Goal: Communication & Community: Answer question/provide support

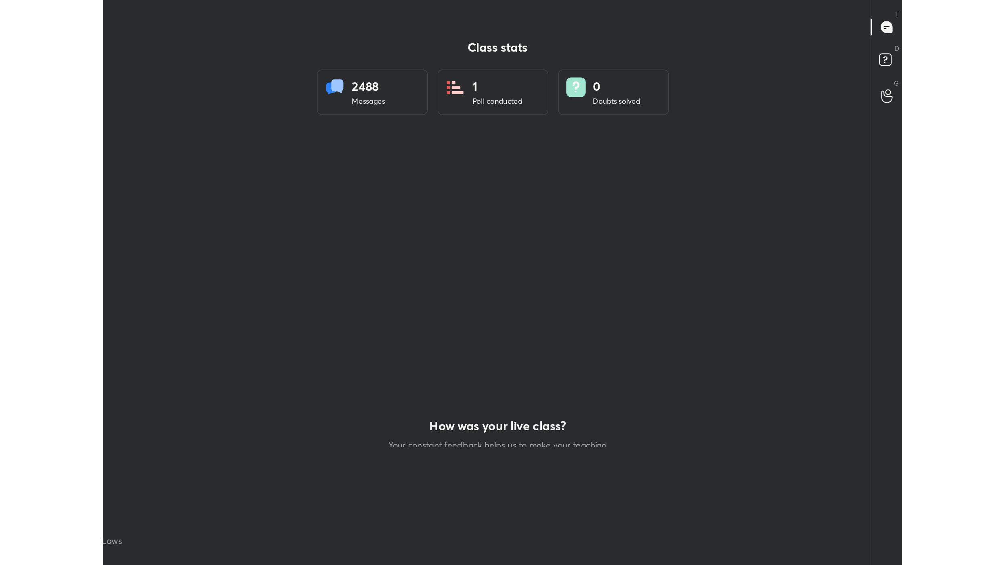
scroll to position [513, 998]
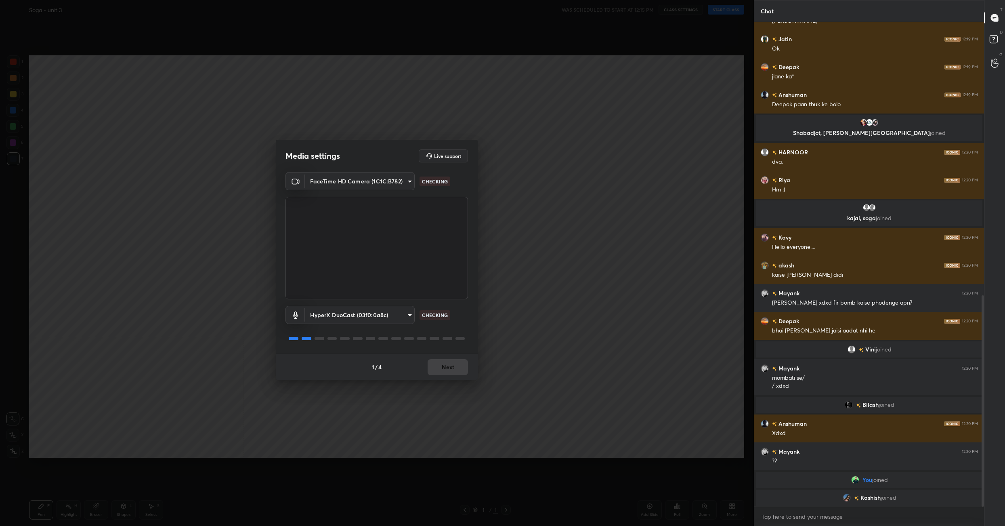
scroll to position [653, 0]
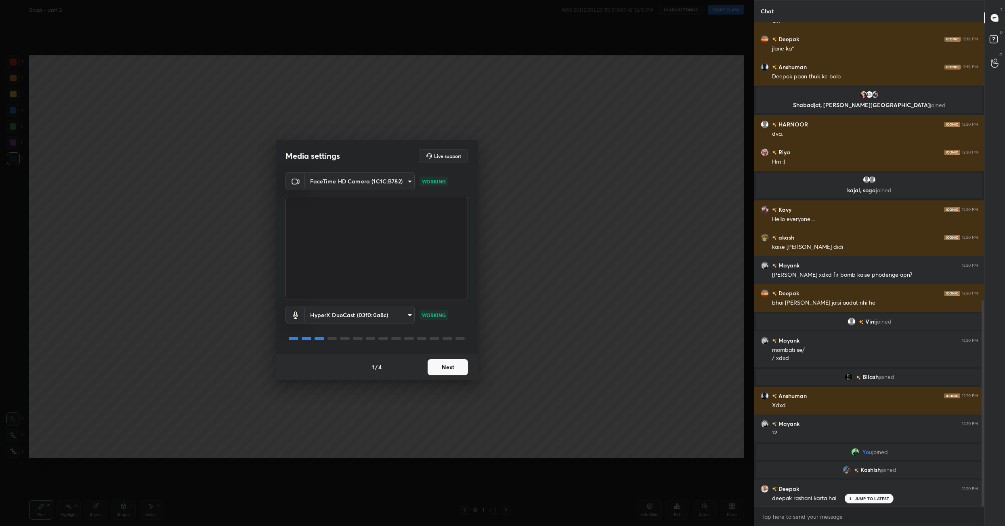
click at [452, 368] on button "Next" at bounding box center [448, 367] width 40 height 16
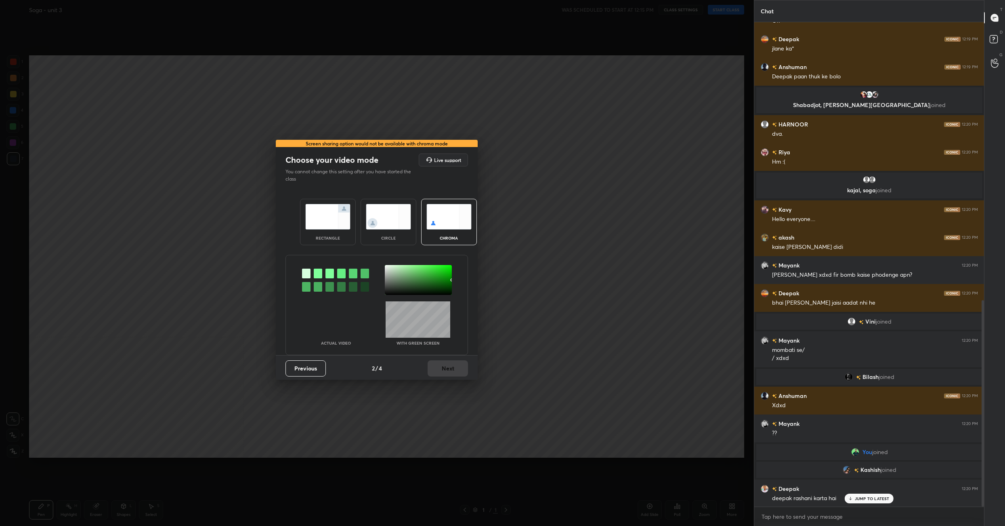
scroll to position [681, 0]
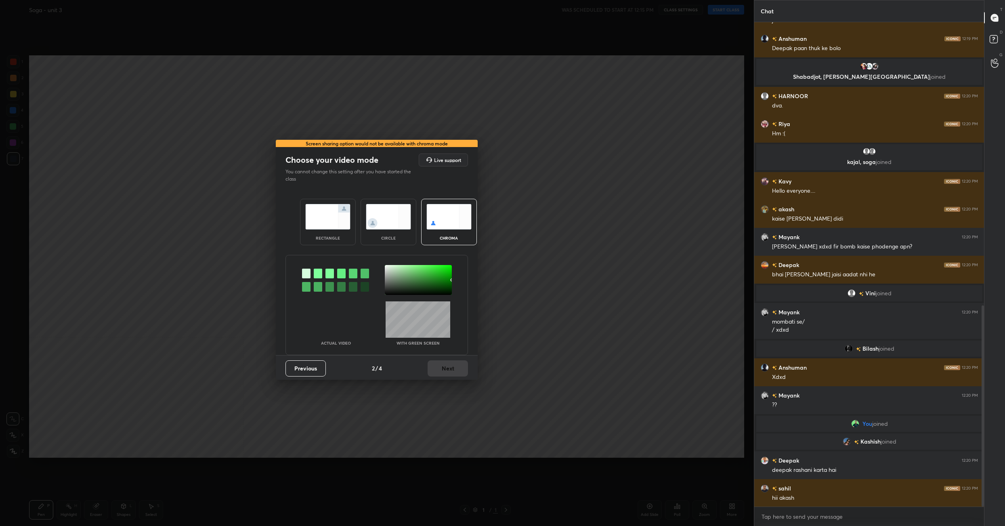
click at [335, 209] on img at bounding box center [327, 216] width 45 height 25
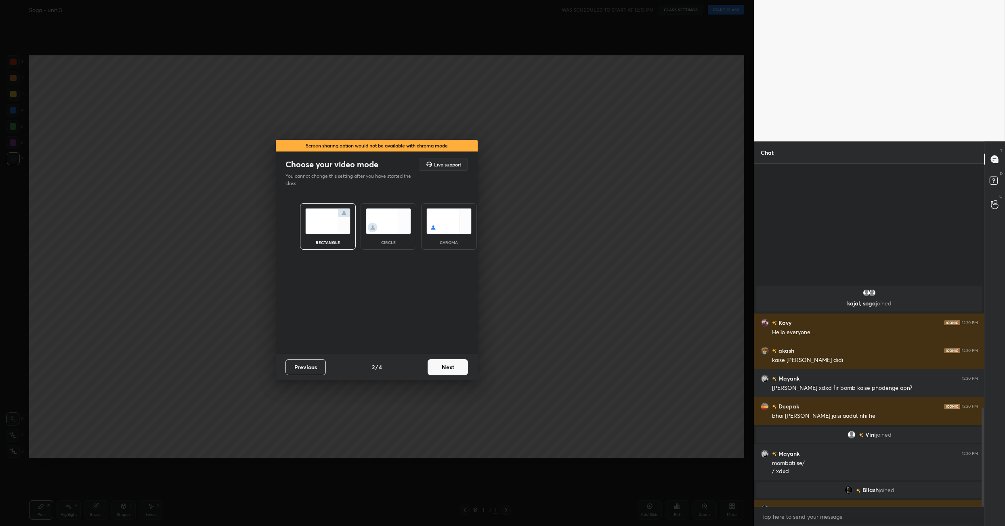
scroll to position [850, 0]
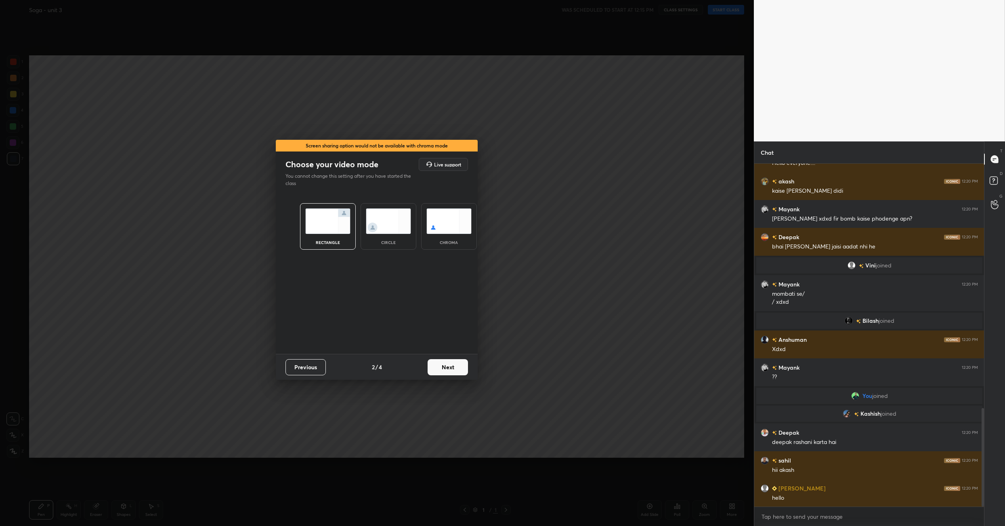
click at [445, 363] on button "Next" at bounding box center [448, 367] width 40 height 16
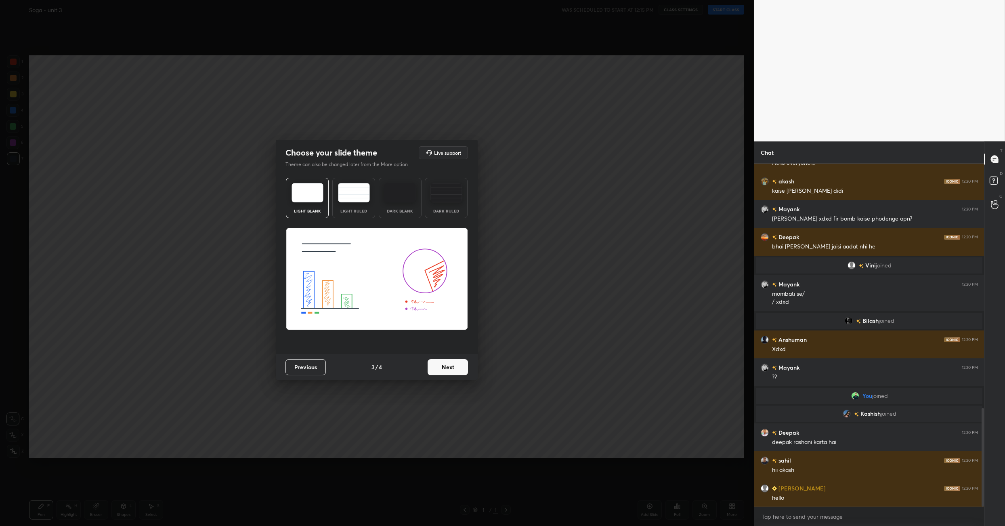
click at [445, 363] on button "Next" at bounding box center [448, 367] width 40 height 16
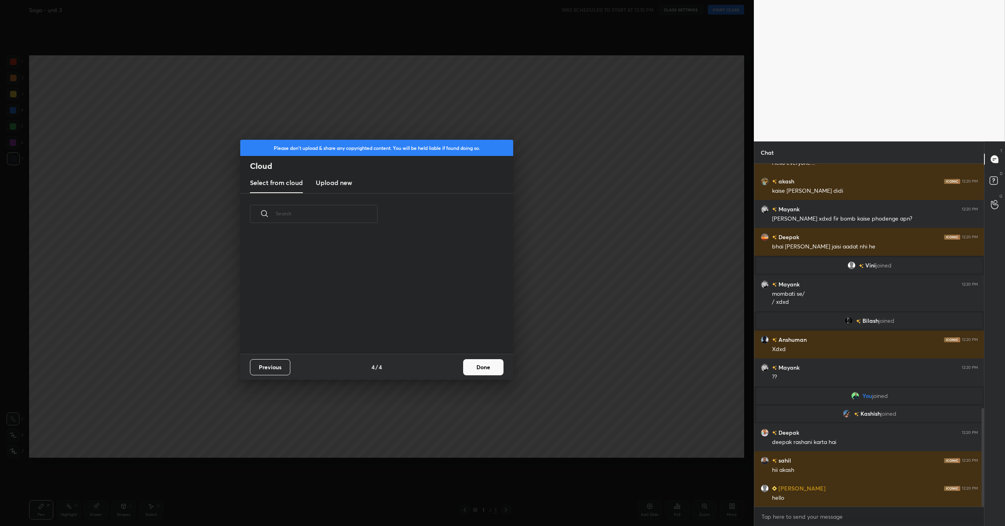
scroll to position [119, 259]
click at [489, 367] on button "Done" at bounding box center [483, 367] width 40 height 16
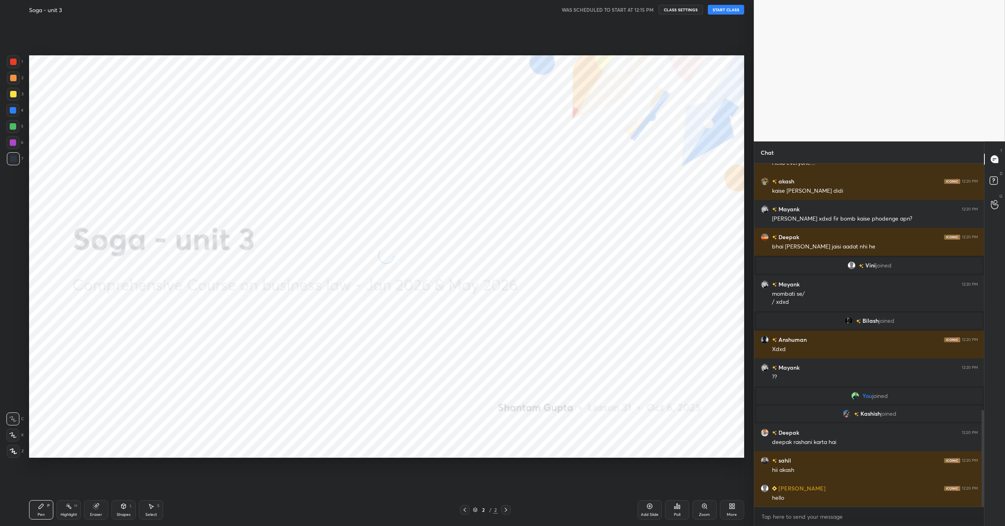
scroll to position [878, 0]
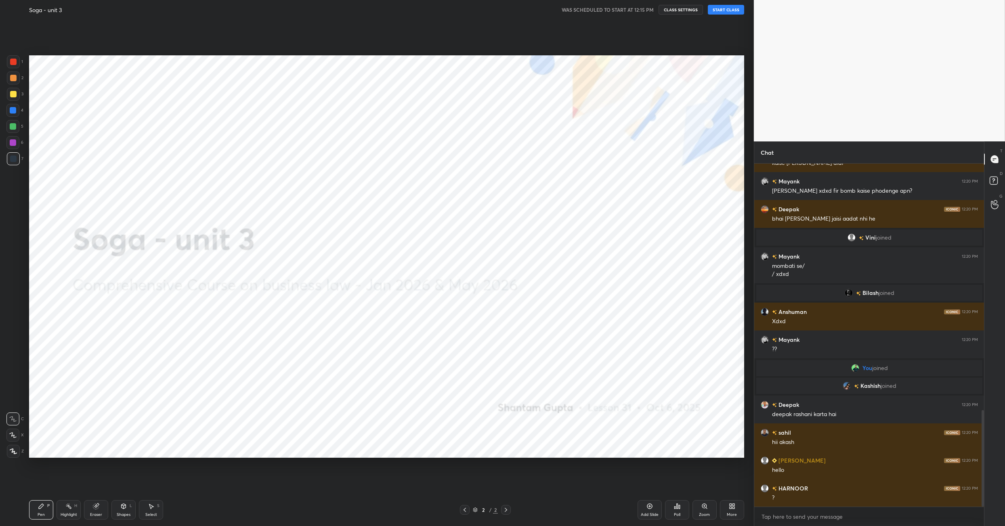
click at [725, 8] on button "START CLASS" at bounding box center [726, 10] width 36 height 10
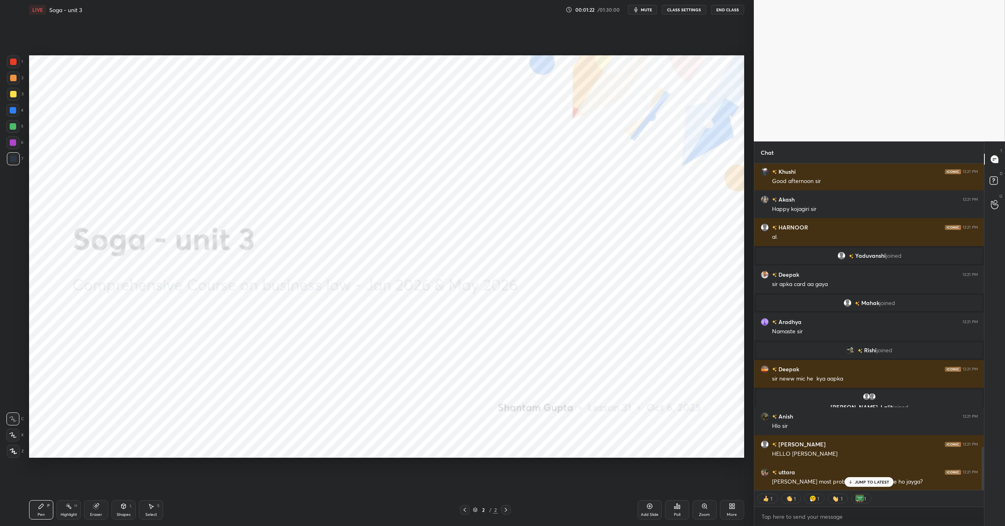
scroll to position [2169, 0]
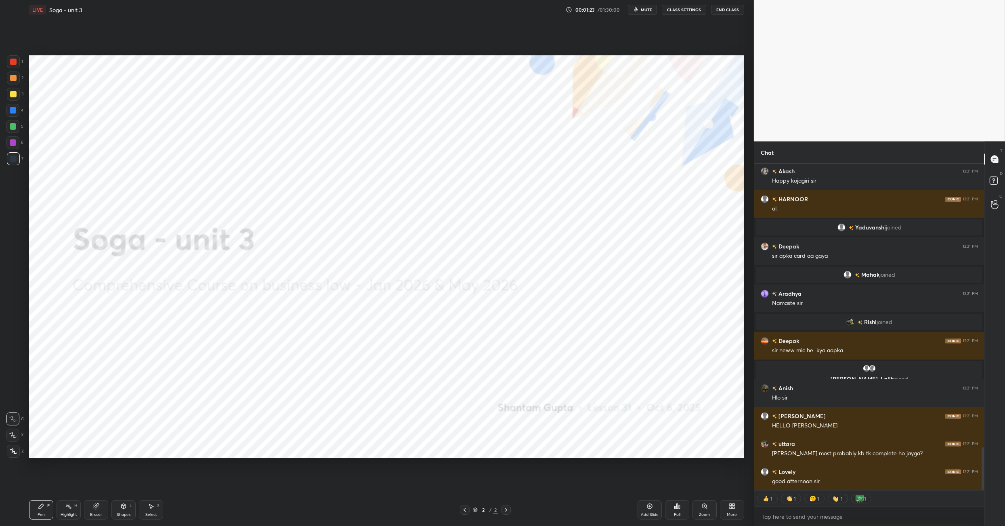
type textarea "x"
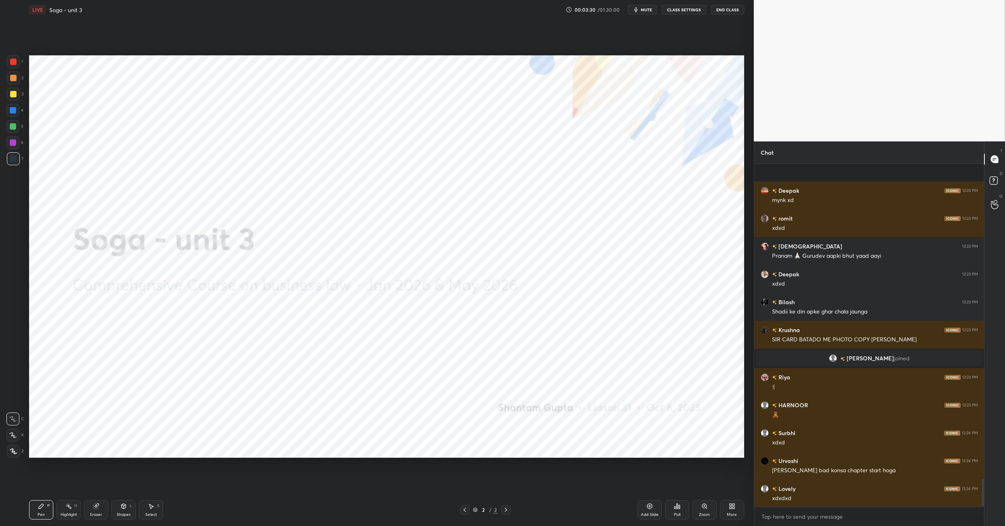
scroll to position [3906, 0]
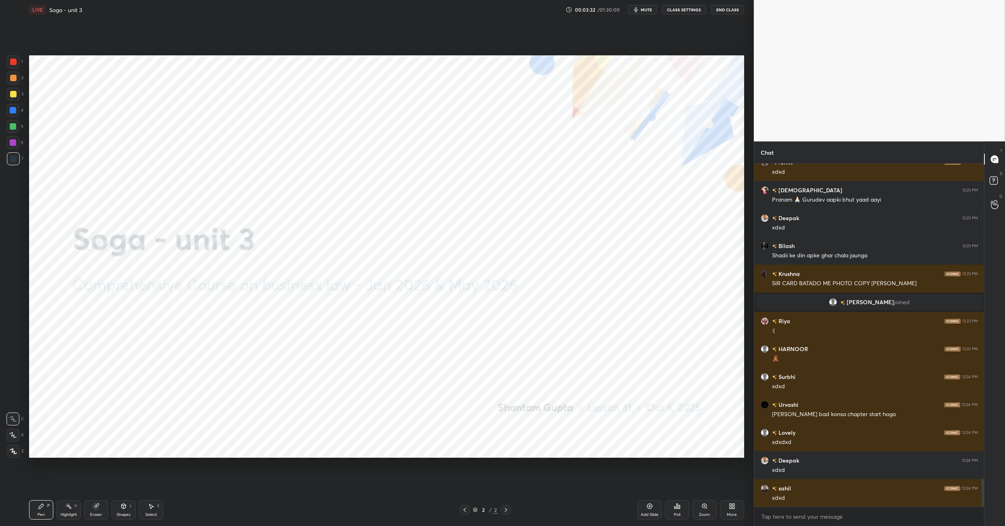
click at [730, 511] on div "More" at bounding box center [732, 509] width 24 height 19
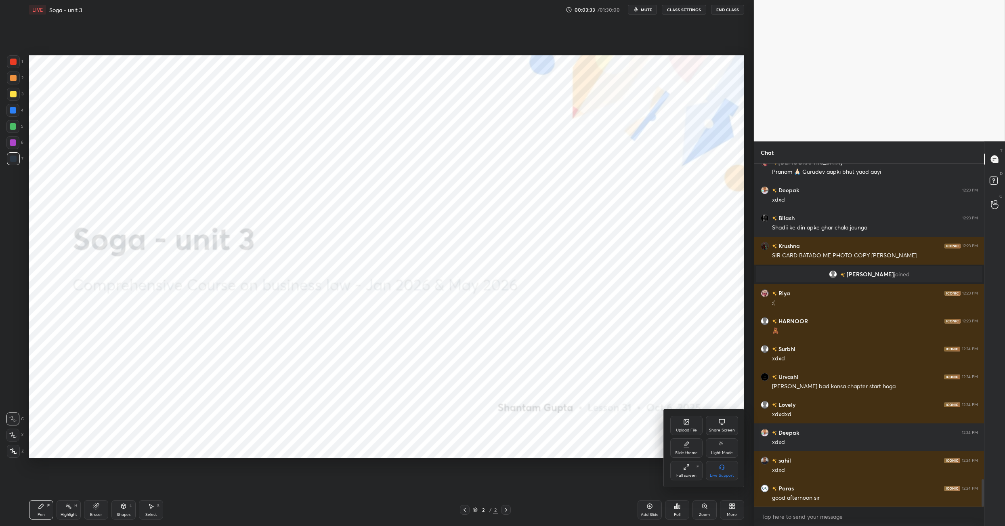
click at [685, 420] on icon at bounding box center [686, 421] width 6 height 6
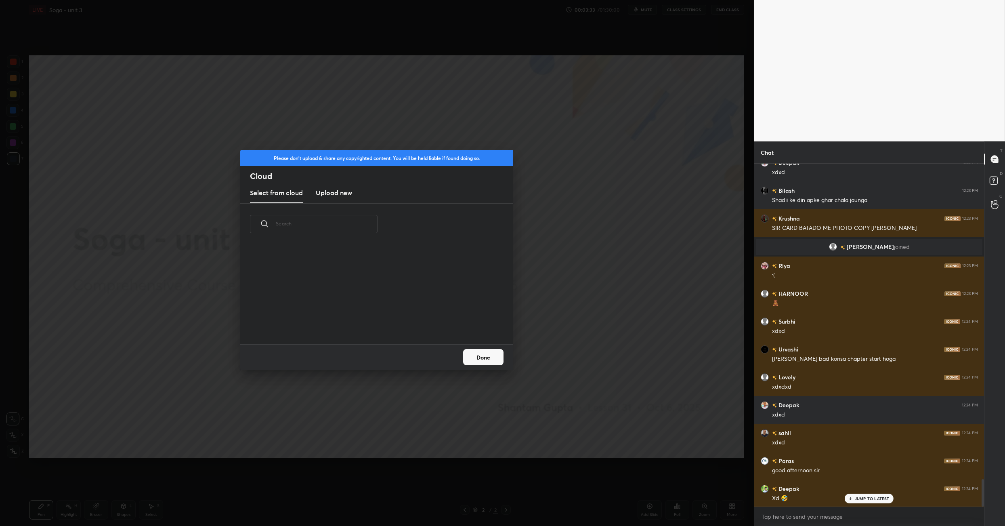
scroll to position [100, 259]
drag, startPoint x: 333, startPoint y: 194, endPoint x: 328, endPoint y: 193, distance: 5.0
click at [331, 194] on h3 "Upload new" at bounding box center [334, 193] width 36 height 10
click at [375, 320] on label "Browse" at bounding box center [377, 320] width 36 height 13
click at [359, 320] on input "Browse" at bounding box center [359, 320] width 0 height 13
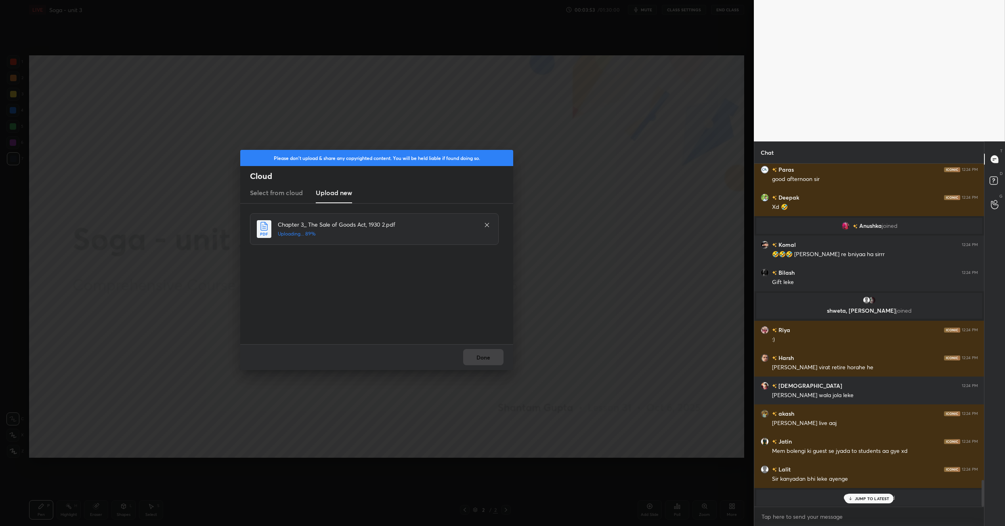
scroll to position [4036, 0]
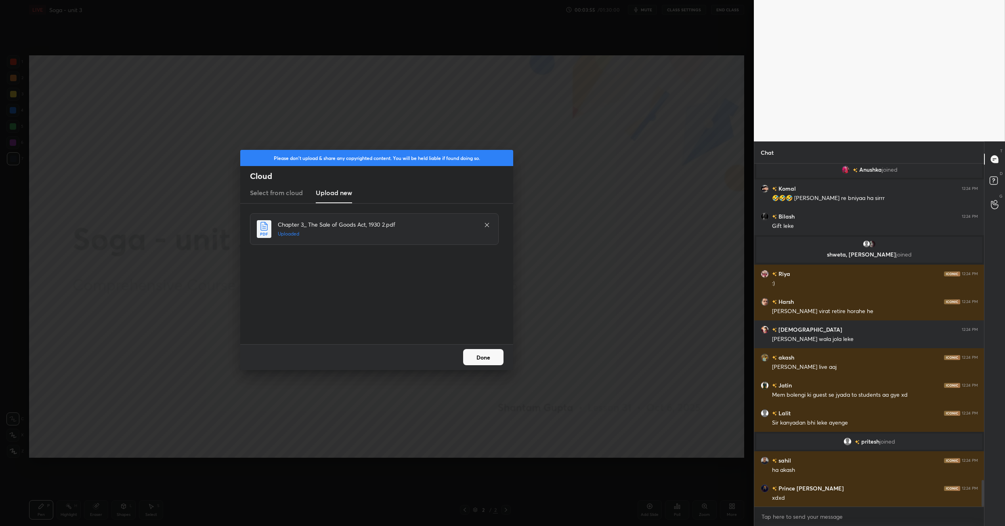
click at [481, 366] on div "Done" at bounding box center [376, 357] width 273 height 26
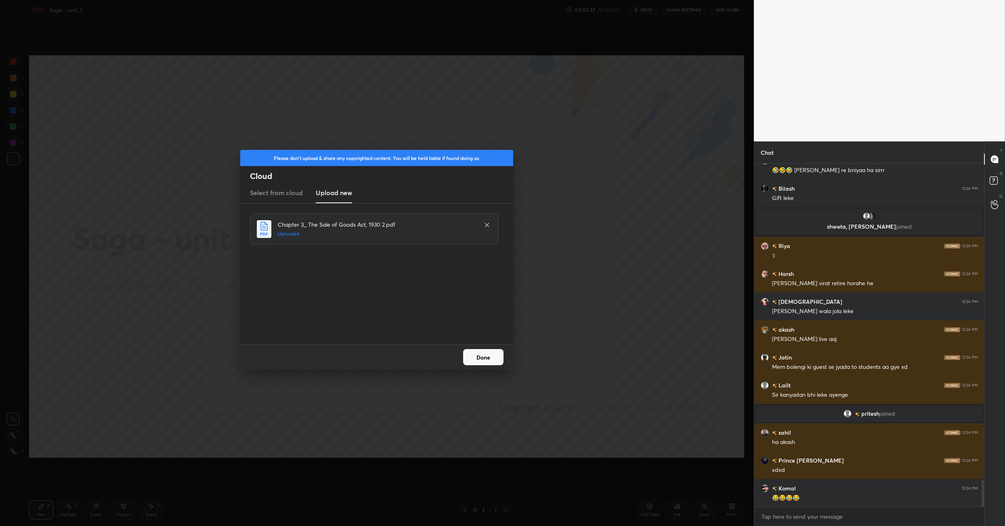
click at [477, 349] on button "Done" at bounding box center [483, 357] width 40 height 16
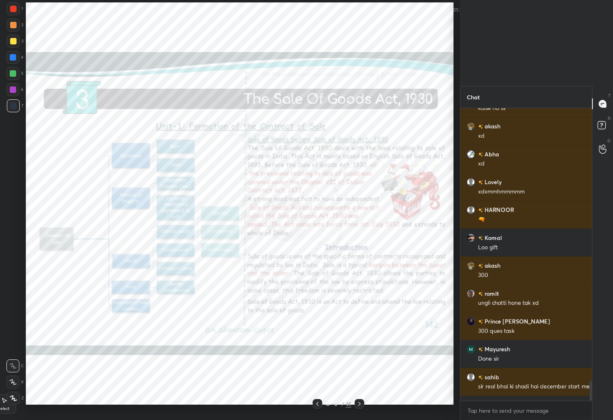
scroll to position [368, 427]
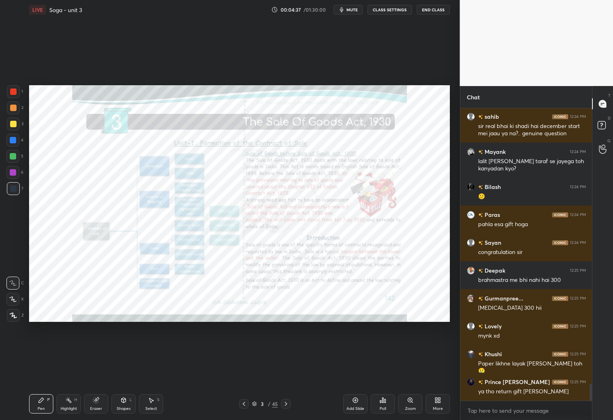
click at [285, 403] on icon at bounding box center [286, 403] width 6 height 6
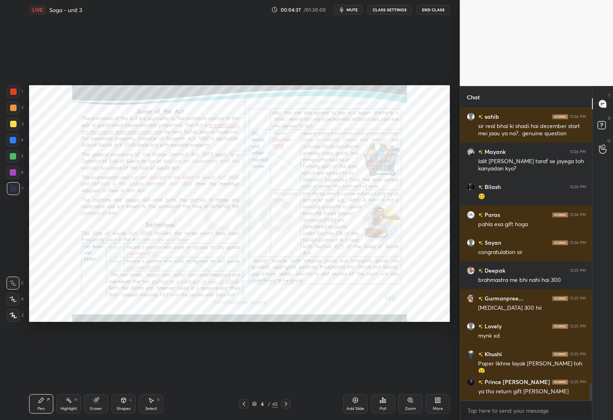
click at [285, 403] on icon at bounding box center [286, 403] width 6 height 6
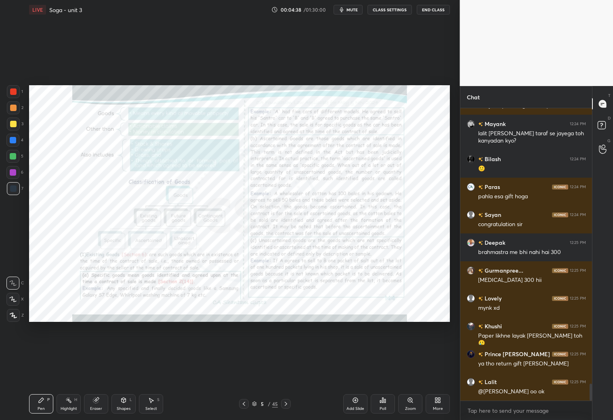
click at [285, 402] on icon at bounding box center [286, 403] width 6 height 6
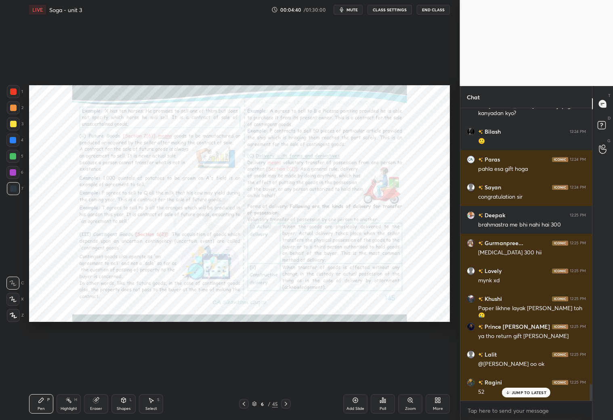
click at [286, 400] on icon at bounding box center [286, 403] width 6 height 6
click at [287, 399] on div at bounding box center [286, 404] width 10 height 10
click at [286, 400] on icon at bounding box center [286, 403] width 6 height 6
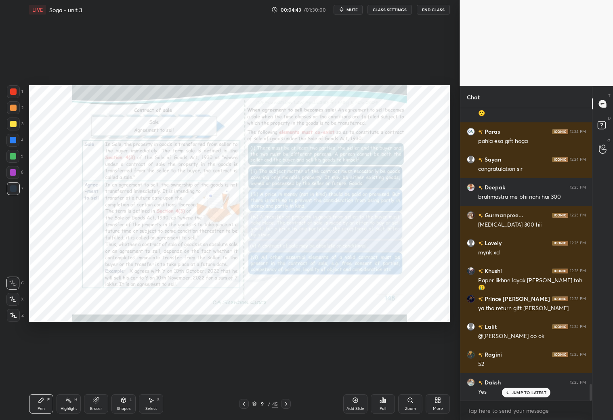
click at [287, 401] on icon at bounding box center [286, 403] width 6 height 6
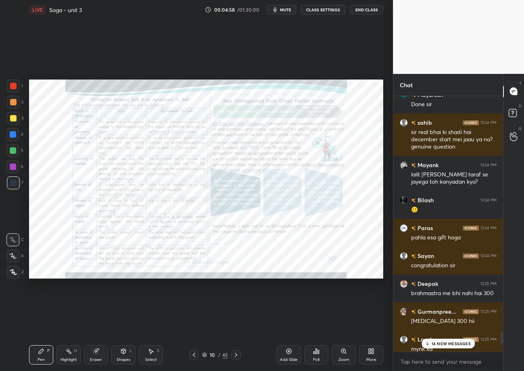
click at [450, 344] on p "14 NEW MESSAGES" at bounding box center [451, 343] width 39 height 5
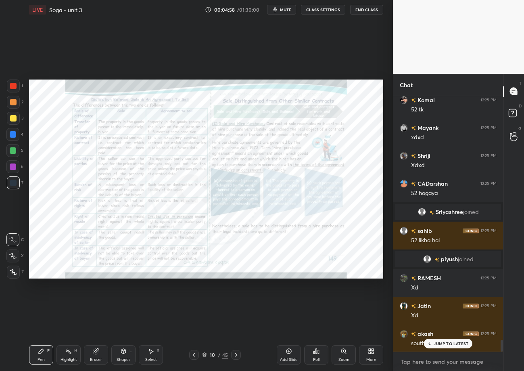
type textarea "x"
click at [433, 367] on textarea at bounding box center [448, 361] width 97 height 13
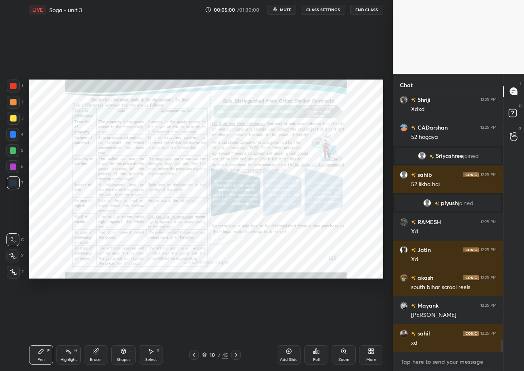
paste textarea "tele - [URL][DOMAIN_NAME] drive - [URL][DOMAIN_NAME] aws - [URL][DOMAIN_NAME]"
type textarea "tele - [URL][DOMAIN_NAME] drive - [URL][DOMAIN_NAME] aws - [URL][DOMAIN_NAME]"
type textarea "x"
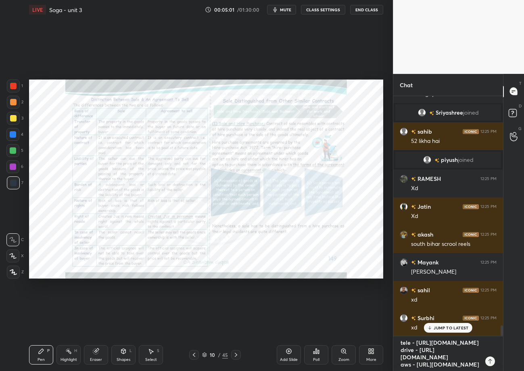
type textarea "tele - [URL][DOMAIN_NAME] drive - [URL][DOMAIN_NAME] aws - [URL][DOMAIN_NAME]"
type textarea "x"
click at [490, 360] on icon at bounding box center [490, 361] width 6 height 6
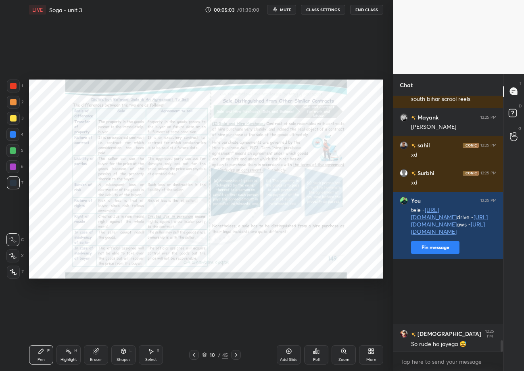
type textarea "x"
click at [424, 331] on h6 "[DEMOGRAPHIC_DATA]" at bounding box center [448, 333] width 65 height 8
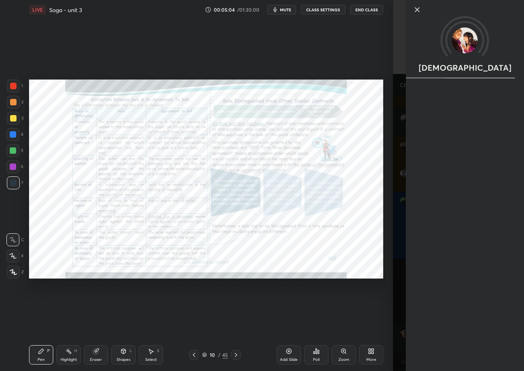
click at [421, 313] on div "[DEMOGRAPHIC_DATA]" at bounding box center [465, 185] width 118 height 371
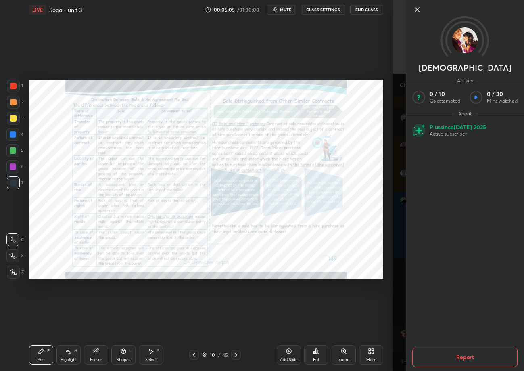
click at [398, 308] on div "Shabadjot Activity 0 / 10 Qs attempted 0 / 30 Mins watched About Plus since [DA…" at bounding box center [458, 185] width 131 height 371
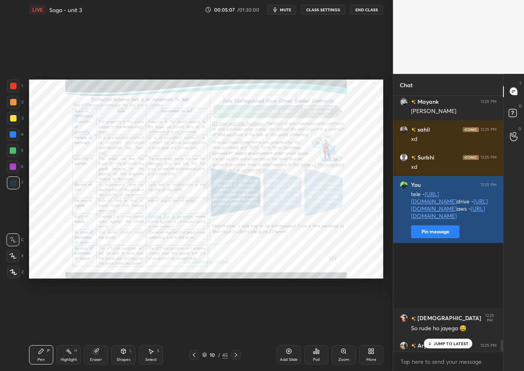
click at [445, 238] on button "Pin message" at bounding box center [435, 231] width 48 height 13
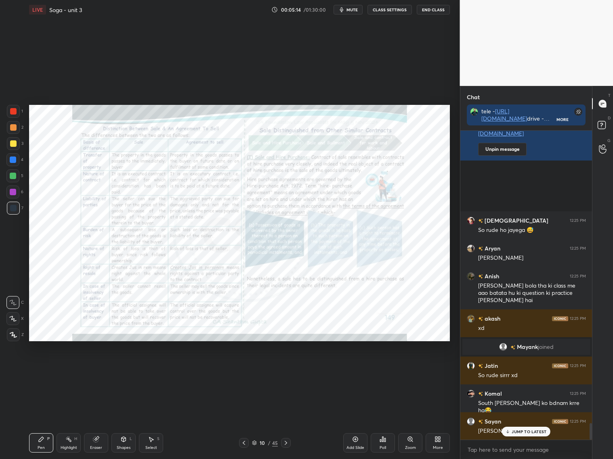
click at [522, 430] on p "JUMP TO LATEST" at bounding box center [528, 432] width 35 height 5
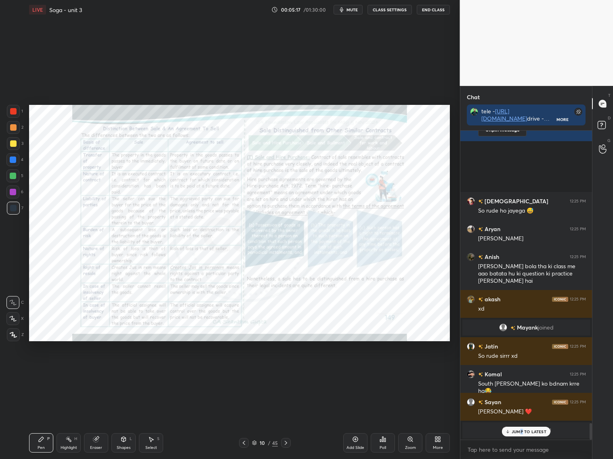
click at [521, 431] on p "JUMP TO LATEST" at bounding box center [528, 432] width 35 height 5
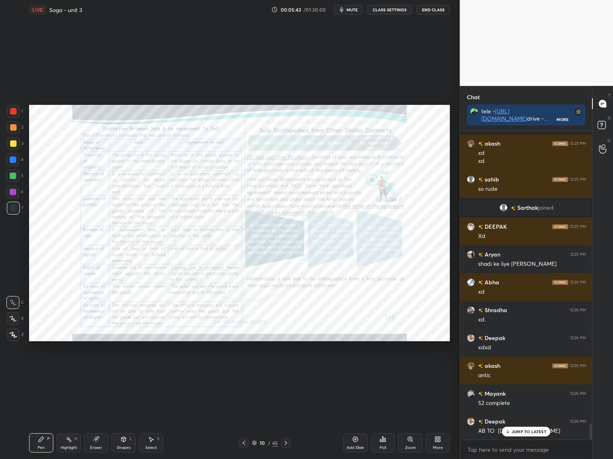
click at [286, 442] on icon at bounding box center [286, 443] width 6 height 6
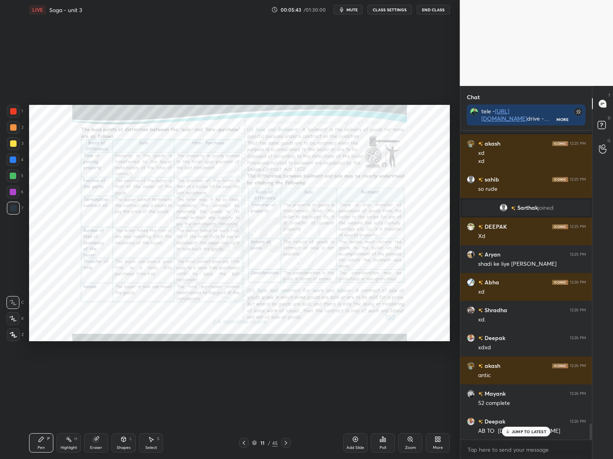
click at [287, 442] on icon at bounding box center [286, 443] width 6 height 6
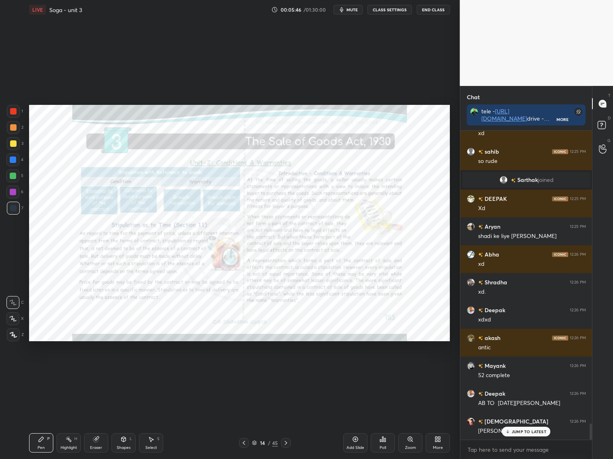
click at [287, 441] on icon at bounding box center [286, 443] width 6 height 6
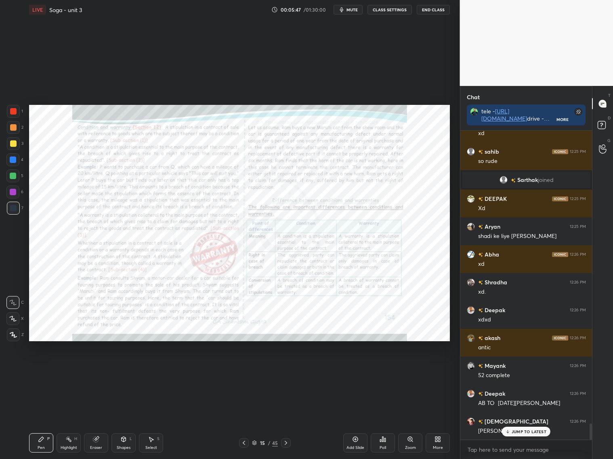
click at [289, 442] on div at bounding box center [286, 443] width 10 height 10
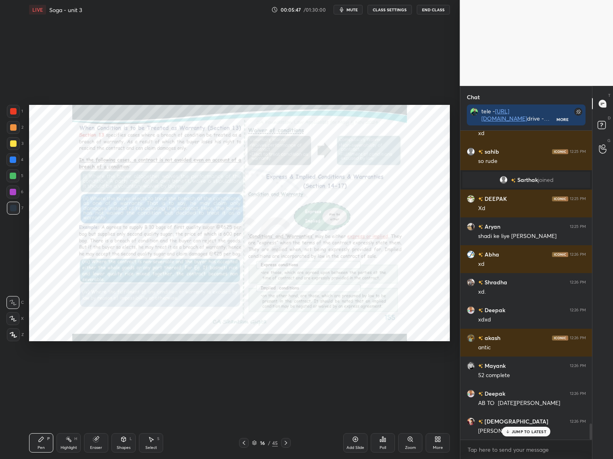
click at [291, 444] on div "16 / 45" at bounding box center [264, 443] width 157 height 10
click at [289, 446] on div at bounding box center [286, 443] width 10 height 10
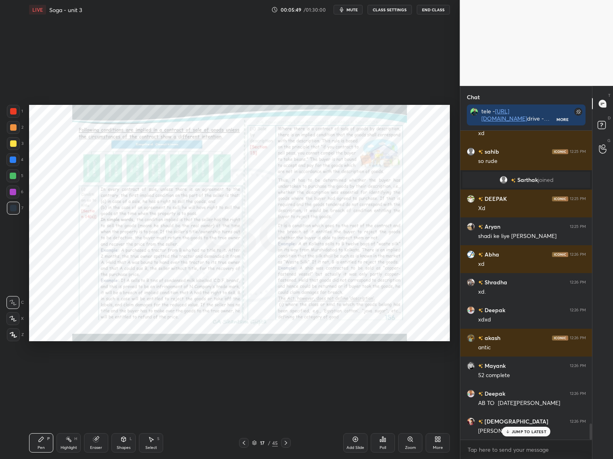
click at [289, 445] on div at bounding box center [286, 443] width 10 height 10
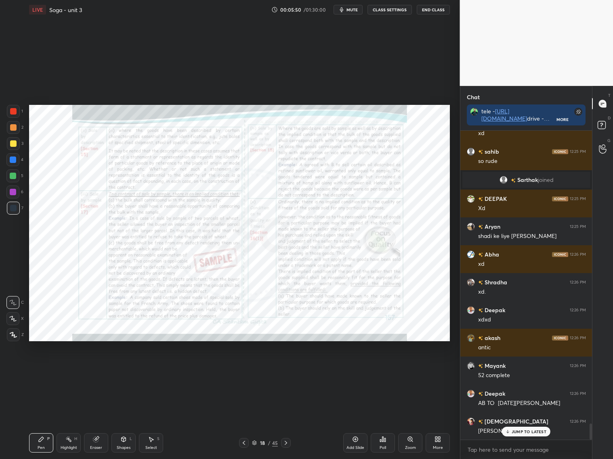
click at [288, 446] on div at bounding box center [286, 443] width 10 height 10
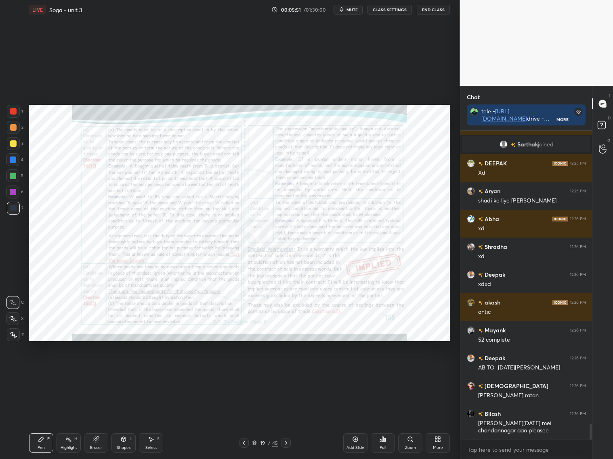
click at [284, 443] on icon at bounding box center [286, 443] width 6 height 6
click at [285, 444] on icon at bounding box center [286, 443] width 6 height 6
click at [284, 442] on icon at bounding box center [286, 443] width 6 height 6
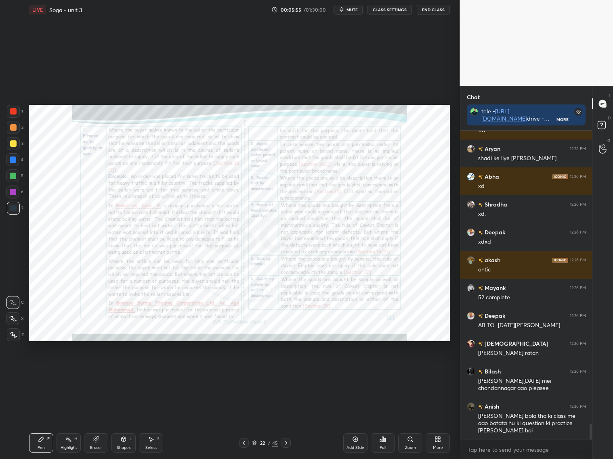
click at [280, 449] on div "Pen P Highlight H Eraser Shapes L Select S 22 / 45 Add Slide Poll Zoom More" at bounding box center [239, 443] width 421 height 32
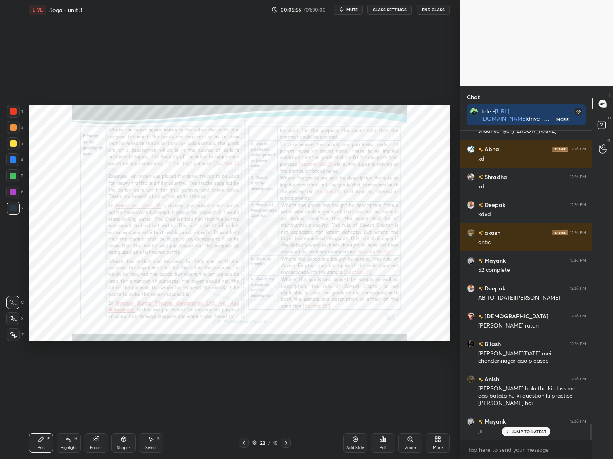
click at [287, 442] on icon at bounding box center [286, 443] width 6 height 6
click at [285, 445] on icon at bounding box center [286, 443] width 6 height 6
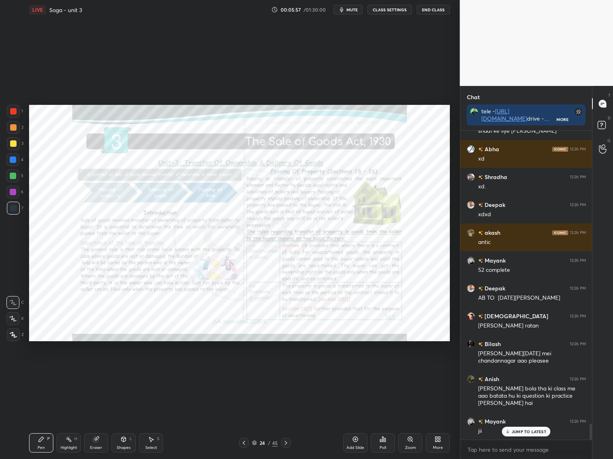
click at [285, 442] on icon at bounding box center [286, 443] width 2 height 4
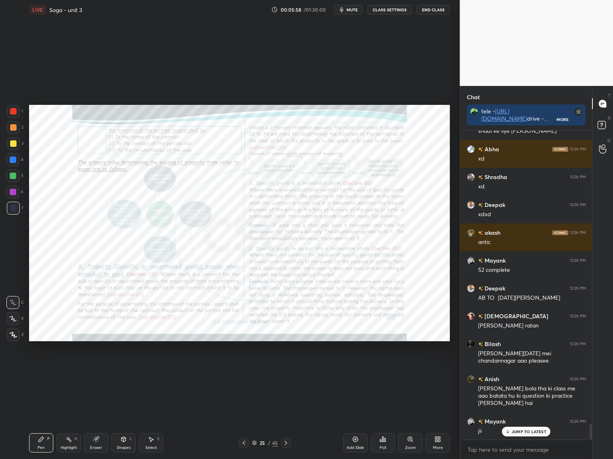
click at [285, 441] on icon at bounding box center [286, 443] width 6 height 6
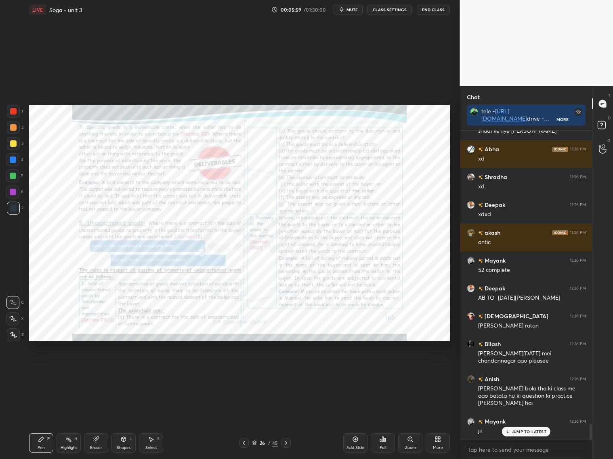
click at [287, 438] on div "Pen P Highlight H Eraser Shapes L Select S 26 / 45 Add Slide Poll Zoom More" at bounding box center [239, 443] width 421 height 32
click at [288, 440] on icon at bounding box center [286, 443] width 6 height 6
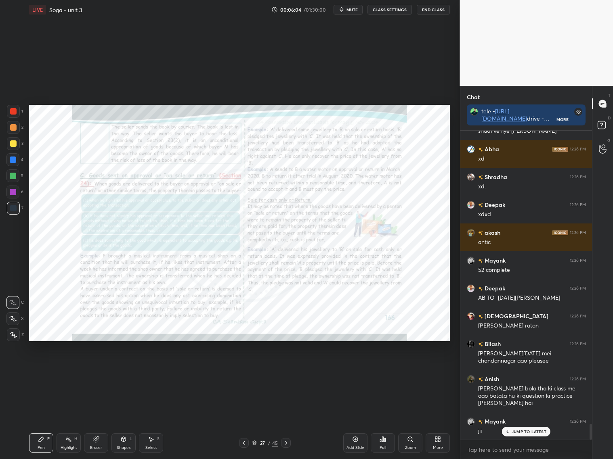
drag, startPoint x: 361, startPoint y: 438, endPoint x: 363, endPoint y: 432, distance: 7.1
click at [362, 439] on div "Add Slide" at bounding box center [355, 443] width 24 height 19
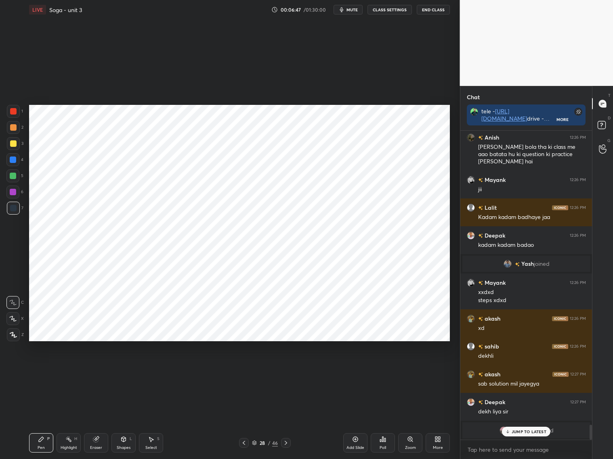
scroll to position [5814, 0]
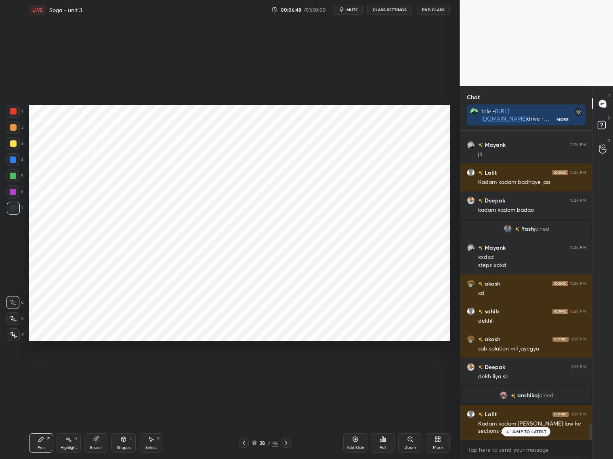
click at [286, 443] on icon at bounding box center [286, 443] width 2 height 4
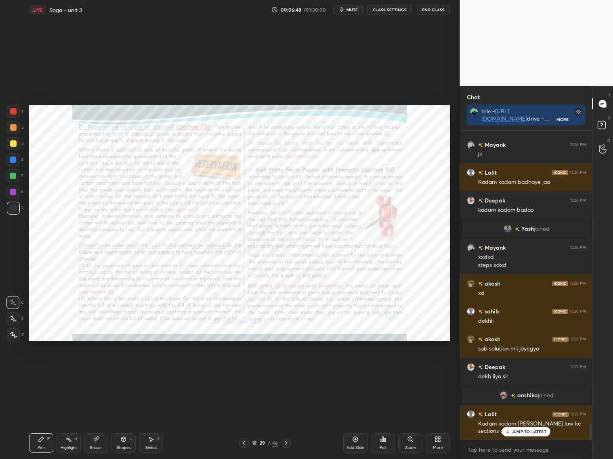
scroll to position [5842, 0]
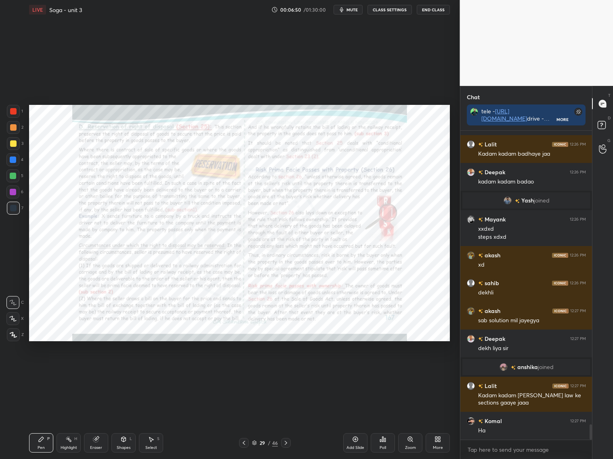
click at [287, 442] on icon at bounding box center [286, 443] width 6 height 6
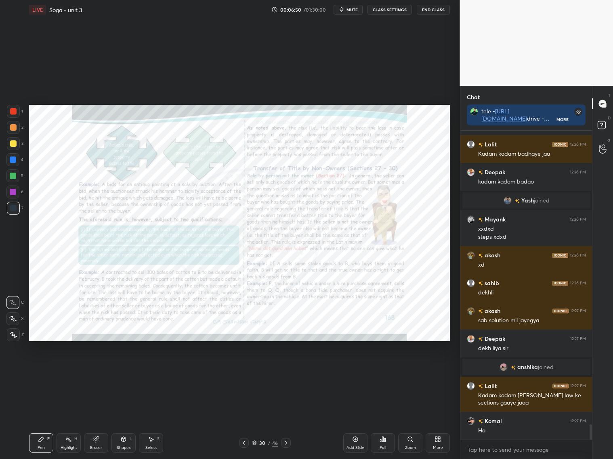
click at [287, 442] on icon at bounding box center [286, 443] width 6 height 6
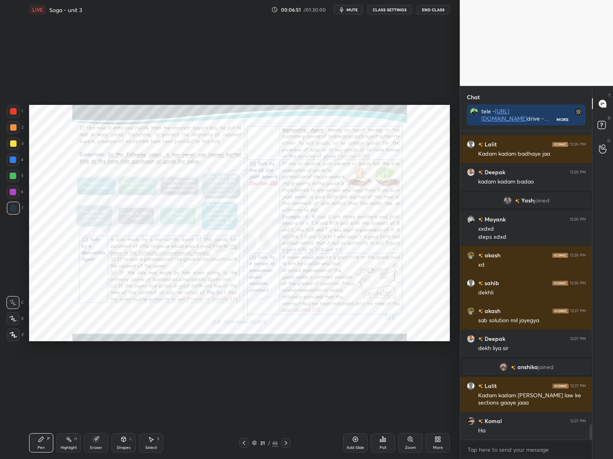
click at [287, 441] on icon at bounding box center [286, 443] width 6 height 6
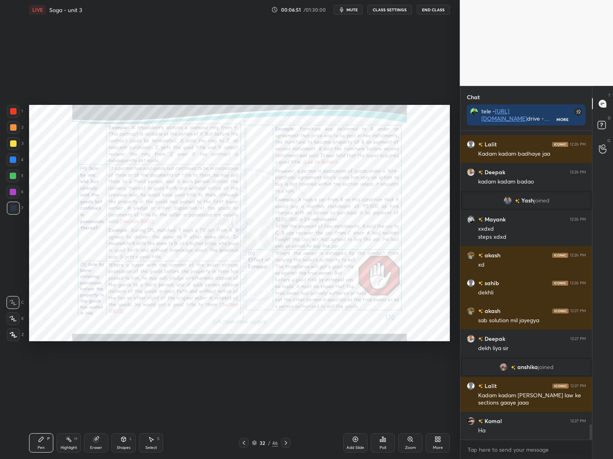
click at [288, 441] on icon at bounding box center [286, 443] width 6 height 6
click at [286, 441] on icon at bounding box center [286, 443] width 6 height 6
click at [286, 442] on icon at bounding box center [286, 443] width 6 height 6
click at [287, 442] on icon at bounding box center [286, 443] width 6 height 6
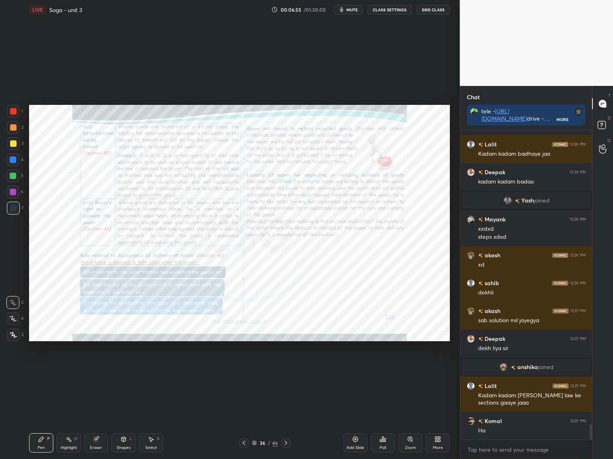
click at [286, 442] on icon at bounding box center [286, 443] width 6 height 6
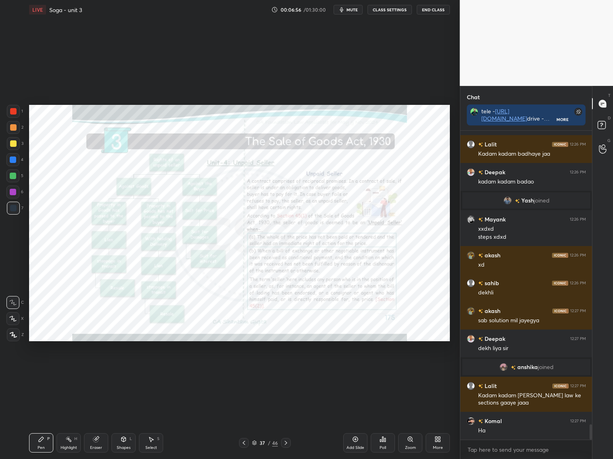
click at [288, 443] on icon at bounding box center [286, 443] width 6 height 6
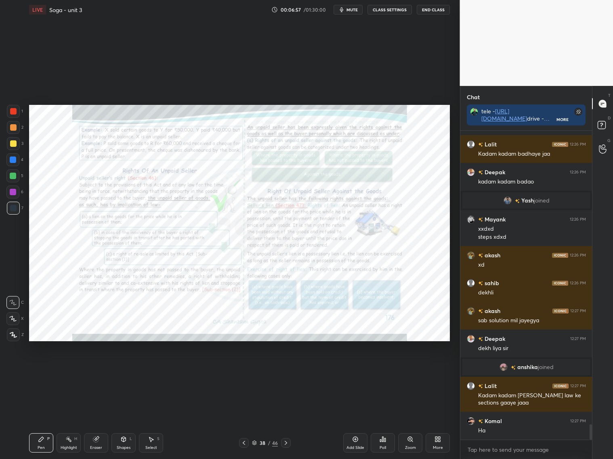
click at [286, 445] on div at bounding box center [286, 443] width 10 height 10
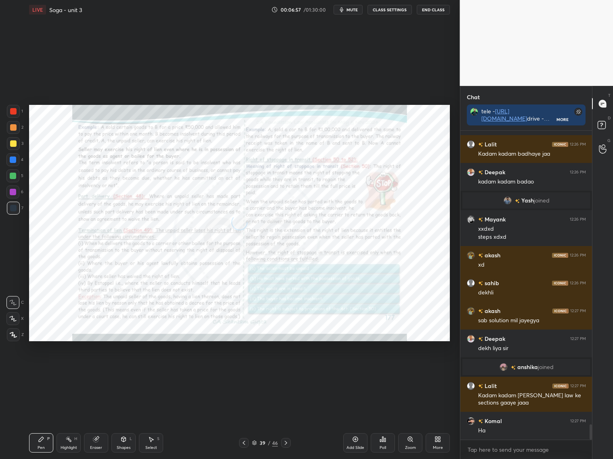
drag, startPoint x: 286, startPoint y: 445, endPoint x: 290, endPoint y: 441, distance: 5.7
click at [288, 443] on icon at bounding box center [286, 443] width 6 height 6
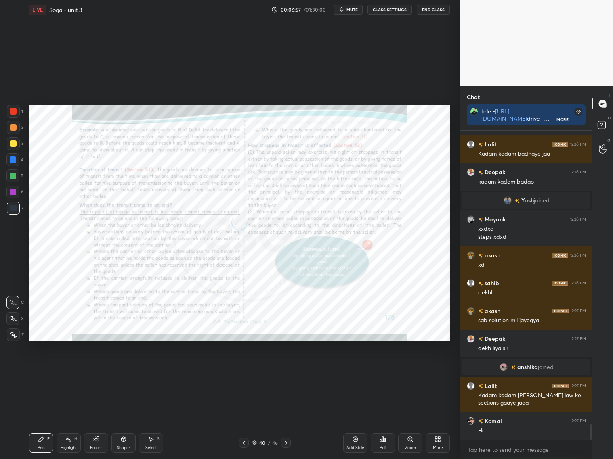
click at [290, 445] on div "40 / 46" at bounding box center [264, 443] width 157 height 10
drag, startPoint x: 287, startPoint y: 444, endPoint x: 291, endPoint y: 442, distance: 4.5
click at [289, 442] on div at bounding box center [286, 443] width 10 height 10
click at [293, 443] on div "41 / 46" at bounding box center [264, 443] width 157 height 10
click at [290, 444] on div at bounding box center [286, 443] width 10 height 10
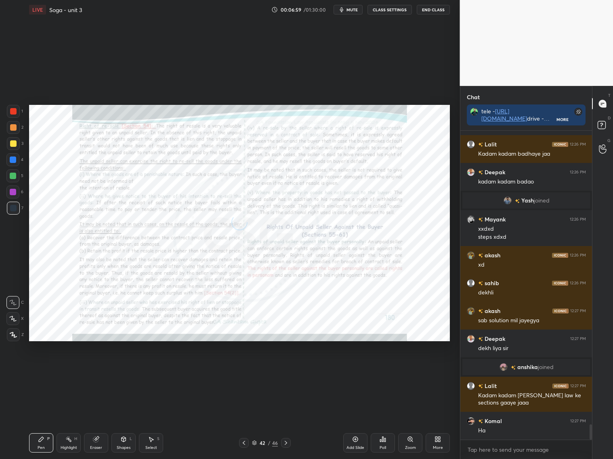
click at [287, 446] on div at bounding box center [286, 443] width 10 height 10
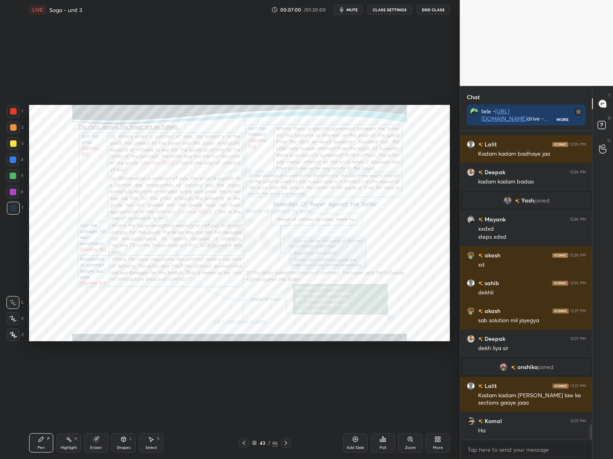
click at [287, 444] on icon at bounding box center [286, 443] width 6 height 6
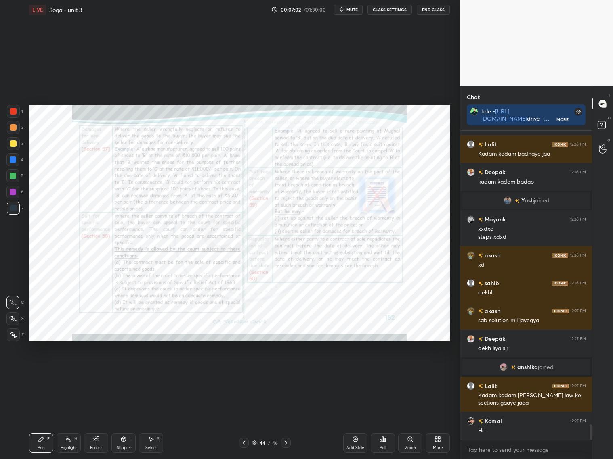
click at [245, 441] on icon at bounding box center [244, 443] width 6 height 6
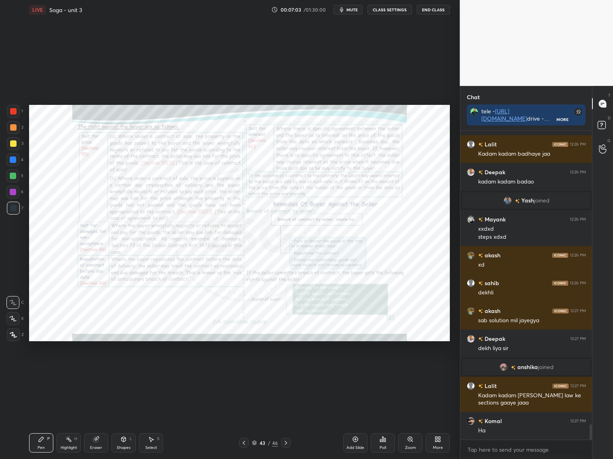
click at [243, 444] on icon at bounding box center [244, 443] width 6 height 6
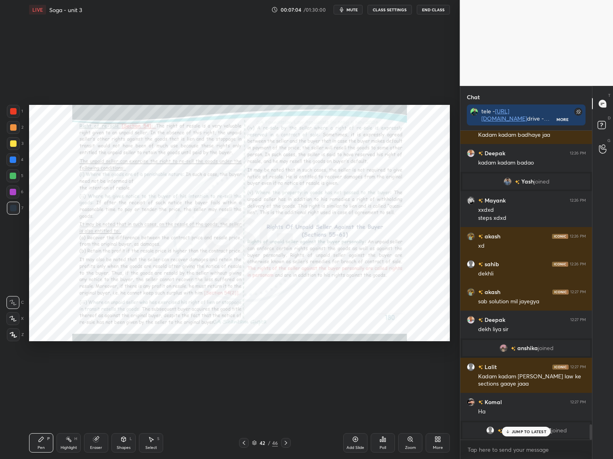
scroll to position [5881, 0]
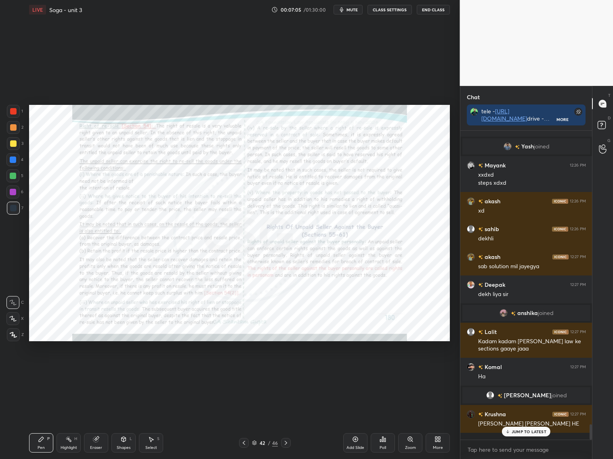
click at [244, 443] on icon at bounding box center [244, 443] width 6 height 6
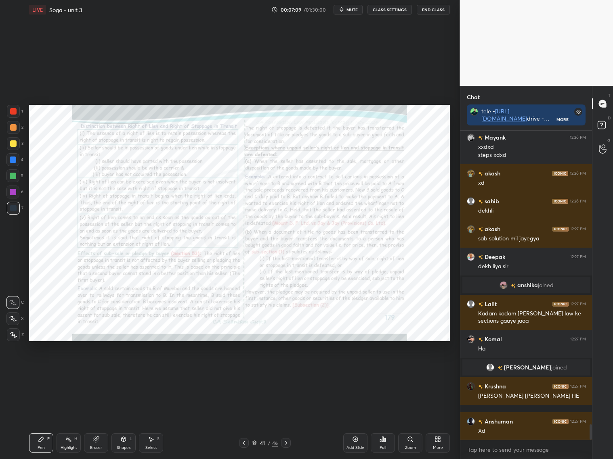
scroll to position [5937, 0]
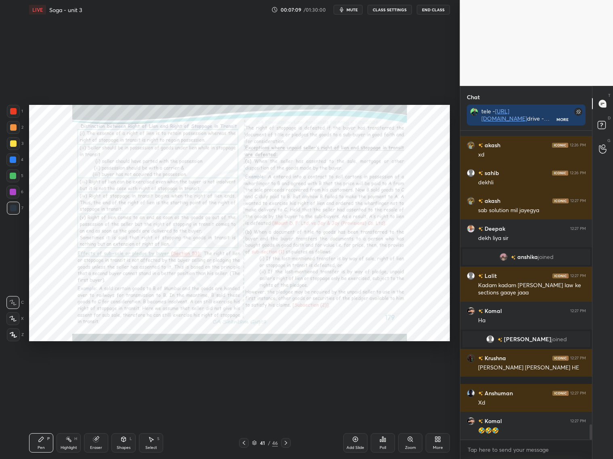
click at [285, 444] on icon at bounding box center [286, 443] width 6 height 6
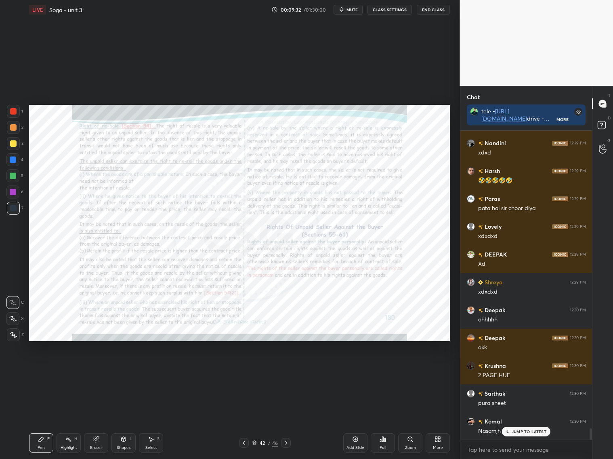
scroll to position [8220, 0]
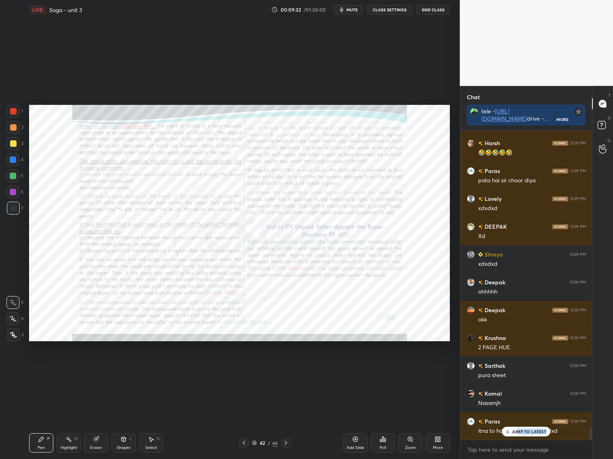
click at [515, 433] on div "JUMP TO LATEST" at bounding box center [526, 432] width 48 height 10
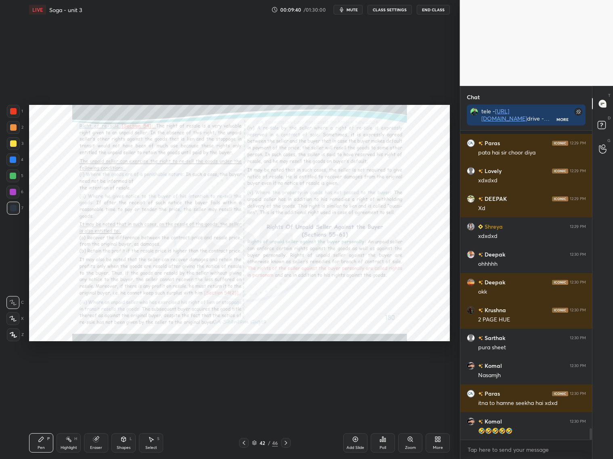
scroll to position [8304, 0]
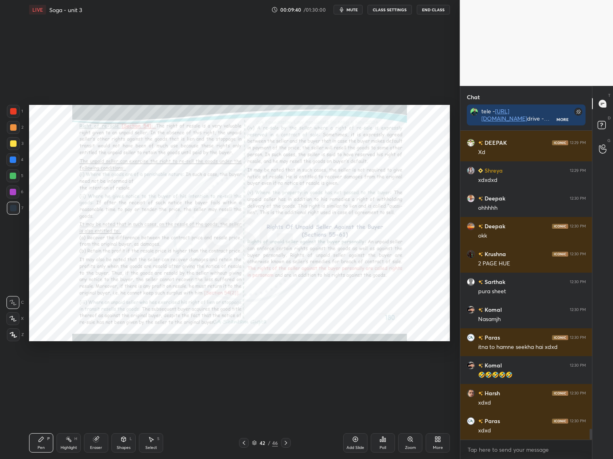
click at [434, 446] on div "More" at bounding box center [438, 448] width 10 height 4
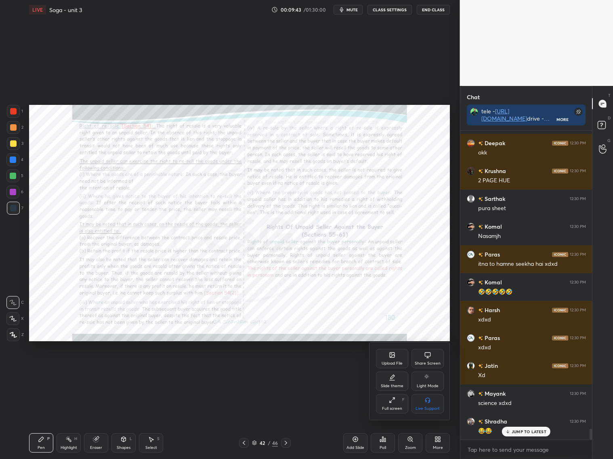
scroll to position [8416, 0]
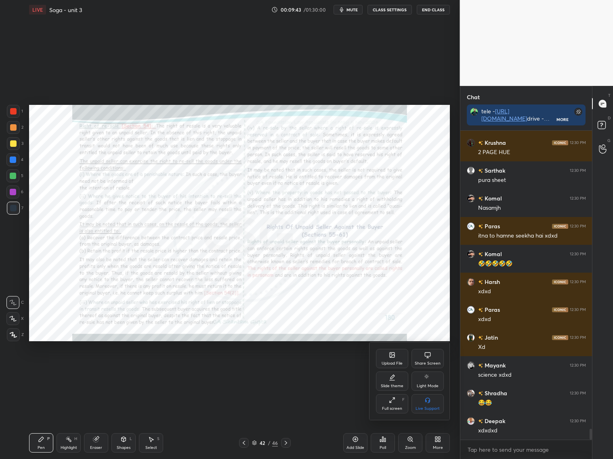
click at [393, 384] on div "Slide theme" at bounding box center [392, 386] width 23 height 4
click at [394, 403] on div "Dark Blank" at bounding box center [392, 403] width 32 height 19
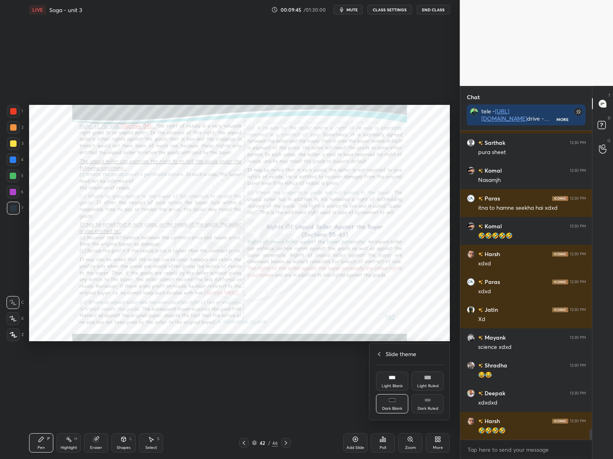
scroll to position [8471, 0]
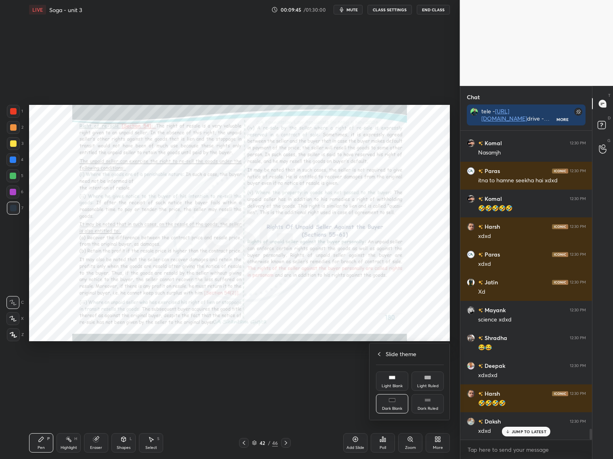
click at [357, 440] on div at bounding box center [306, 229] width 613 height 459
click at [356, 449] on div "Add Slide" at bounding box center [355, 443] width 24 height 19
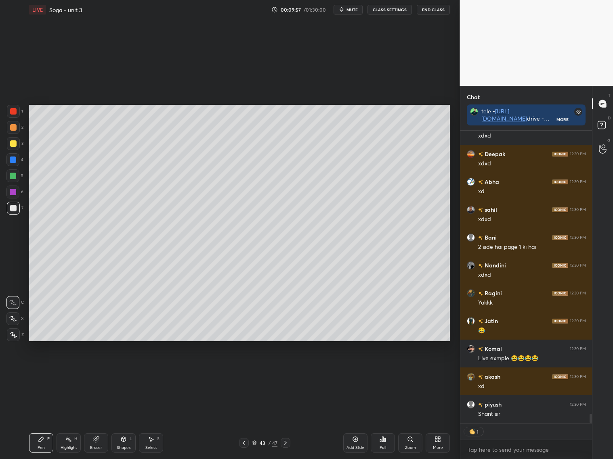
scroll to position [3, 2]
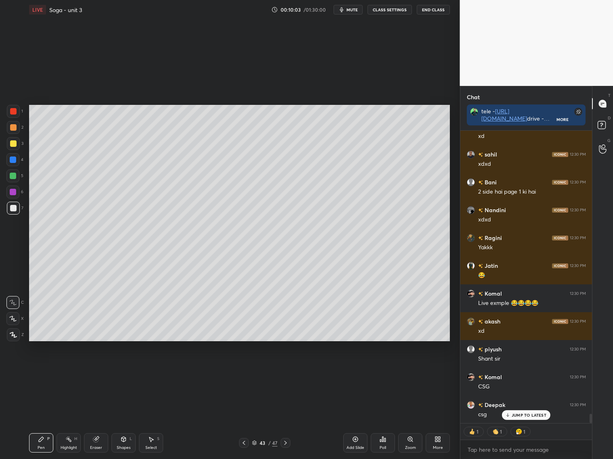
click at [125, 442] on div "Shapes L" at bounding box center [123, 443] width 24 height 19
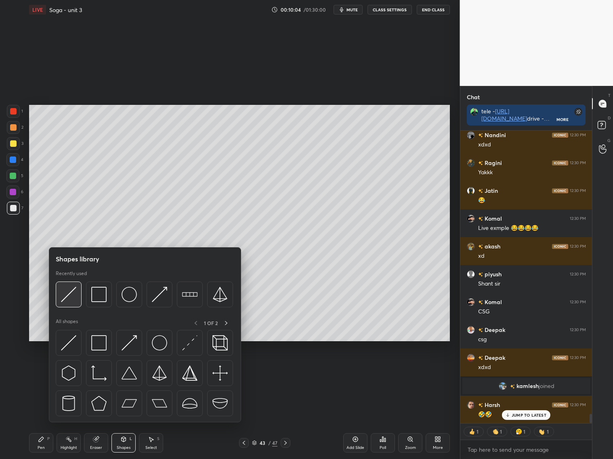
click at [71, 295] on img at bounding box center [68, 294] width 15 height 15
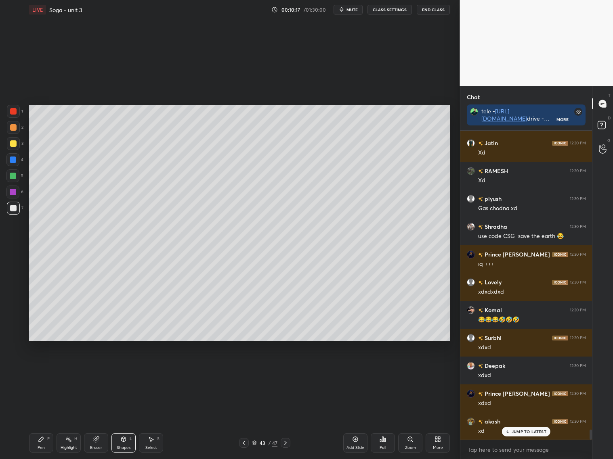
click at [13, 145] on div at bounding box center [13, 143] width 6 height 6
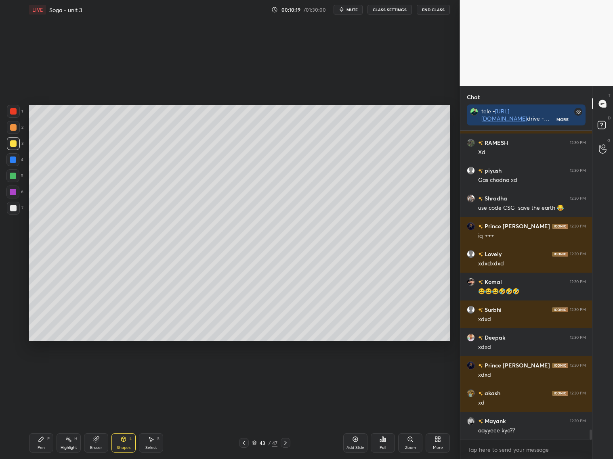
drag, startPoint x: 46, startPoint y: 442, endPoint x: 45, endPoint y: 434, distance: 8.2
click at [48, 443] on div "Pen P" at bounding box center [41, 443] width 24 height 19
click at [14, 322] on div at bounding box center [12, 318] width 13 height 13
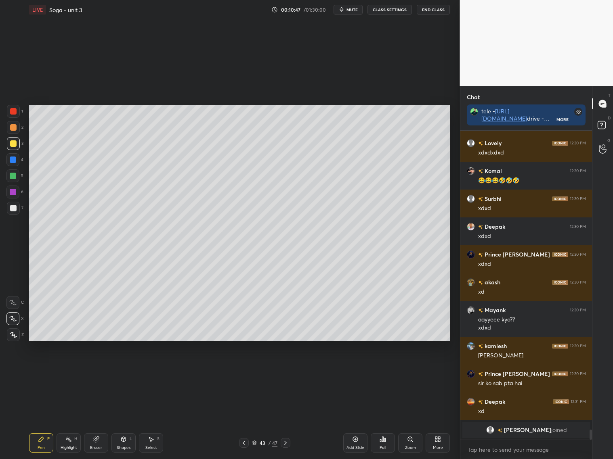
drag, startPoint x: 101, startPoint y: 453, endPoint x: 103, endPoint y: 438, distance: 14.3
click at [102, 451] on div "Pen P Highlight H Eraser Shapes L Select S 43 / 47 Add Slide Poll Zoom More" at bounding box center [239, 443] width 421 height 32
drag, startPoint x: 95, startPoint y: 445, endPoint x: 99, endPoint y: 441, distance: 5.5
click at [98, 444] on div "Eraser" at bounding box center [96, 443] width 24 height 19
click at [40, 443] on div "Pen P" at bounding box center [41, 443] width 24 height 19
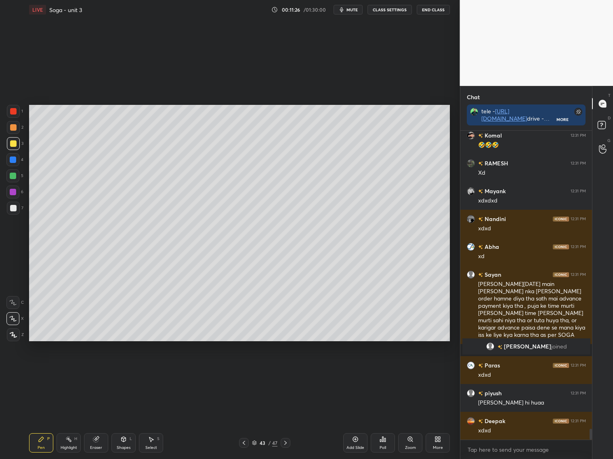
scroll to position [8636, 0]
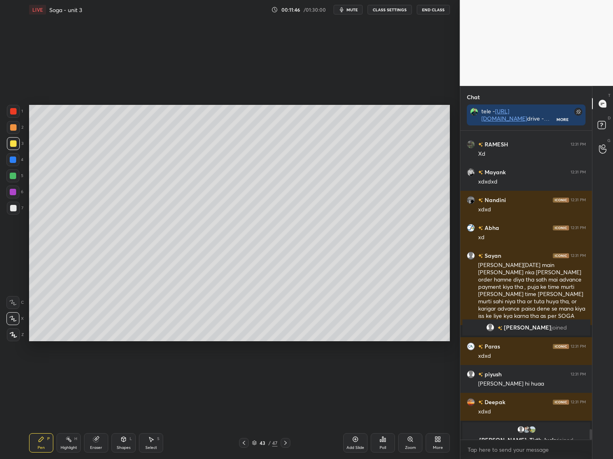
click at [15, 210] on div at bounding box center [13, 208] width 6 height 6
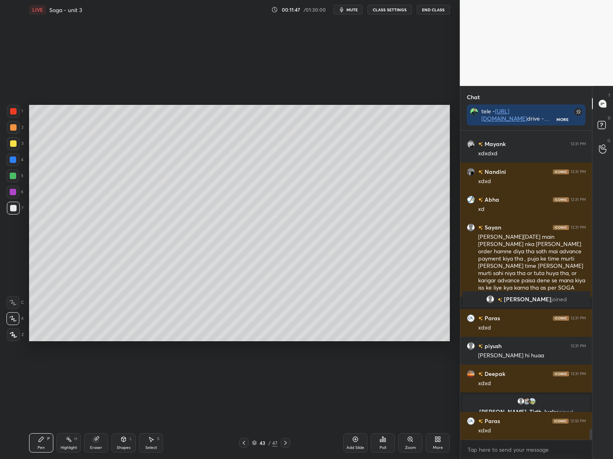
scroll to position [8625, 0]
drag, startPoint x: 12, startPoint y: 160, endPoint x: 13, endPoint y: 153, distance: 7.7
click at [12, 159] on div at bounding box center [13, 160] width 6 height 6
click at [15, 145] on div at bounding box center [13, 143] width 6 height 6
click at [13, 177] on div at bounding box center [13, 176] width 6 height 6
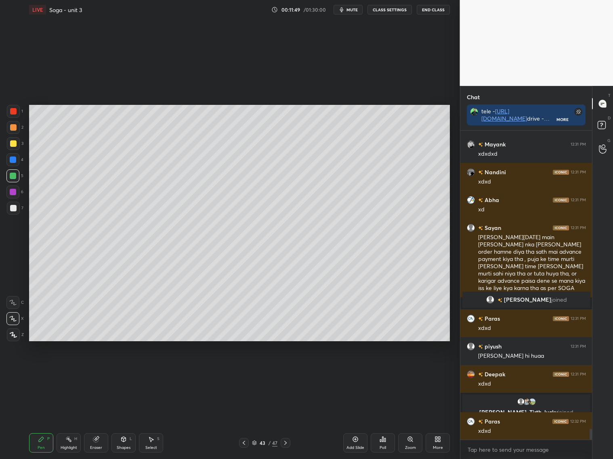
click at [17, 203] on div at bounding box center [13, 208] width 13 height 13
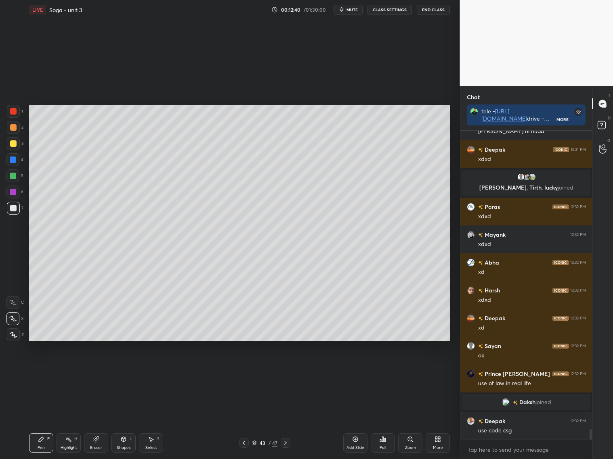
scroll to position [8816, 0]
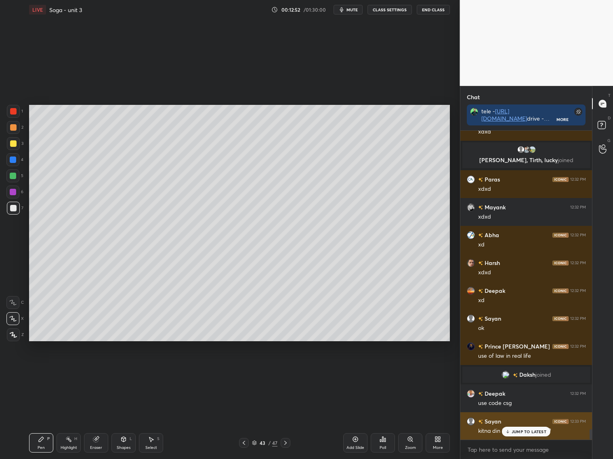
drag, startPoint x: 518, startPoint y: 430, endPoint x: 522, endPoint y: 430, distance: 4.9
click at [519, 432] on p "JUMP TO LATEST" at bounding box center [528, 432] width 35 height 5
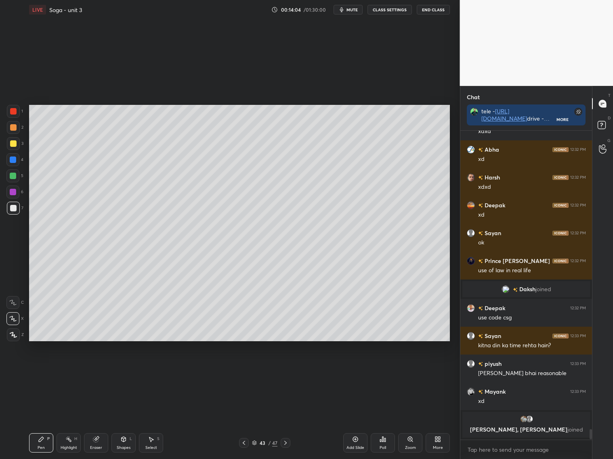
scroll to position [8900, 0]
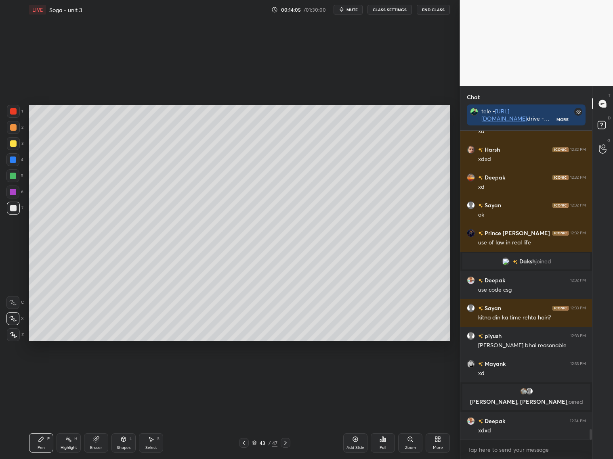
click at [359, 441] on div "Add Slide" at bounding box center [355, 443] width 24 height 19
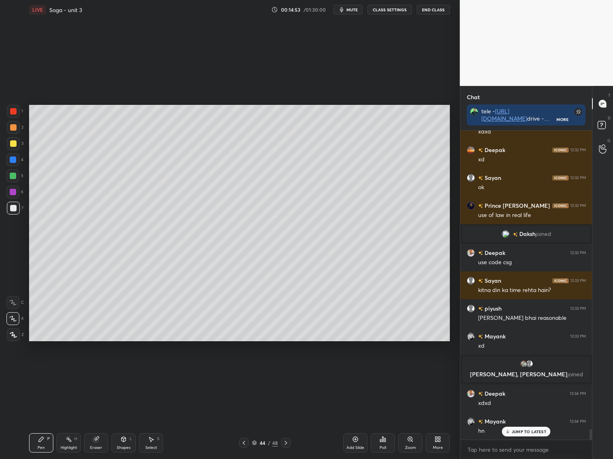
drag, startPoint x: 100, startPoint y: 439, endPoint x: 118, endPoint y: 412, distance: 32.2
click at [102, 438] on div "Eraser" at bounding box center [96, 443] width 24 height 19
click at [44, 444] on div "Pen P" at bounding box center [41, 443] width 24 height 19
click at [97, 443] on div "Eraser" at bounding box center [96, 443] width 24 height 19
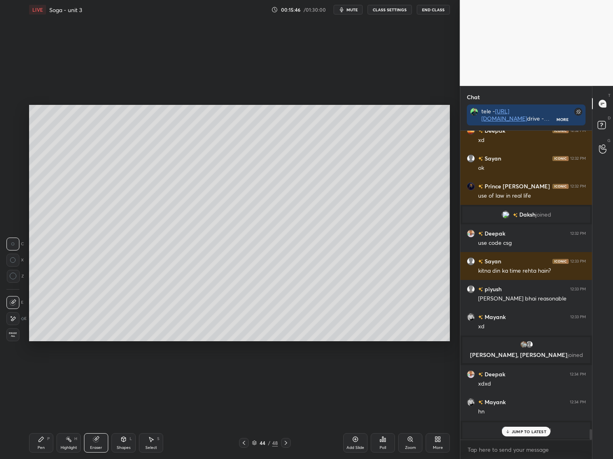
click at [47, 435] on div "Pen P" at bounding box center [41, 443] width 24 height 19
click at [524, 432] on p "JUMP TO LATEST" at bounding box center [528, 432] width 35 height 5
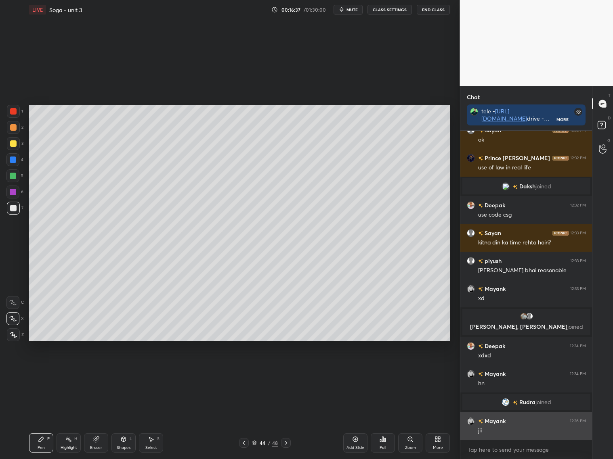
scroll to position [9002, 0]
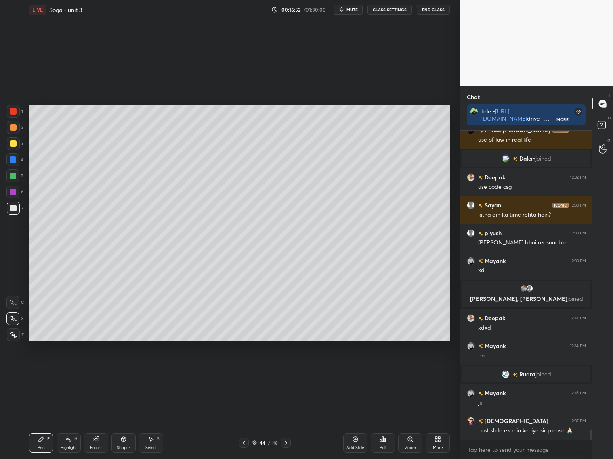
click at [130, 445] on div "Shapes L" at bounding box center [123, 443] width 24 height 19
drag, startPoint x: 13, startPoint y: 145, endPoint x: 26, endPoint y: 132, distance: 18.8
click at [17, 142] on div at bounding box center [13, 143] width 13 height 13
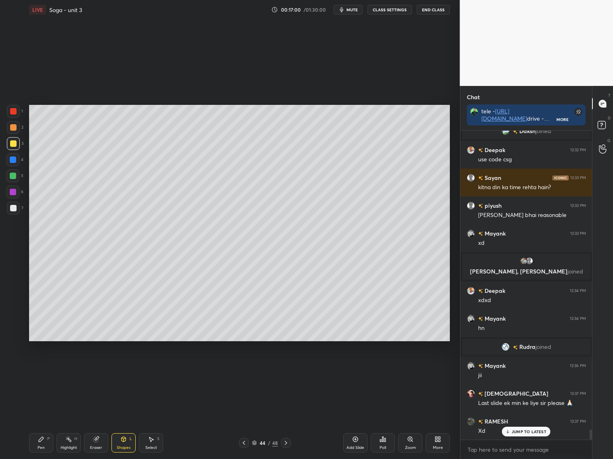
click at [245, 439] on div at bounding box center [244, 443] width 10 height 10
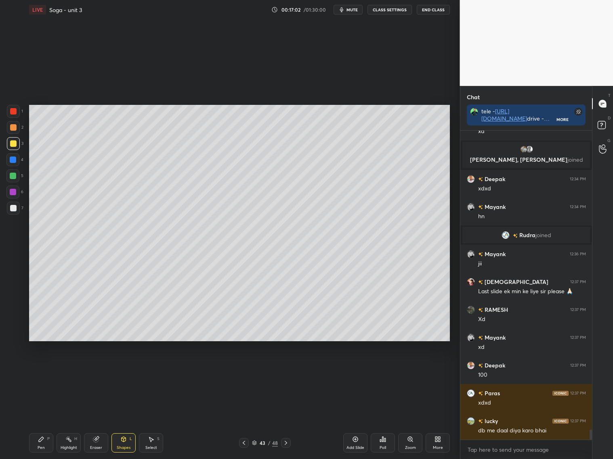
scroll to position [9169, 0]
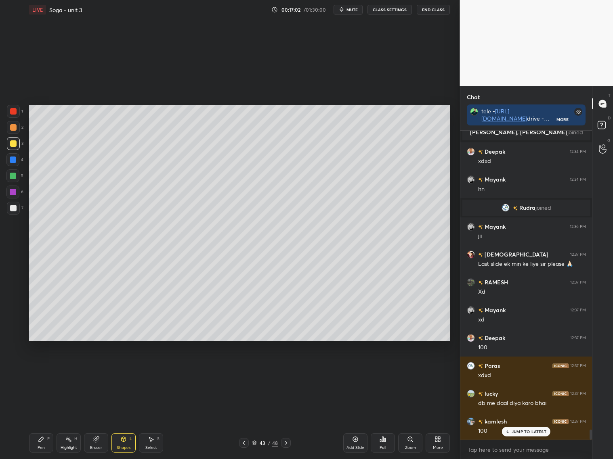
click at [288, 440] on icon at bounding box center [286, 443] width 6 height 6
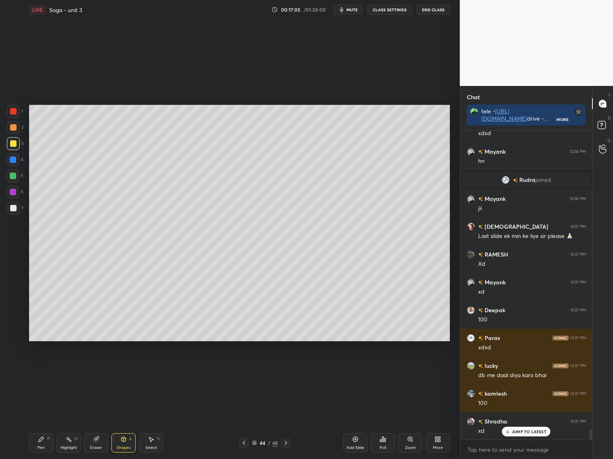
click at [247, 442] on icon at bounding box center [244, 443] width 6 height 6
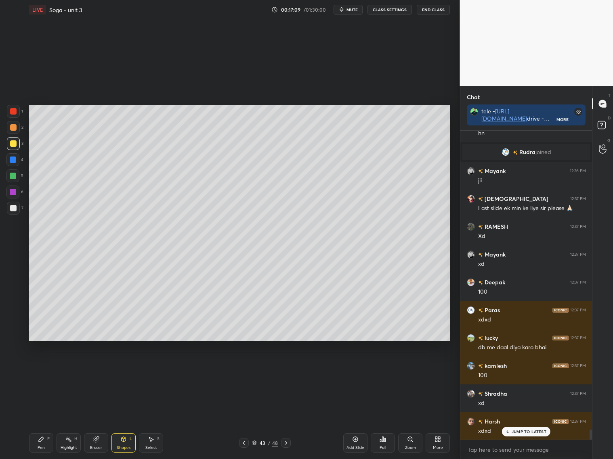
click at [287, 443] on icon at bounding box center [286, 443] width 6 height 6
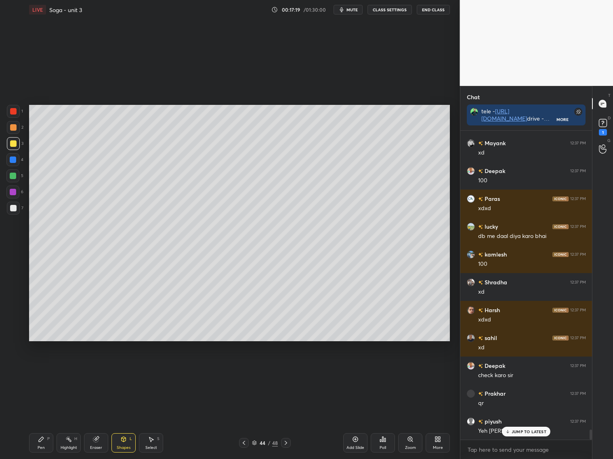
scroll to position [9364, 0]
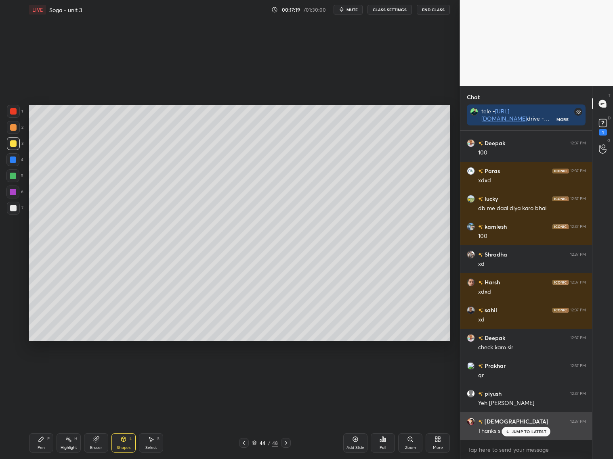
click at [524, 430] on div "JUMP TO LATEST" at bounding box center [526, 432] width 48 height 10
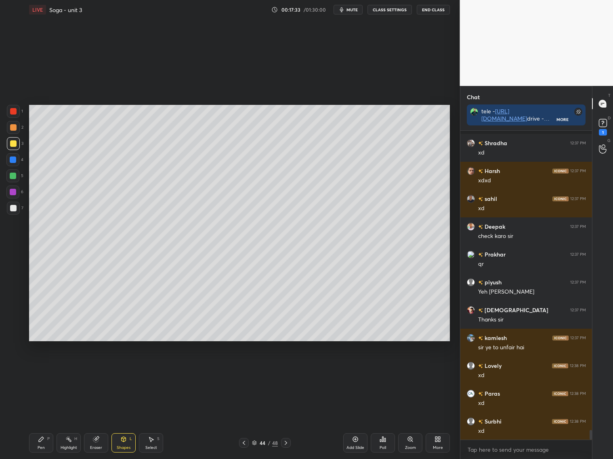
scroll to position [9532, 0]
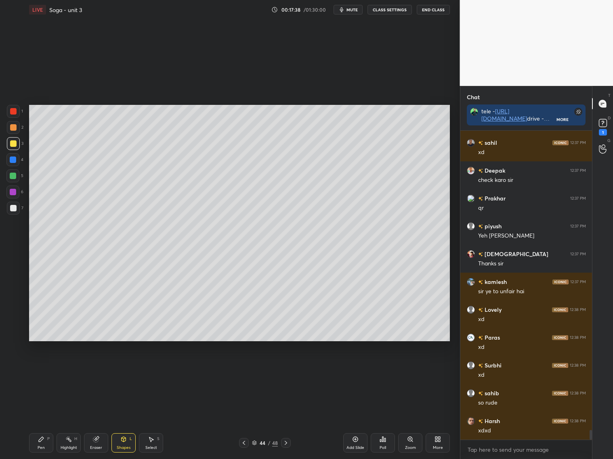
click at [287, 443] on icon at bounding box center [286, 443] width 6 height 6
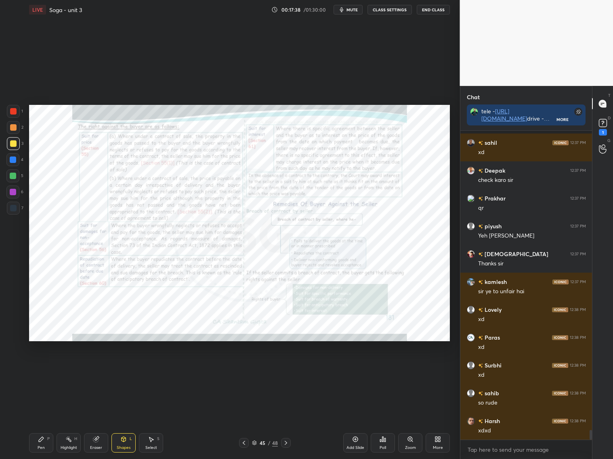
scroll to position [9560, 0]
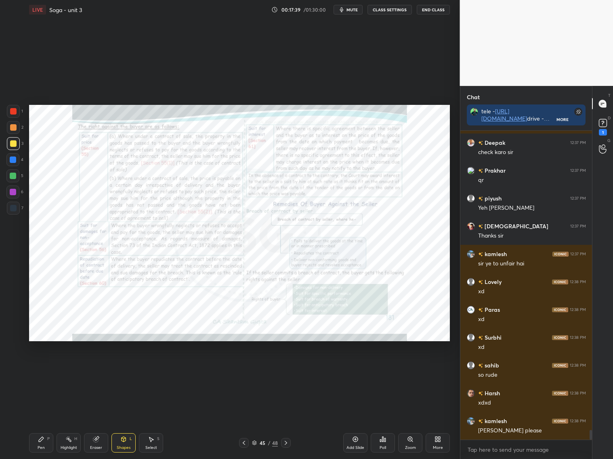
click at [243, 442] on icon at bounding box center [244, 443] width 6 height 6
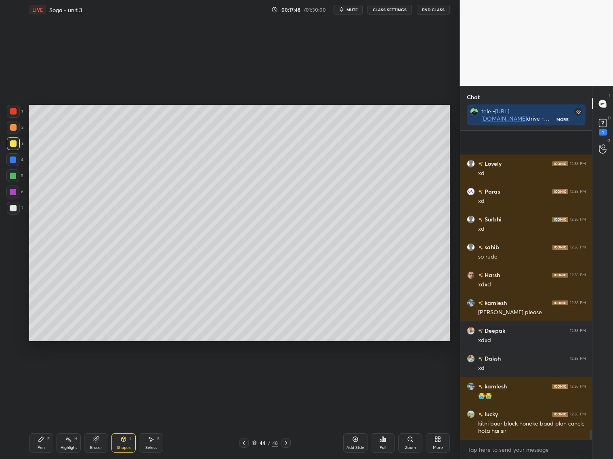
scroll to position [9734, 0]
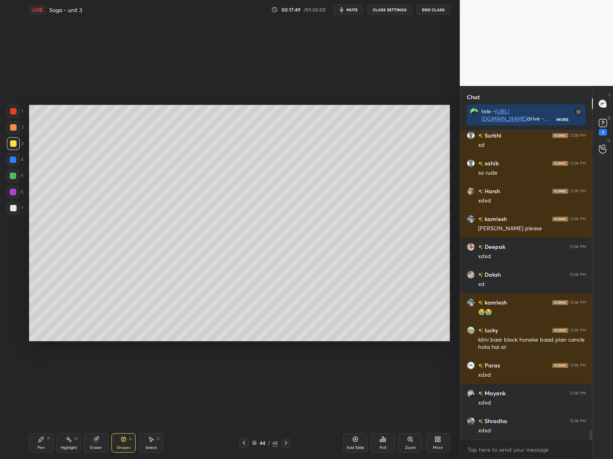
click at [356, 441] on icon at bounding box center [355, 439] width 6 height 6
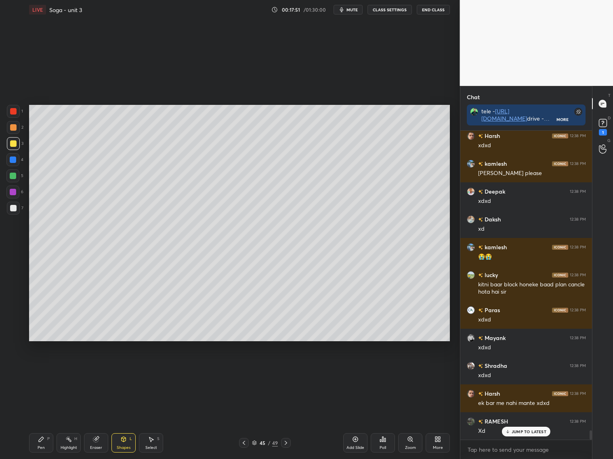
drag, startPoint x: 124, startPoint y: 440, endPoint x: 126, endPoint y: 426, distance: 14.2
click at [126, 439] on icon at bounding box center [123, 439] width 6 height 6
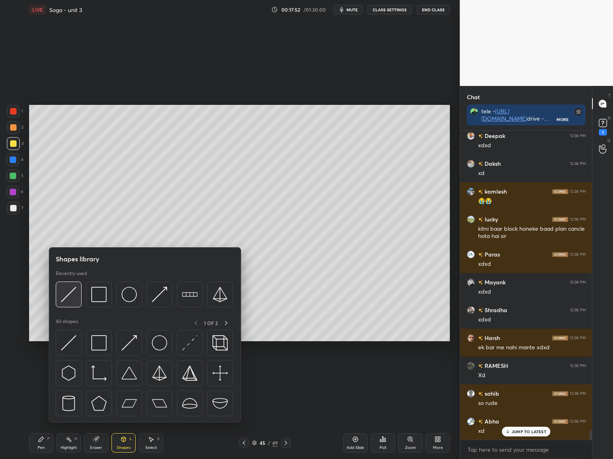
drag, startPoint x: 74, startPoint y: 296, endPoint x: 19, endPoint y: 191, distance: 118.3
click at [72, 294] on img at bounding box center [68, 294] width 15 height 15
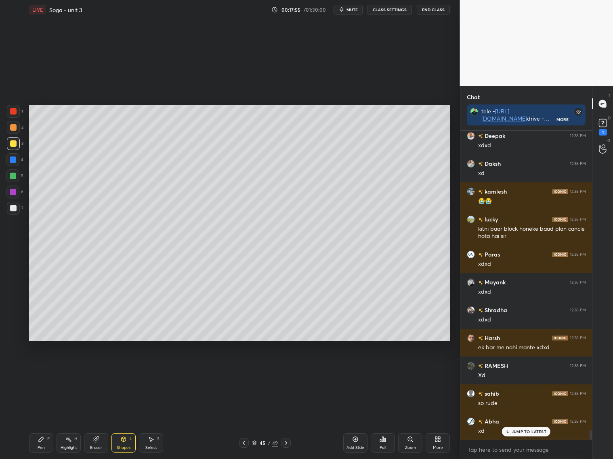
scroll to position [9901, 0]
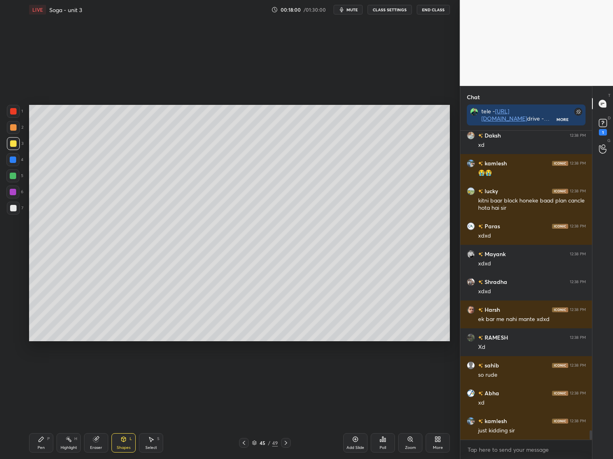
click at [248, 445] on div at bounding box center [244, 443] width 10 height 10
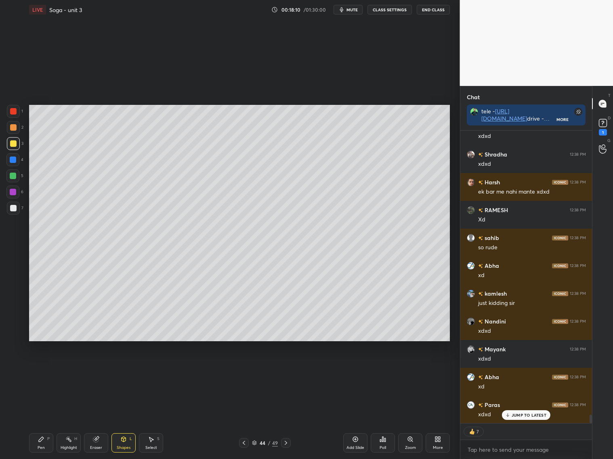
scroll to position [10057, 0]
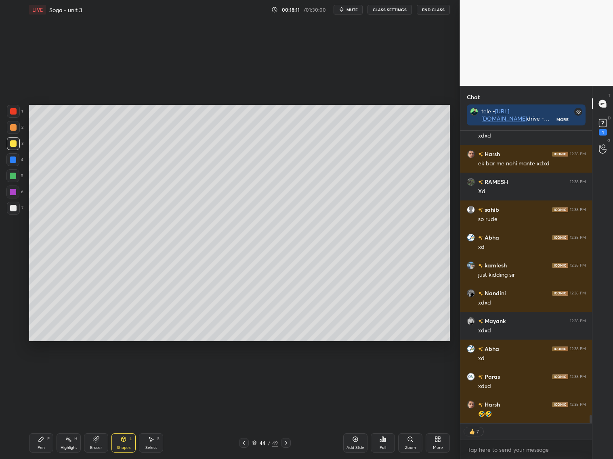
click at [286, 444] on icon at bounding box center [286, 443] width 6 height 6
drag, startPoint x: 13, startPoint y: 208, endPoint x: 15, endPoint y: 192, distance: 15.9
click at [15, 206] on div at bounding box center [13, 208] width 6 height 6
click at [39, 437] on div "Pen P" at bounding box center [41, 443] width 24 height 19
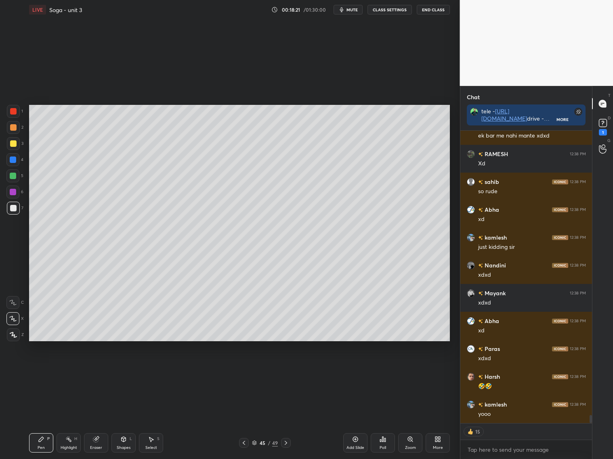
drag, startPoint x: 243, startPoint y: 443, endPoint x: 252, endPoint y: 442, distance: 9.4
click at [245, 444] on icon at bounding box center [244, 443] width 6 height 6
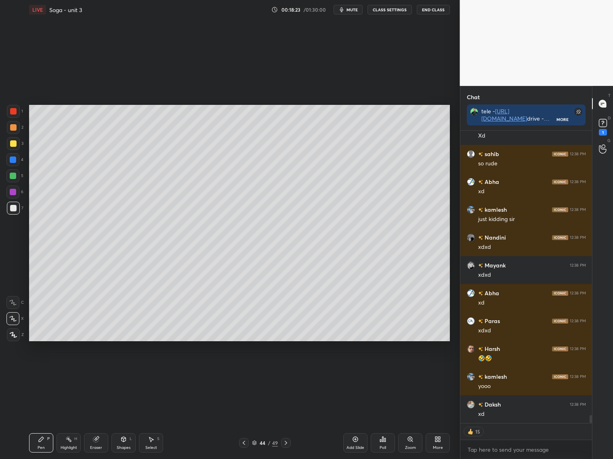
scroll to position [10168, 0]
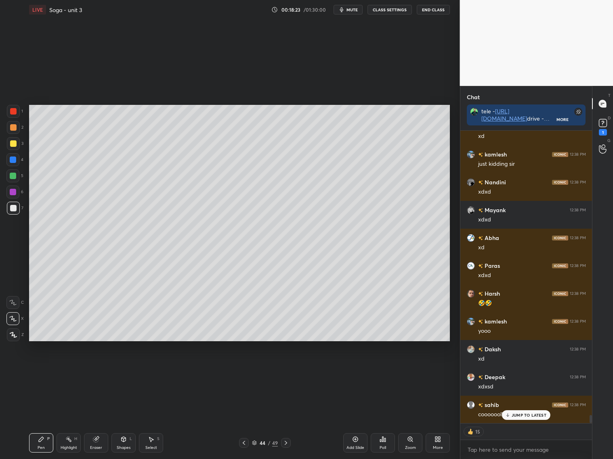
click at [287, 442] on icon at bounding box center [286, 443] width 6 height 6
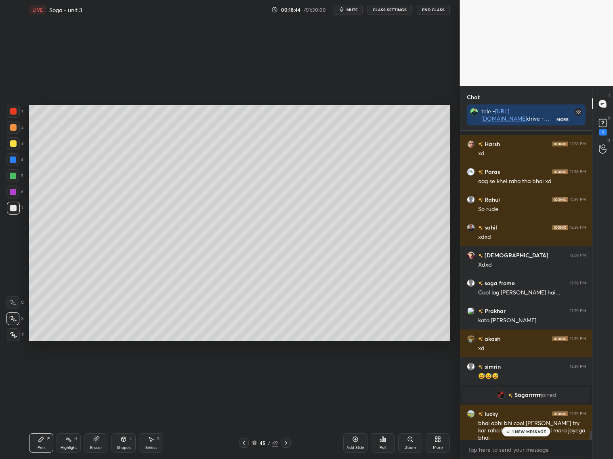
scroll to position [10079, 0]
drag, startPoint x: 241, startPoint y: 442, endPoint x: 249, endPoint y: 438, distance: 9.6
click at [242, 442] on icon at bounding box center [244, 443] width 6 height 6
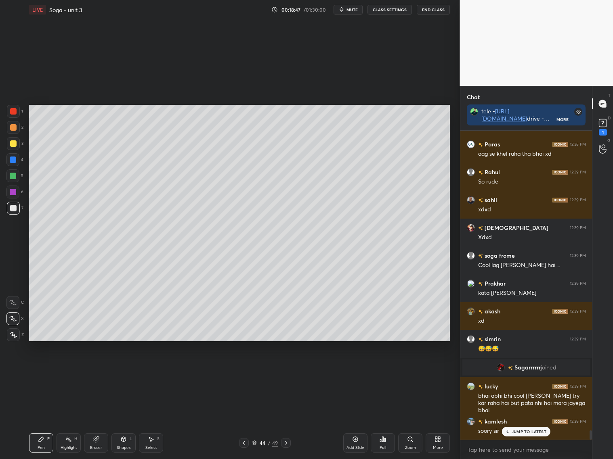
click at [287, 445] on icon at bounding box center [286, 443] width 6 height 6
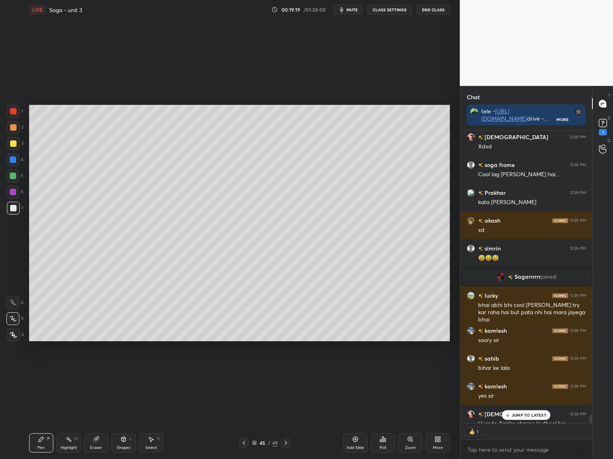
scroll to position [2, 2]
click at [518, 415] on p "JUMP TO LATEST" at bounding box center [528, 415] width 35 height 5
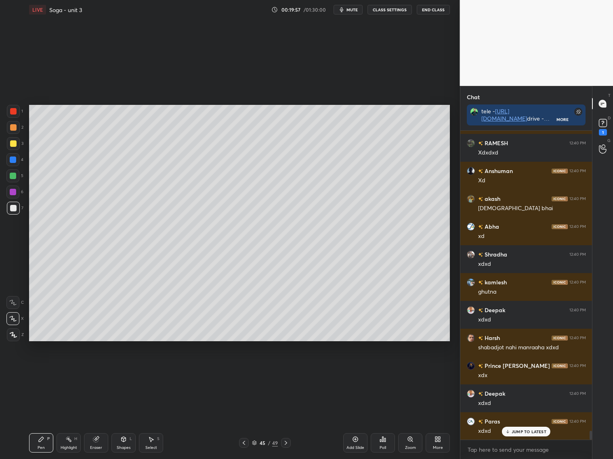
scroll to position [10616, 0]
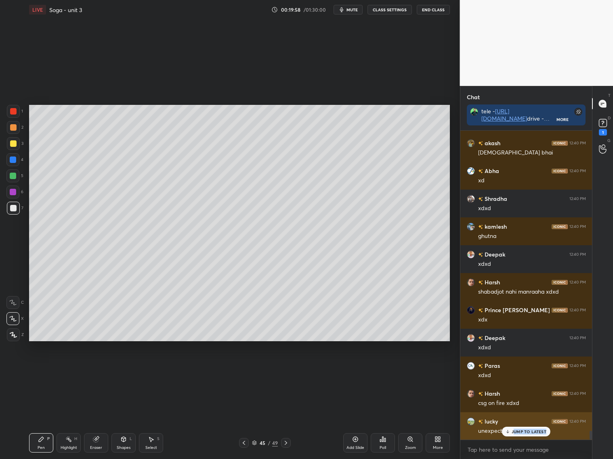
click at [515, 435] on div "JUMP TO LATEST" at bounding box center [526, 432] width 48 height 10
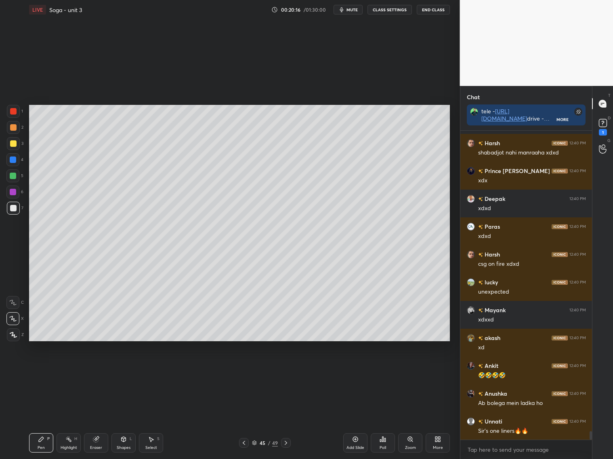
scroll to position [10783, 0]
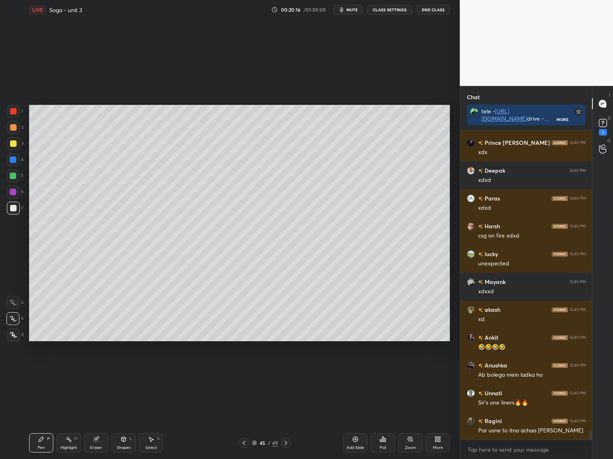
click at [522, 433] on div "Deepak 12:40 PM xdxd Harsh 12:40 PM shabadjot nahi manraaha xdxd Prince Tak 12:…" at bounding box center [526, 285] width 132 height 309
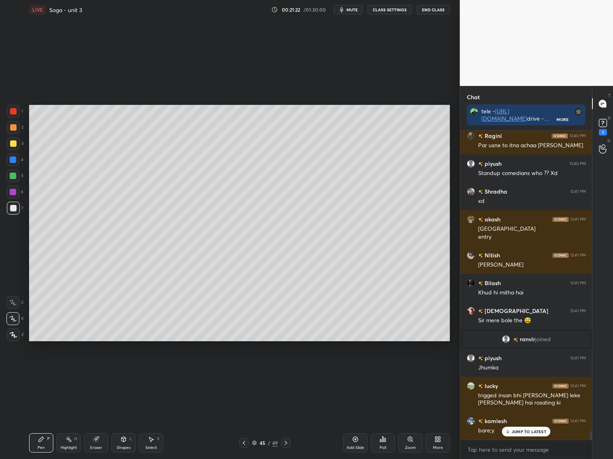
scroll to position [10828, 0]
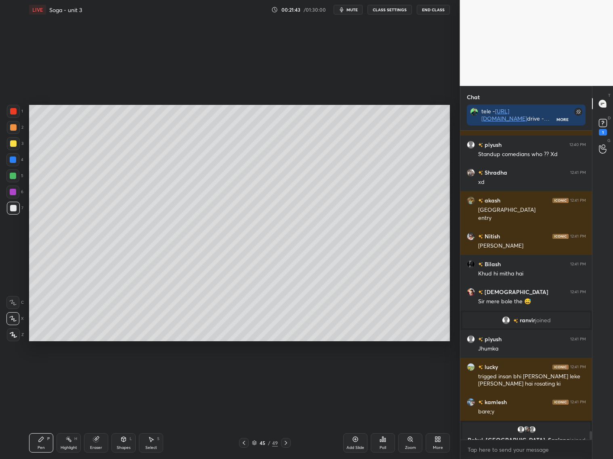
click at [361, 446] on div "Add Slide" at bounding box center [355, 448] width 18 height 4
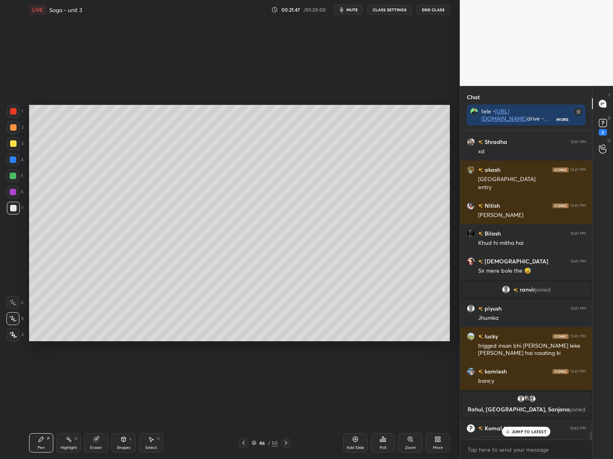
scroll to position [10843, 0]
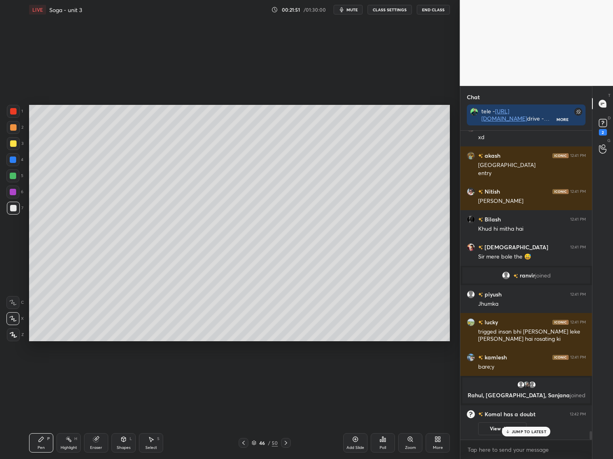
click at [243, 442] on icon at bounding box center [243, 443] width 6 height 6
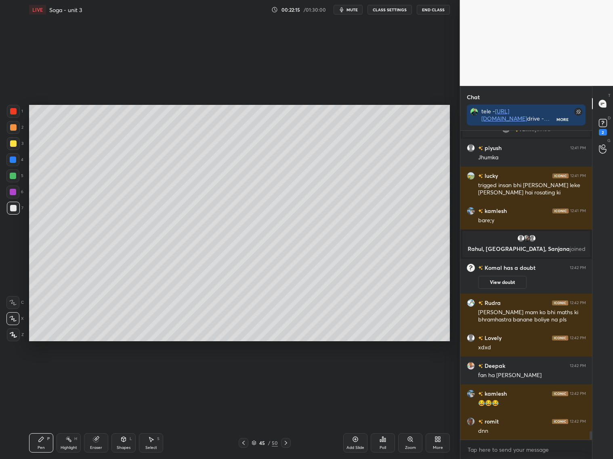
scroll to position [11002, 0]
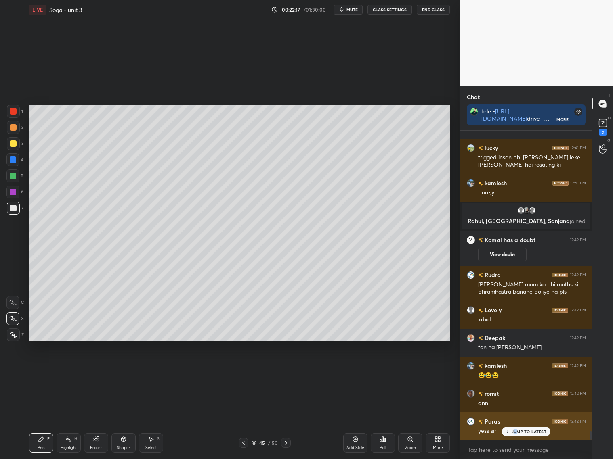
drag, startPoint x: 515, startPoint y: 433, endPoint x: 521, endPoint y: 435, distance: 6.0
click at [516, 434] on p "JUMP TO LATEST" at bounding box center [528, 432] width 35 height 5
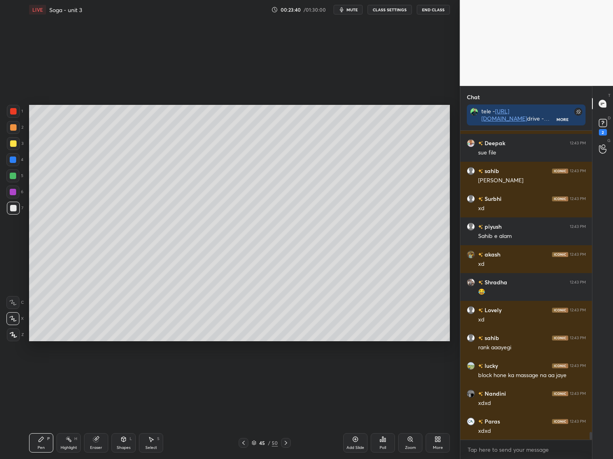
scroll to position [11893, 0]
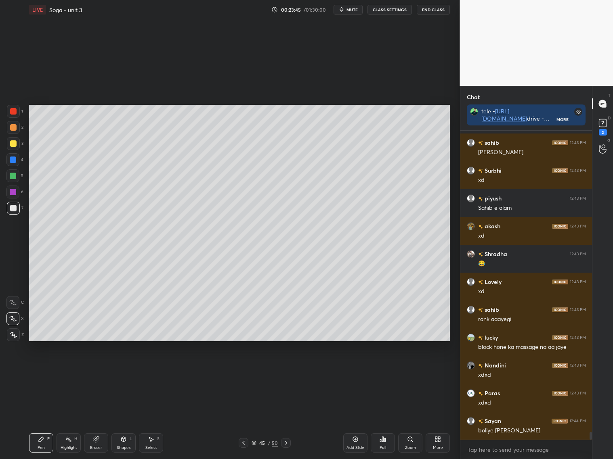
click at [287, 443] on icon at bounding box center [286, 443] width 6 height 6
click at [287, 444] on icon at bounding box center [286, 443] width 6 height 6
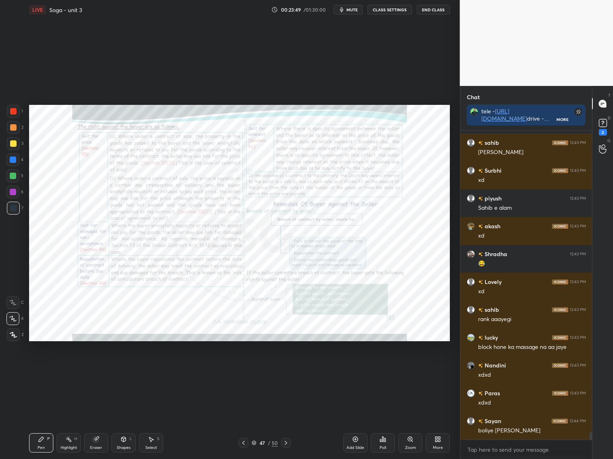
click at [415, 442] on div "Zoom" at bounding box center [410, 443] width 24 height 19
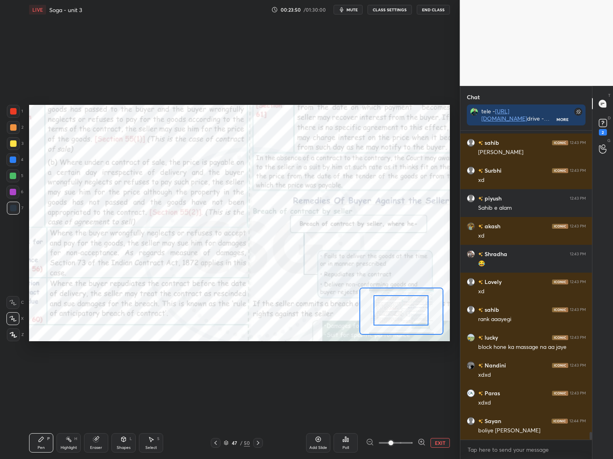
drag, startPoint x: 412, startPoint y: 311, endPoint x: 408, endPoint y: 306, distance: 6.9
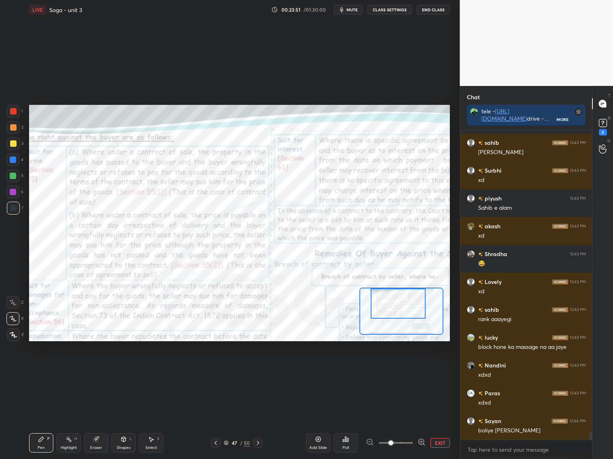
drag, startPoint x: 409, startPoint y: 308, endPoint x: 405, endPoint y: 300, distance: 8.9
click at [405, 302] on div at bounding box center [398, 304] width 55 height 30
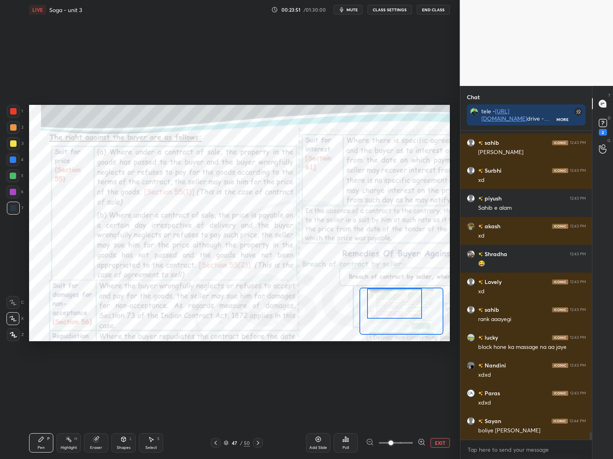
click at [402, 305] on div at bounding box center [394, 304] width 55 height 30
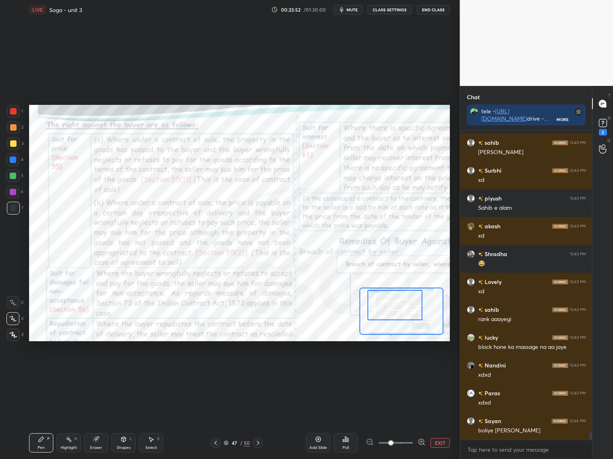
click at [15, 114] on div at bounding box center [13, 111] width 13 height 13
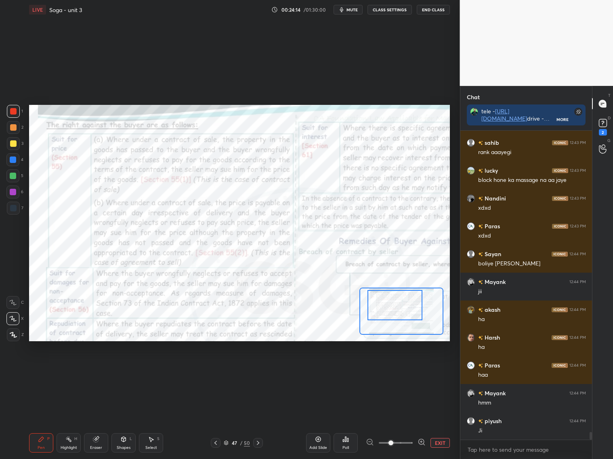
scroll to position [12088, 0]
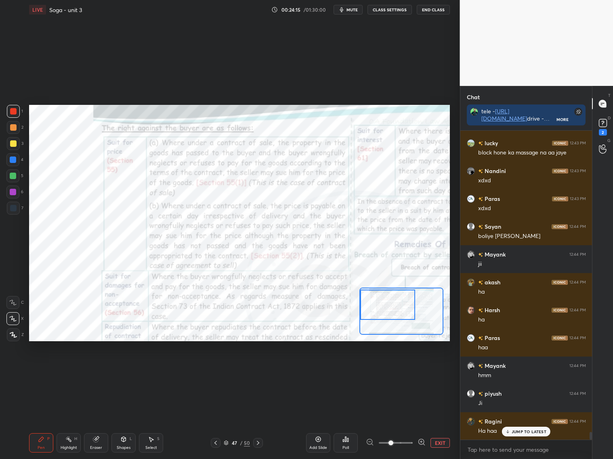
click at [394, 308] on div at bounding box center [387, 305] width 55 height 30
drag, startPoint x: 17, startPoint y: 191, endPoint x: 27, endPoint y: 189, distance: 10.7
click at [21, 190] on div "6" at bounding box center [14, 192] width 17 height 13
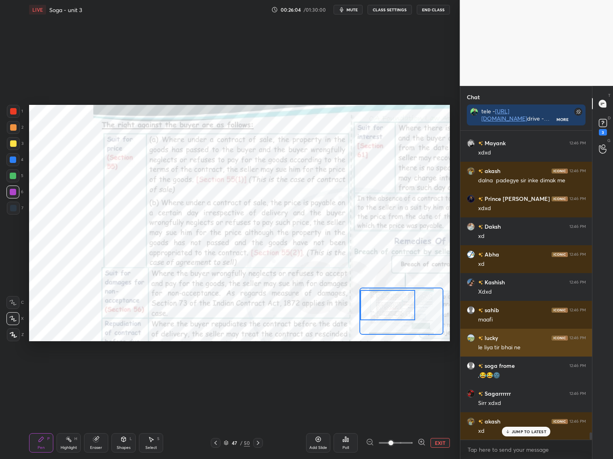
scroll to position [12915, 0]
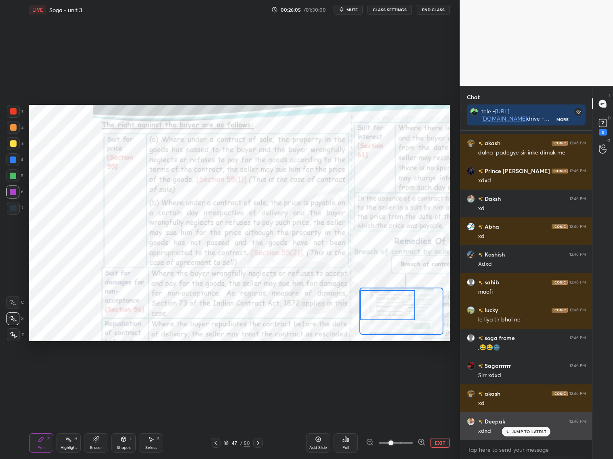
click at [533, 432] on p "JUMP TO LATEST" at bounding box center [528, 432] width 35 height 5
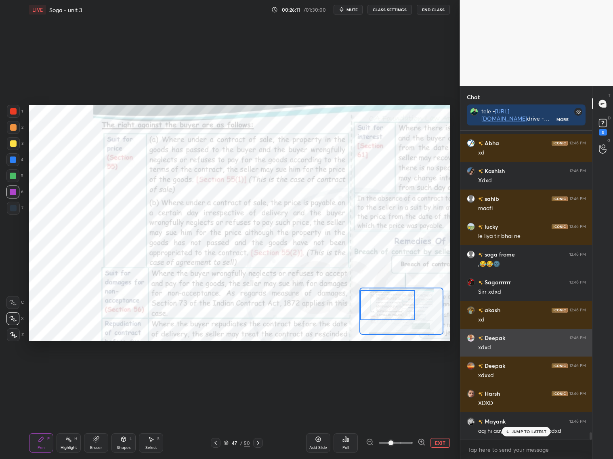
scroll to position [13026, 0]
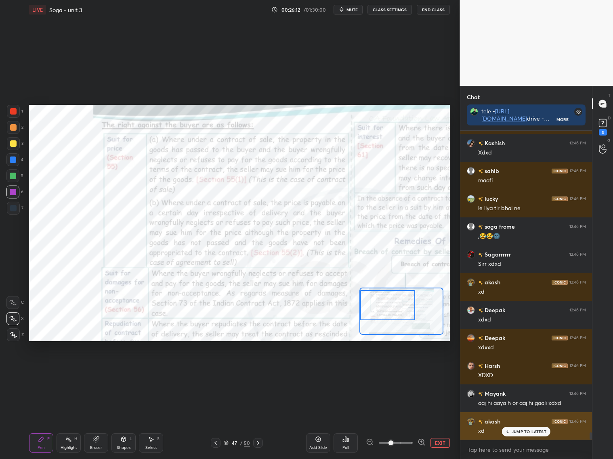
click at [517, 430] on p "JUMP TO LATEST" at bounding box center [528, 432] width 35 height 5
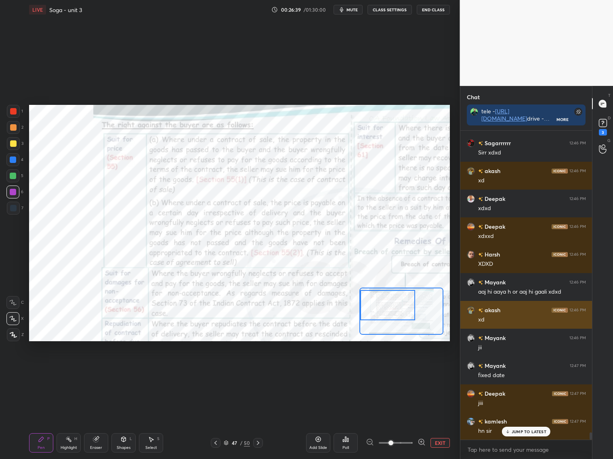
scroll to position [13193, 0]
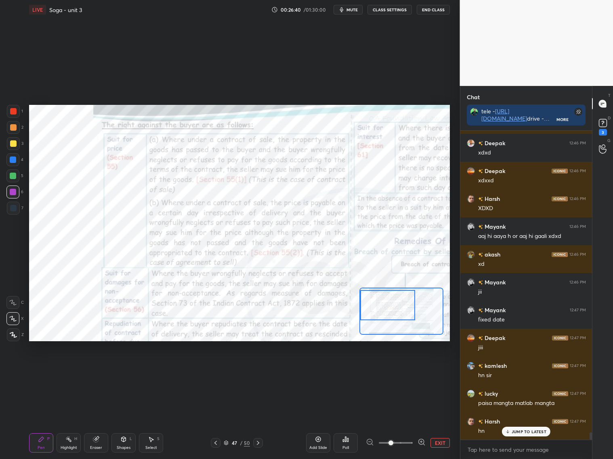
drag, startPoint x: 354, startPoint y: 415, endPoint x: 357, endPoint y: 8, distance: 406.9
click at [355, 8] on span "mute" at bounding box center [351, 10] width 11 height 6
click at [352, 8] on span "unmute" at bounding box center [351, 10] width 17 height 6
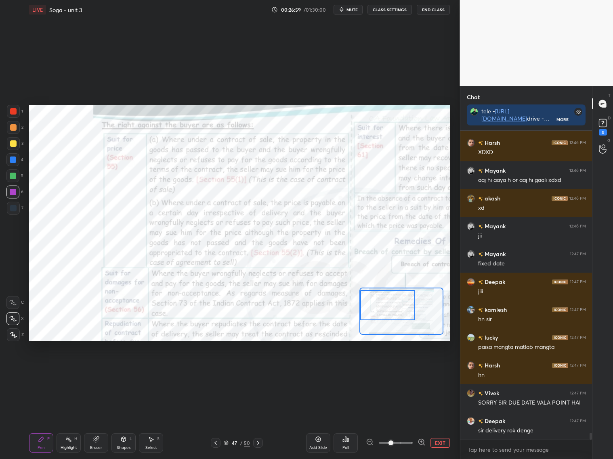
scroll to position [13277, 0]
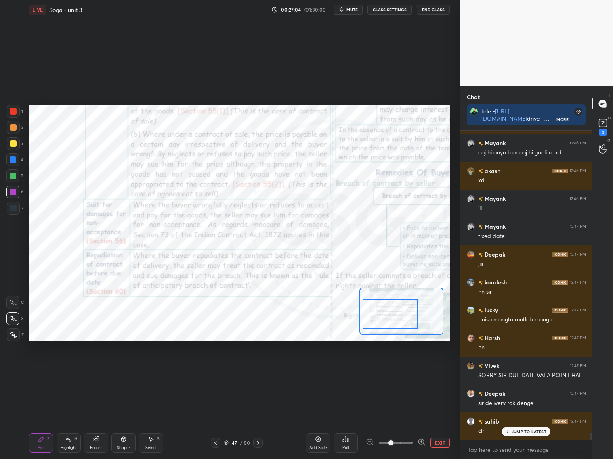
drag, startPoint x: 398, startPoint y: 310, endPoint x: 401, endPoint y: 316, distance: 6.7
click at [400, 318] on div at bounding box center [390, 314] width 55 height 30
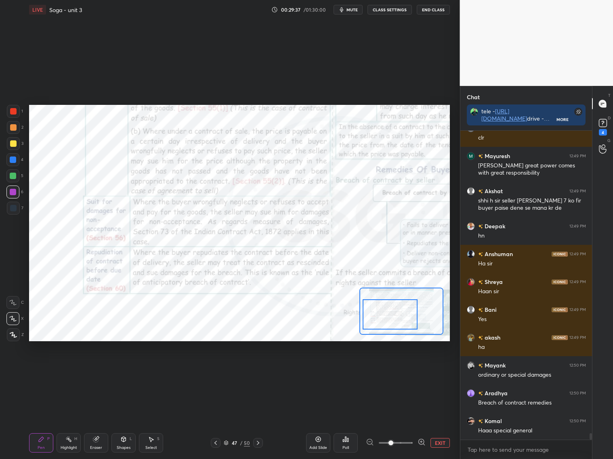
scroll to position [14257, 0]
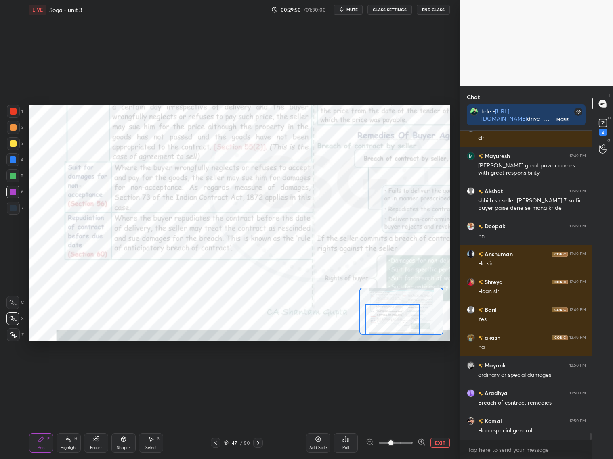
drag, startPoint x: 388, startPoint y: 320, endPoint x: 390, endPoint y: 325, distance: 5.9
click at [390, 328] on div at bounding box center [392, 319] width 55 height 30
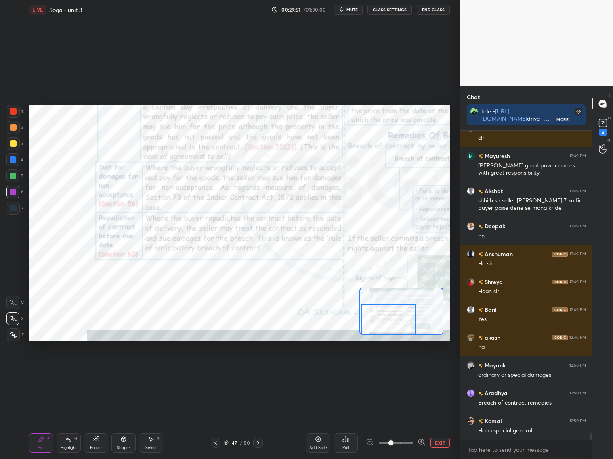
click at [385, 331] on div at bounding box center [388, 319] width 55 height 30
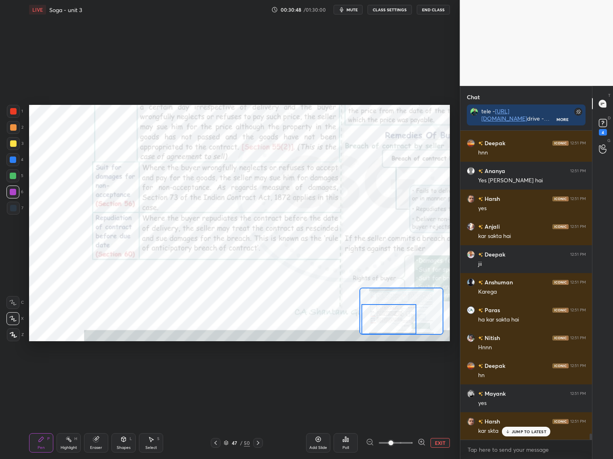
scroll to position [15630, 0]
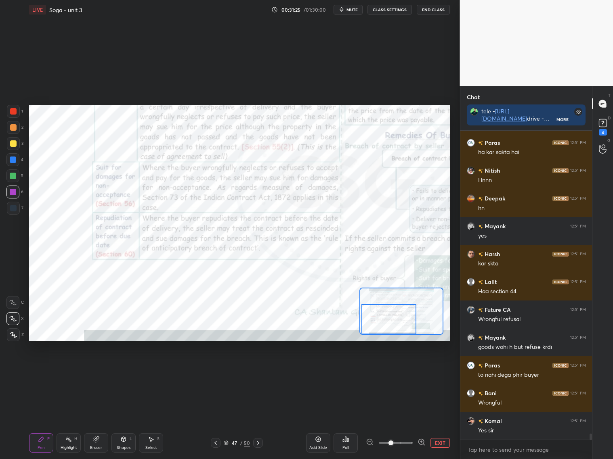
scroll to position [15797, 0]
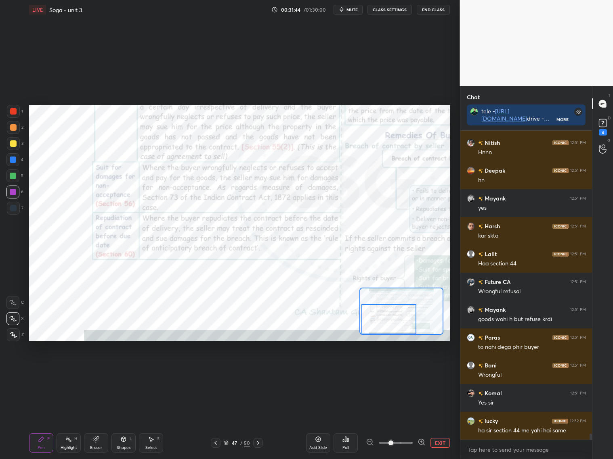
drag, startPoint x: 90, startPoint y: 446, endPoint x: 110, endPoint y: 413, distance: 37.9
click at [90, 444] on div "Eraser" at bounding box center [96, 443] width 24 height 19
click at [50, 445] on div "Pen P" at bounding box center [41, 443] width 24 height 19
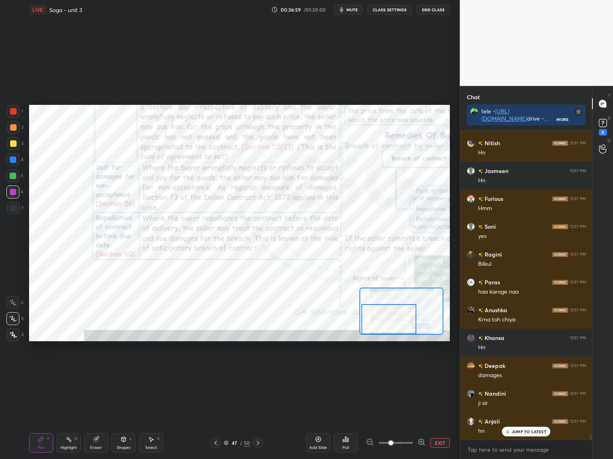
scroll to position [19029, 0]
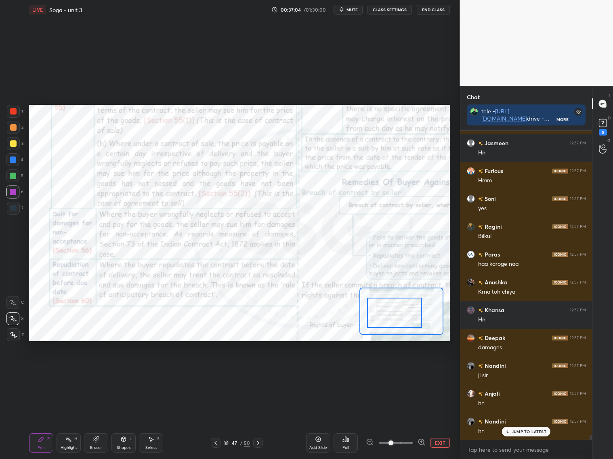
drag, startPoint x: 389, startPoint y: 318, endPoint x: 396, endPoint y: 304, distance: 15.5
click at [396, 311] on div at bounding box center [394, 313] width 55 height 30
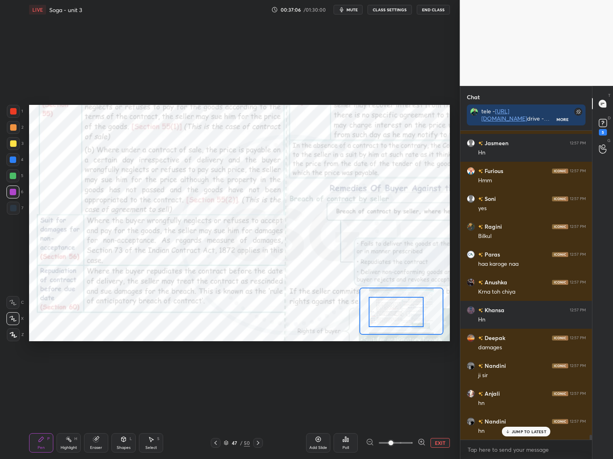
scroll to position [19057, 0]
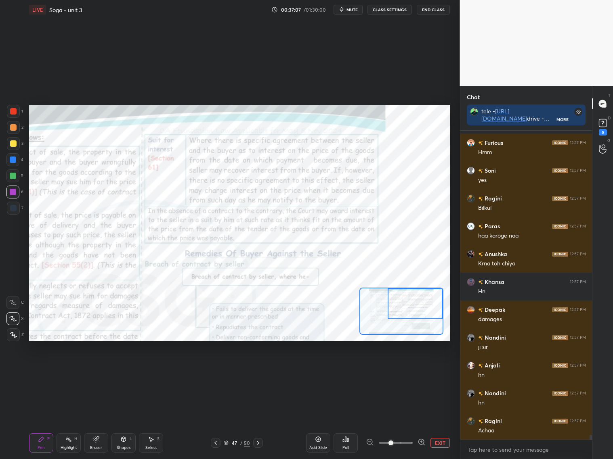
drag, startPoint x: 398, startPoint y: 316, endPoint x: 418, endPoint y: 296, distance: 28.5
click at [416, 296] on div at bounding box center [415, 304] width 55 height 30
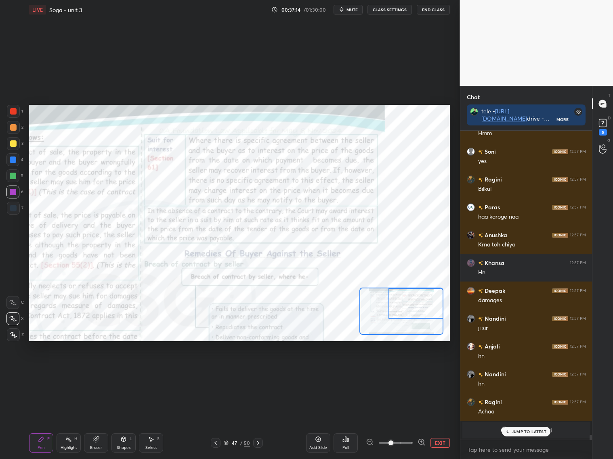
scroll to position [18247, 0]
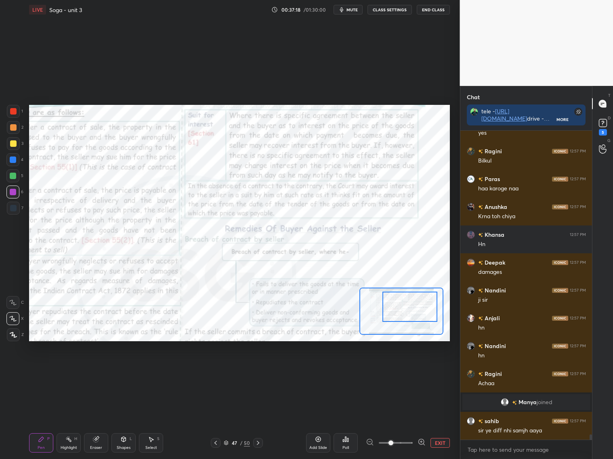
click at [396, 309] on div at bounding box center [409, 307] width 55 height 30
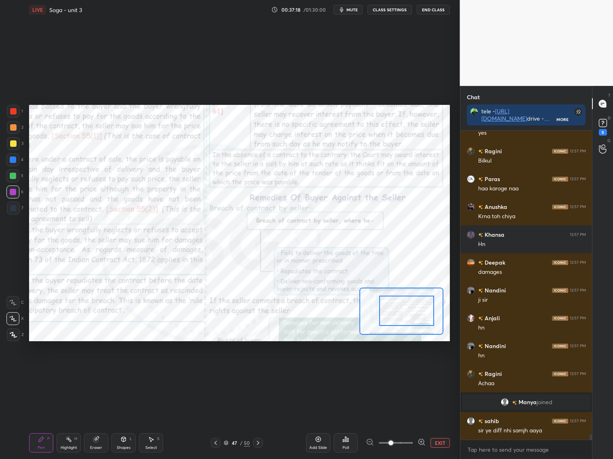
drag, startPoint x: 400, startPoint y: 310, endPoint x: 398, endPoint y: 316, distance: 6.8
click at [399, 316] on div at bounding box center [406, 311] width 55 height 30
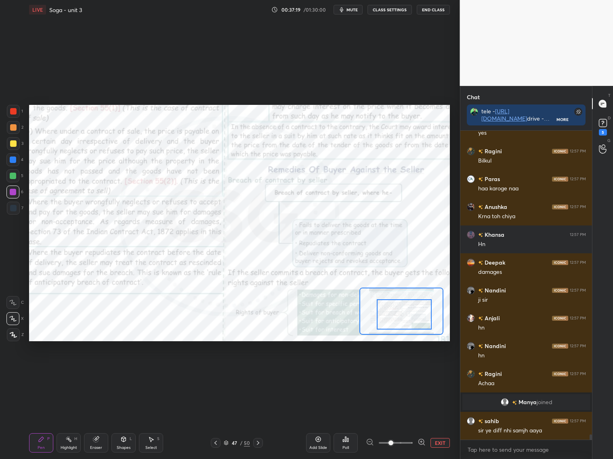
drag, startPoint x: 401, startPoint y: 313, endPoint x: 394, endPoint y: 319, distance: 8.9
click at [395, 319] on div at bounding box center [404, 315] width 55 height 30
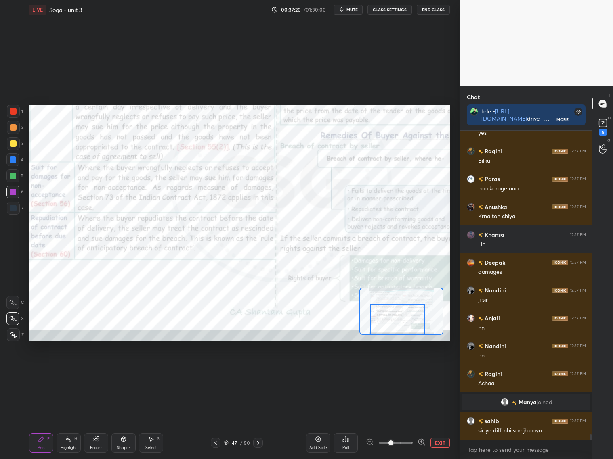
click at [394, 319] on div at bounding box center [397, 319] width 55 height 30
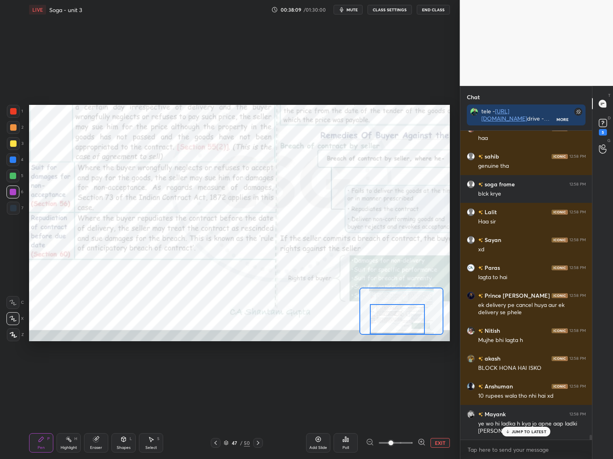
scroll to position [19096, 0]
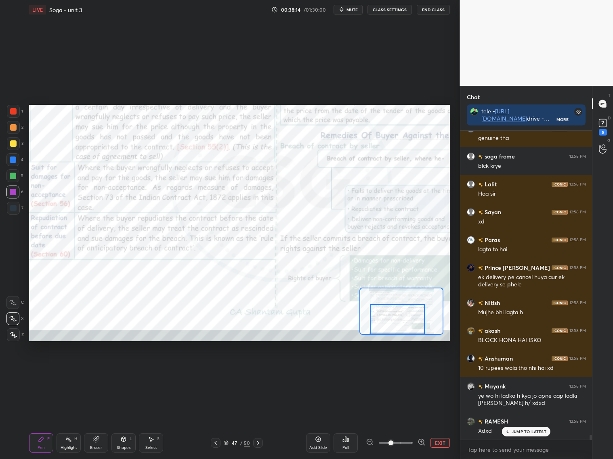
click at [522, 432] on p "JUMP TO LATEST" at bounding box center [528, 432] width 35 height 5
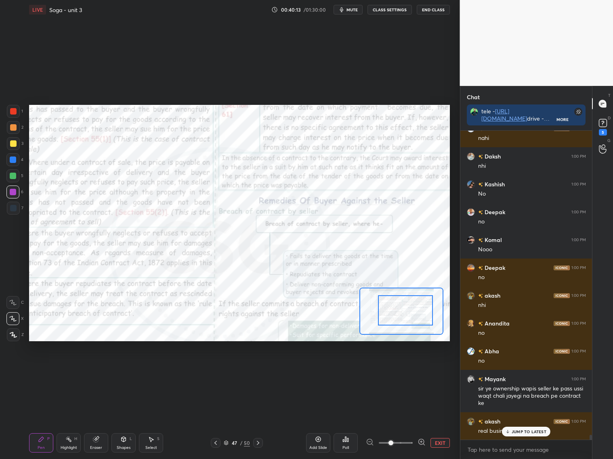
scroll to position [20040, 0]
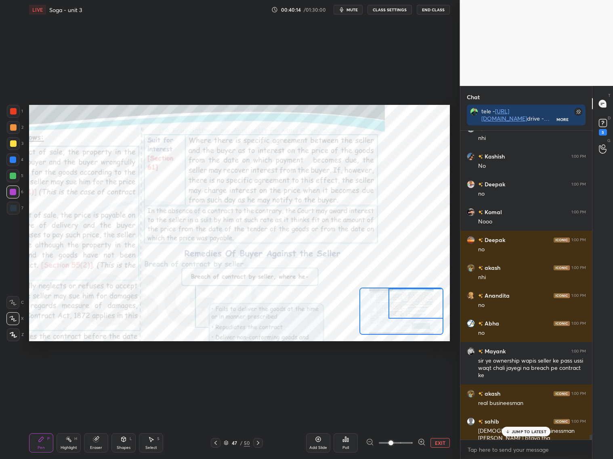
drag, startPoint x: 398, startPoint y: 315, endPoint x: 417, endPoint y: 291, distance: 31.1
click at [422, 296] on div at bounding box center [415, 304] width 55 height 30
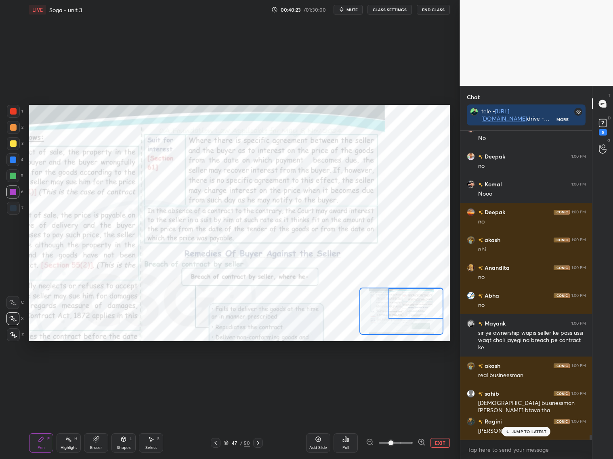
drag, startPoint x: 14, startPoint y: 114, endPoint x: 17, endPoint y: 109, distance: 5.6
click at [16, 113] on div at bounding box center [13, 111] width 6 height 6
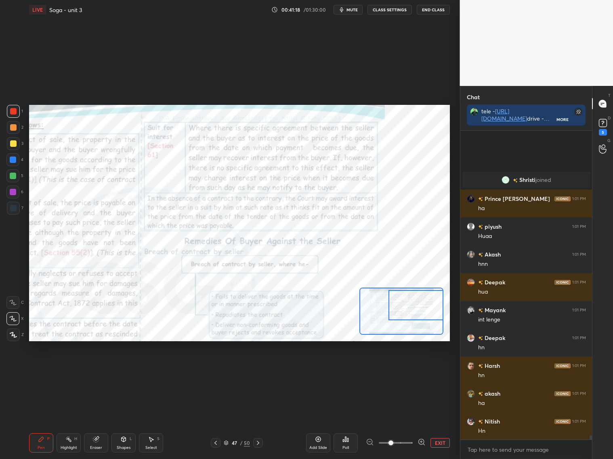
scroll to position [20522, 0]
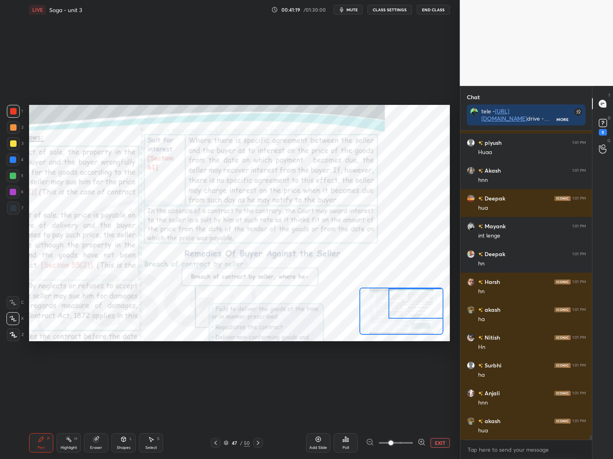
drag, startPoint x: 426, startPoint y: 314, endPoint x: 433, endPoint y: 315, distance: 6.9
click at [435, 313] on div at bounding box center [415, 304] width 55 height 30
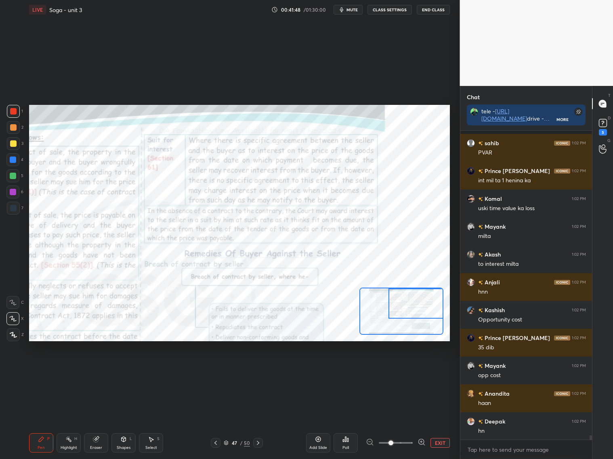
scroll to position [21358, 0]
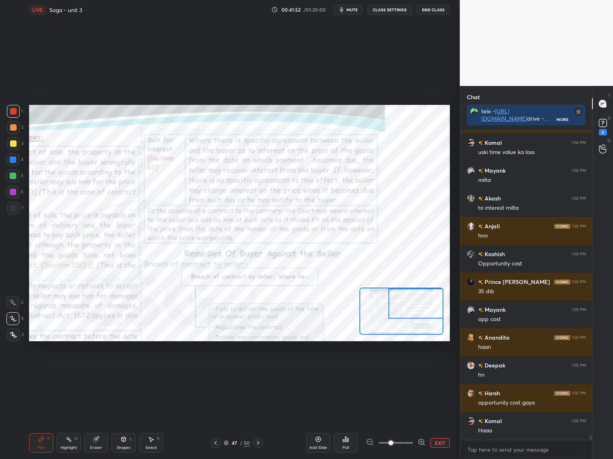
click at [361, 292] on div "Setting up your live class Poll for secs No correct answer Start poll" at bounding box center [239, 223] width 421 height 237
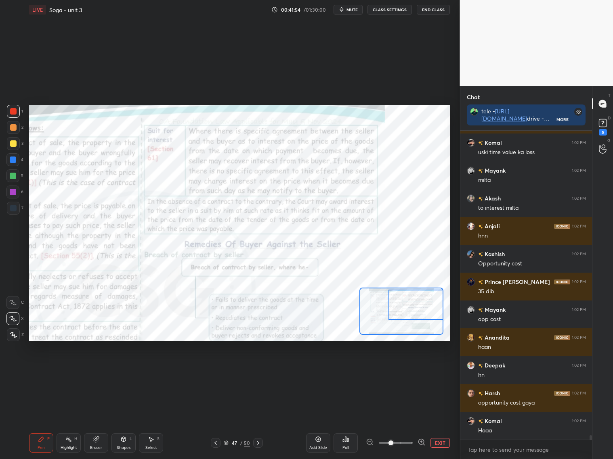
scroll to position [21385, 0]
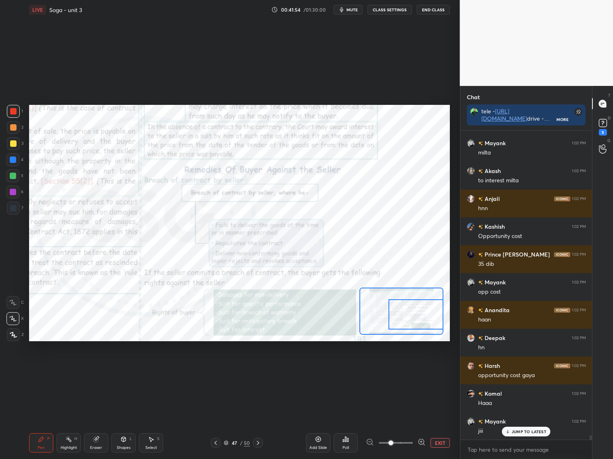
drag, startPoint x: 419, startPoint y: 313, endPoint x: 415, endPoint y: 306, distance: 8.5
click at [425, 324] on div at bounding box center [415, 315] width 55 height 30
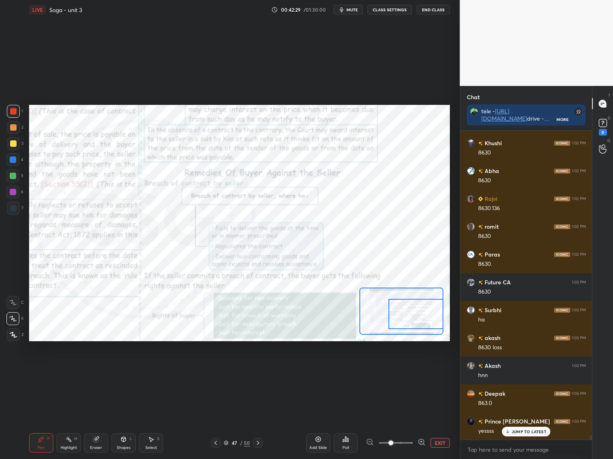
scroll to position [22109, 0]
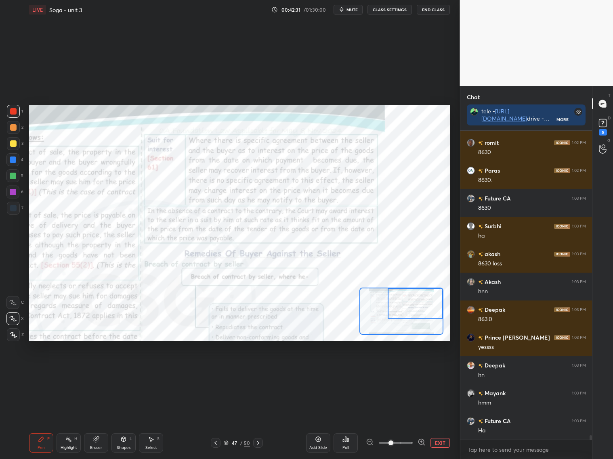
drag, startPoint x: 414, startPoint y: 309, endPoint x: 411, endPoint y: 297, distance: 12.5
click at [413, 298] on div at bounding box center [415, 304] width 55 height 30
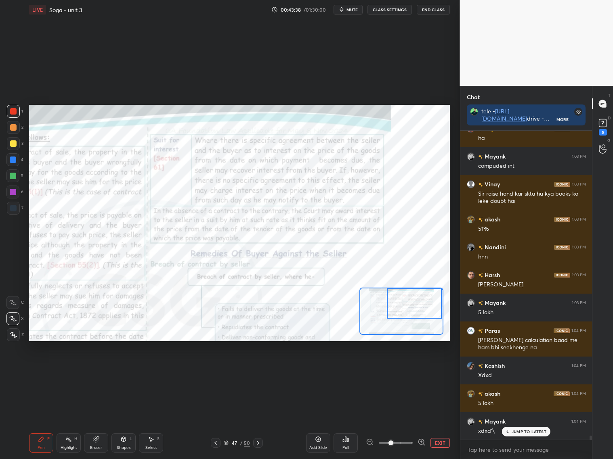
scroll to position [2, 2]
click at [533, 418] on div "JUMP TO LATEST" at bounding box center [526, 416] width 48 height 10
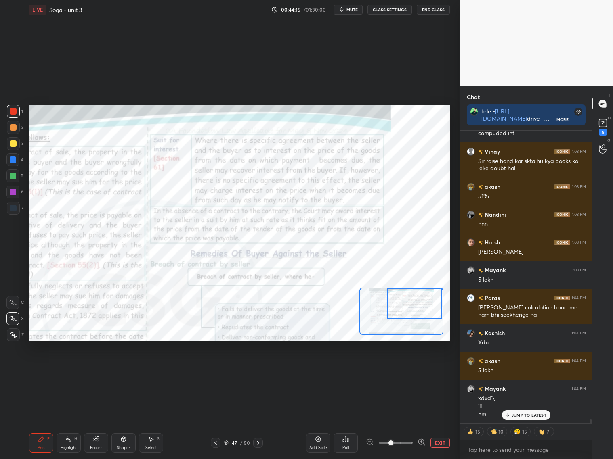
scroll to position [22909, 0]
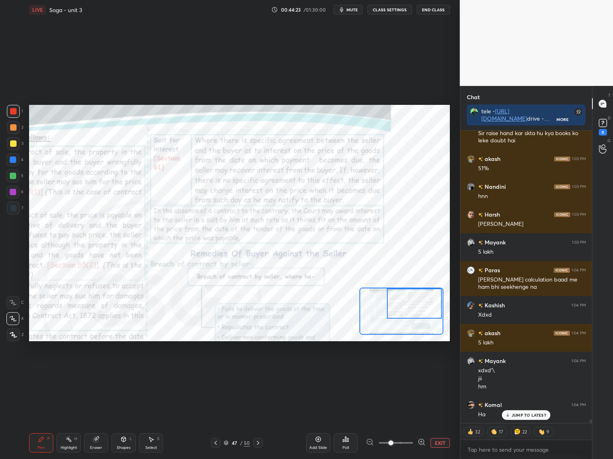
click at [389, 12] on button "CLASS SETTINGS" at bounding box center [389, 10] width 44 height 10
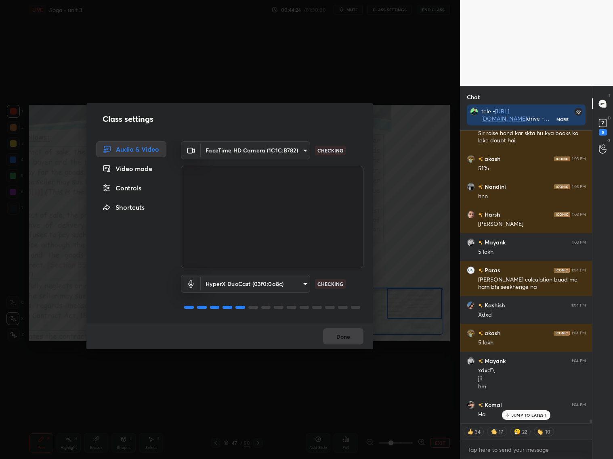
click at [136, 187] on div "Controls" at bounding box center [131, 188] width 70 height 16
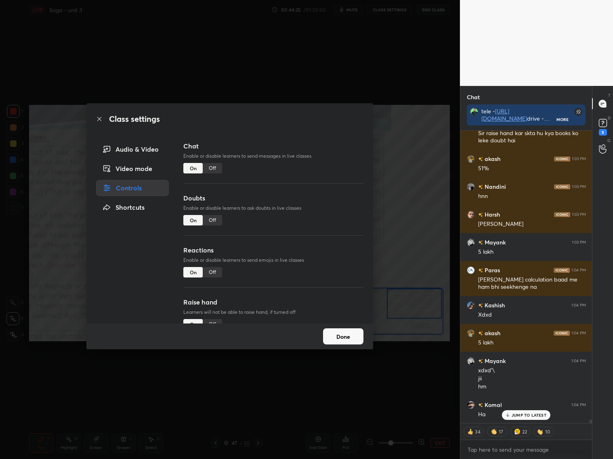
click at [206, 268] on div "Off" at bounding box center [212, 272] width 19 height 10
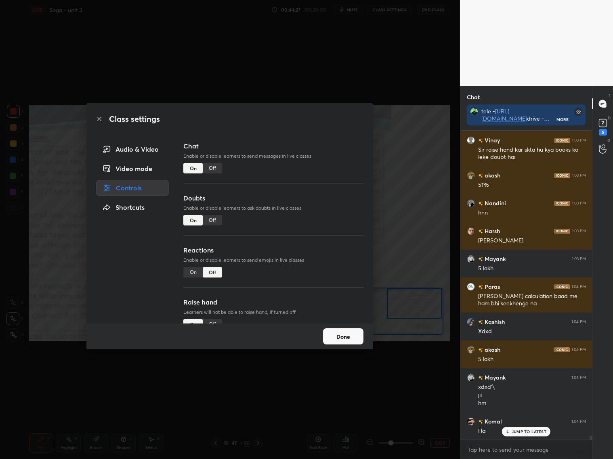
click at [196, 276] on div "On" at bounding box center [192, 272] width 19 height 10
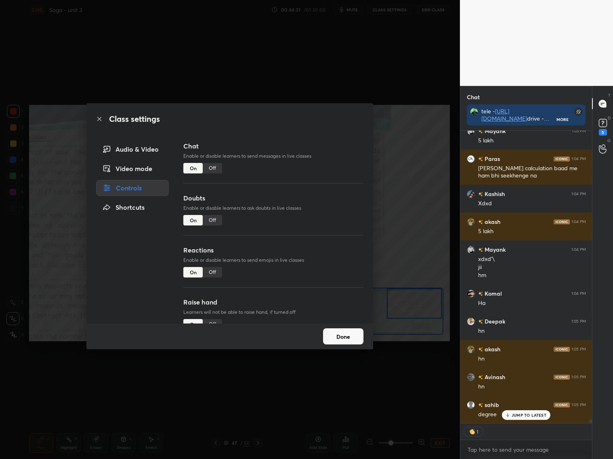
scroll to position [23048, 0]
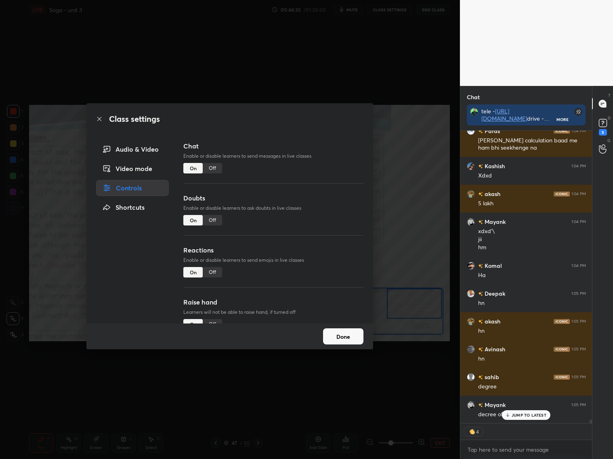
click at [210, 274] on div "Off" at bounding box center [212, 272] width 19 height 10
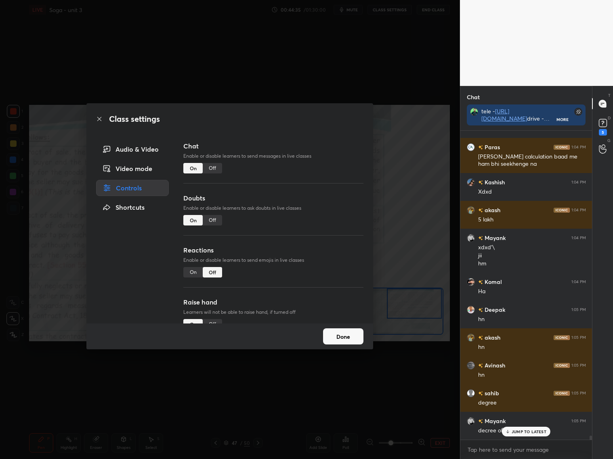
scroll to position [23031, 0]
click at [189, 270] on div "On" at bounding box center [192, 272] width 19 height 10
click at [201, 271] on div "On" at bounding box center [192, 272] width 19 height 10
click at [208, 271] on div "Off" at bounding box center [212, 272] width 19 height 10
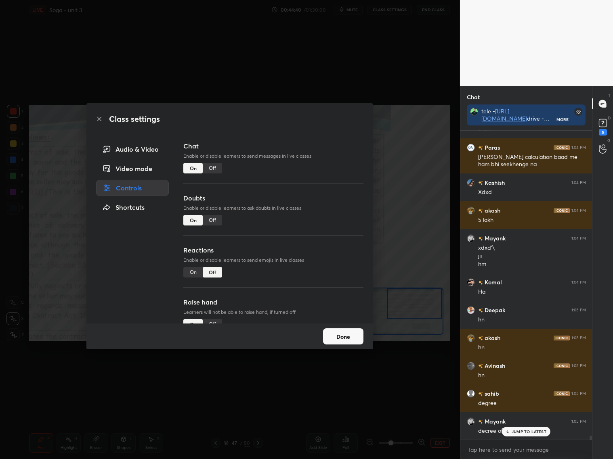
scroll to position [307, 130]
click at [190, 271] on div "On" at bounding box center [192, 272] width 19 height 10
click at [231, 269] on div "Reactions Enable or disable learners to send emojis in live classes On Off" at bounding box center [273, 271] width 180 height 52
click at [219, 273] on div "Off" at bounding box center [212, 272] width 19 height 10
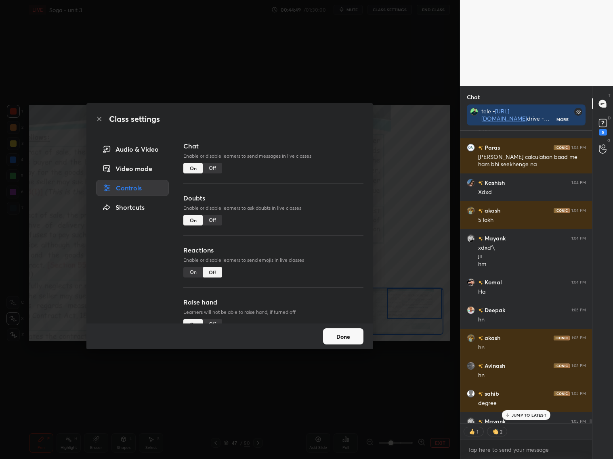
scroll to position [307, 130]
click at [186, 272] on div "On" at bounding box center [192, 272] width 19 height 10
click at [342, 338] on button "Done" at bounding box center [343, 337] width 40 height 16
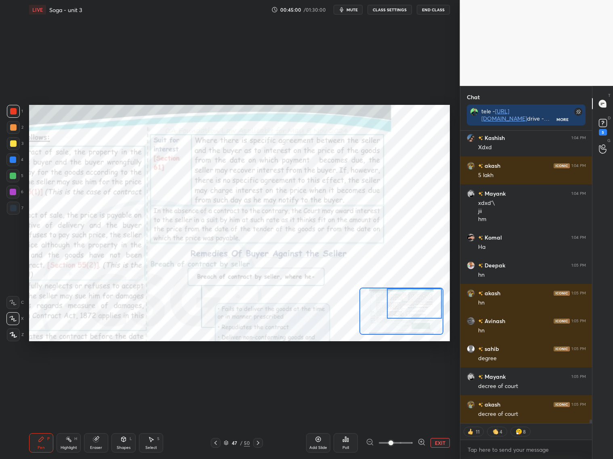
scroll to position [23104, 0]
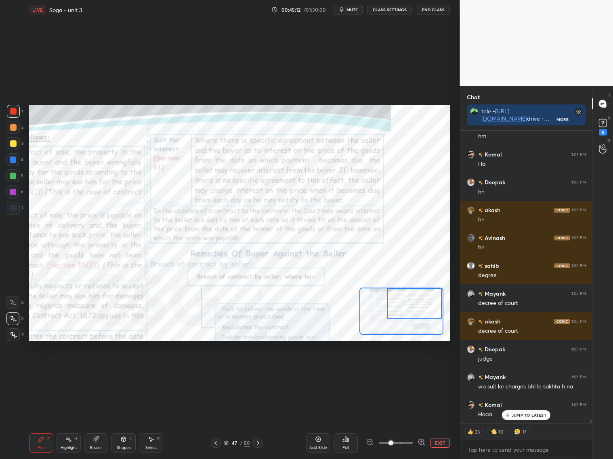
click at [405, 13] on button "CLASS SETTINGS" at bounding box center [389, 10] width 44 height 10
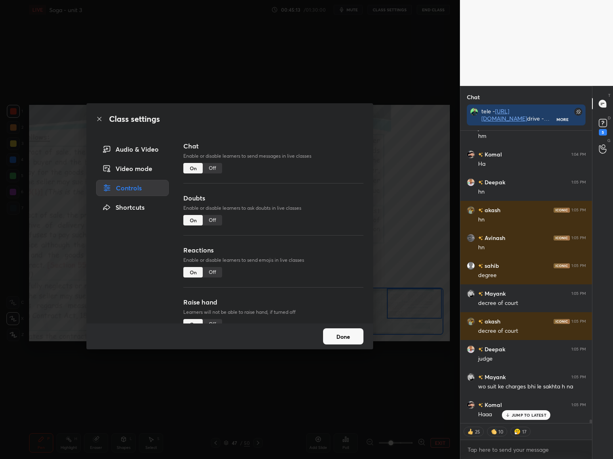
drag, startPoint x: 218, startPoint y: 214, endPoint x: 216, endPoint y: 219, distance: 5.6
click at [218, 216] on div "Doubts Enable or disable learners to ask doubts in live classes On Off" at bounding box center [273, 219] width 180 height 52
click at [213, 274] on div "Off" at bounding box center [212, 272] width 19 height 10
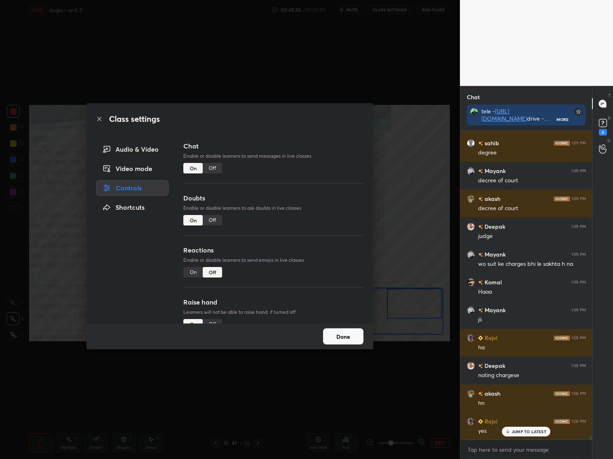
click at [195, 274] on div "On" at bounding box center [192, 272] width 19 height 10
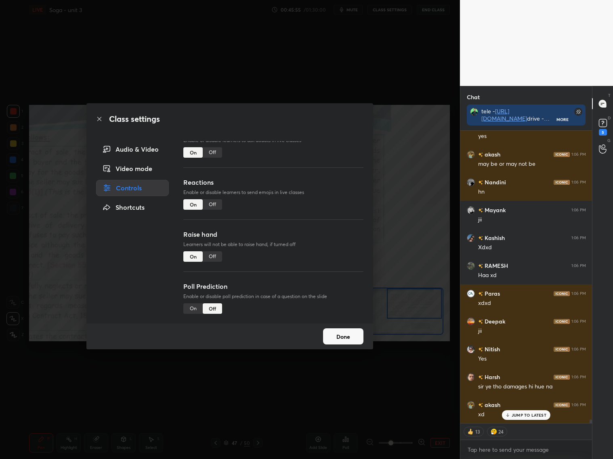
scroll to position [23633, 0]
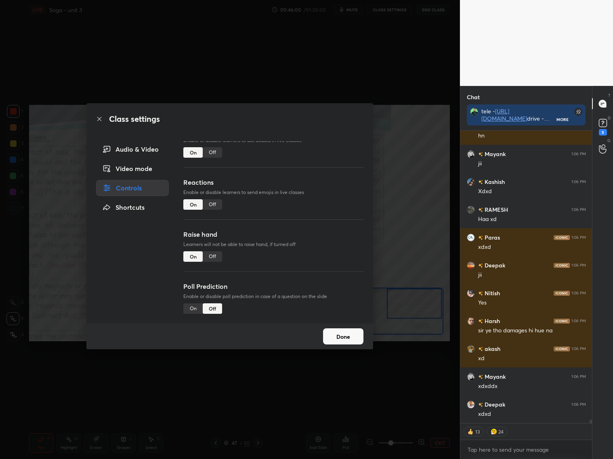
click at [221, 256] on div "Off" at bounding box center [212, 257] width 19 height 10
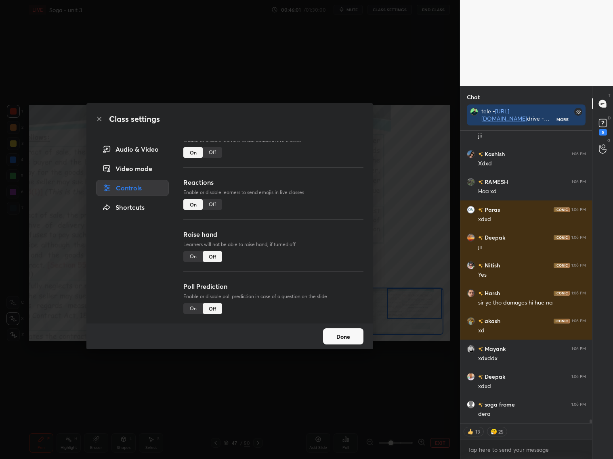
scroll to position [23689, 0]
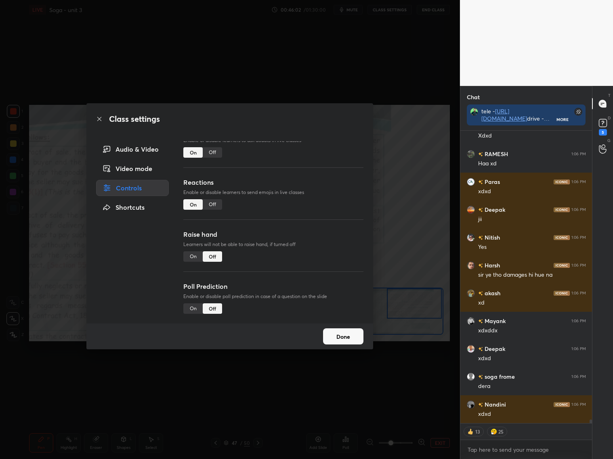
click at [192, 256] on div "On" at bounding box center [192, 257] width 19 height 10
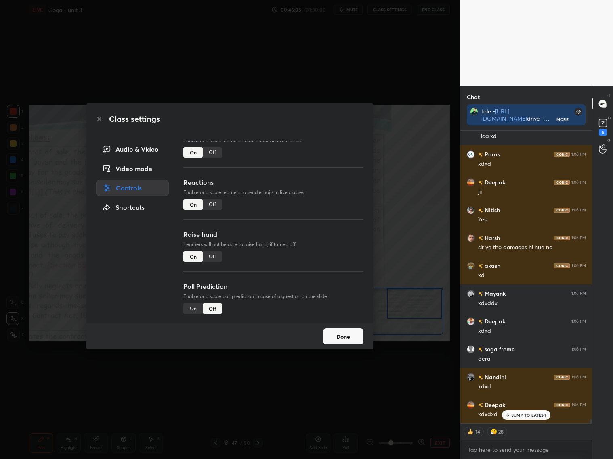
click at [208, 199] on div "Off" at bounding box center [212, 204] width 19 height 10
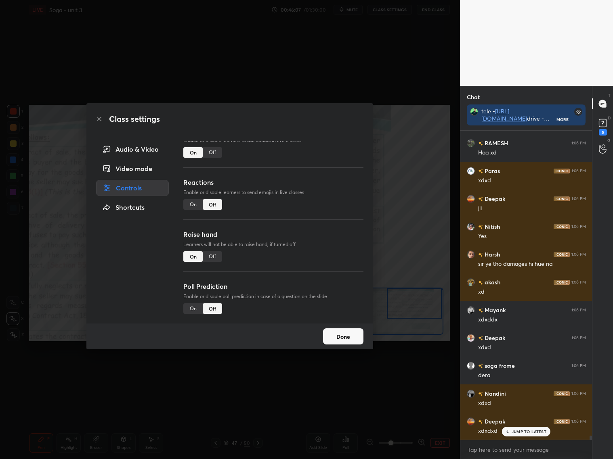
click at [195, 201] on div "On" at bounding box center [192, 204] width 19 height 10
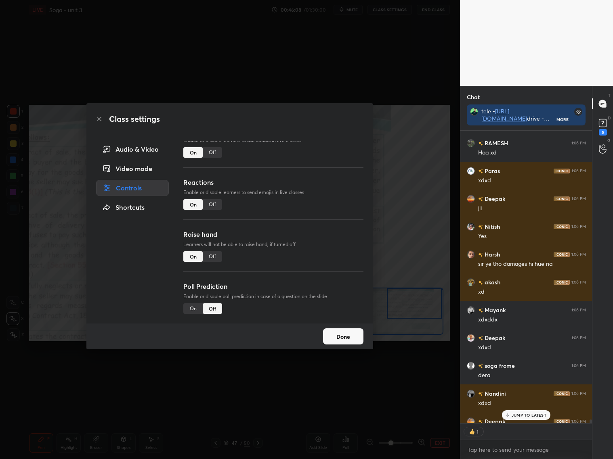
scroll to position [290, 130]
click at [192, 306] on div "On" at bounding box center [192, 309] width 19 height 10
click at [217, 205] on div "Off" at bounding box center [212, 204] width 19 height 10
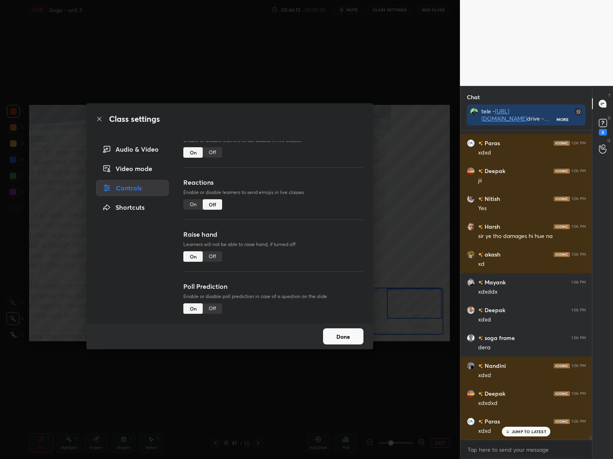
scroll to position [23756, 0]
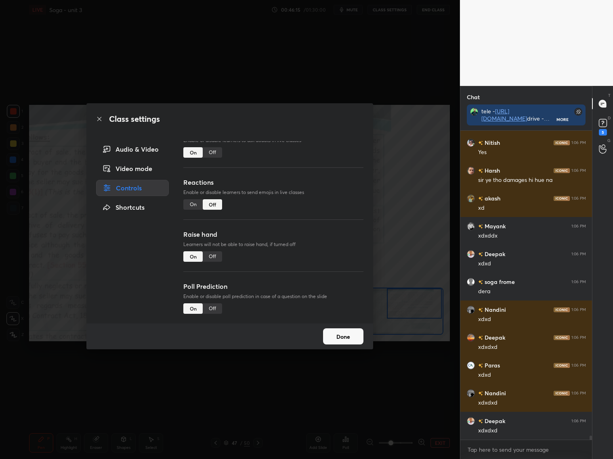
click at [192, 201] on div "On" at bounding box center [192, 204] width 19 height 10
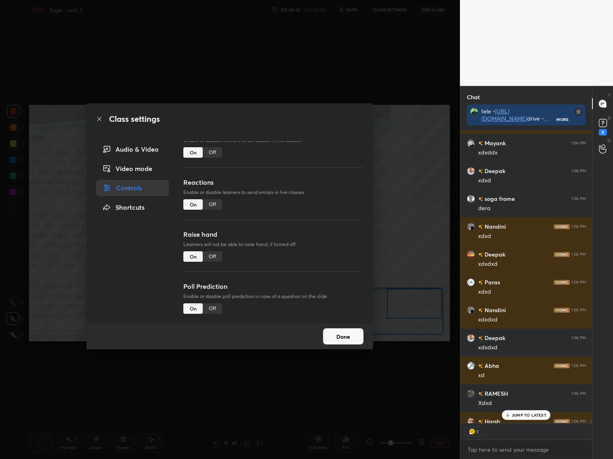
scroll to position [290, 130]
click at [214, 203] on div "Off" at bounding box center [212, 204] width 19 height 10
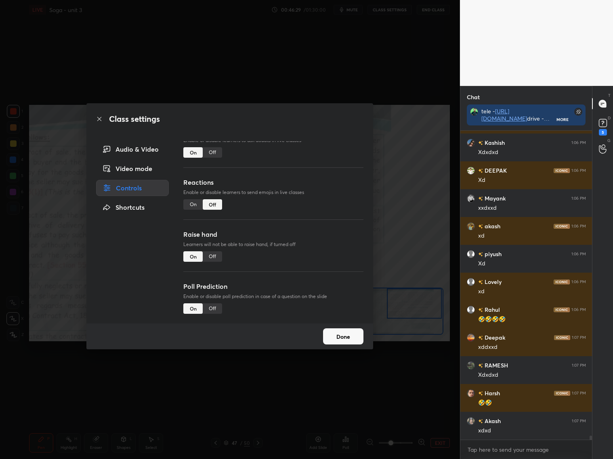
click at [196, 204] on div "On" at bounding box center [192, 204] width 19 height 10
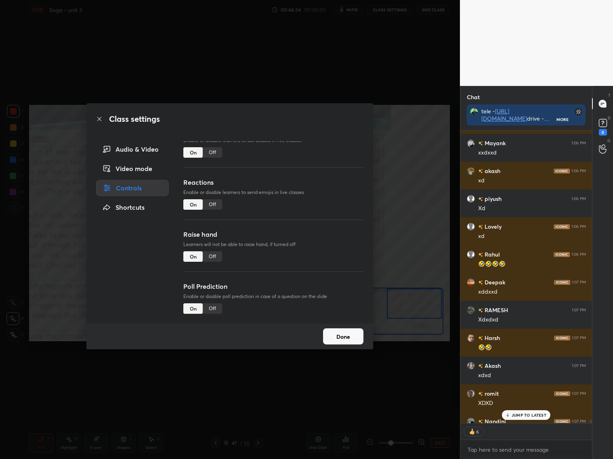
click at [216, 206] on div "Off" at bounding box center [212, 204] width 19 height 10
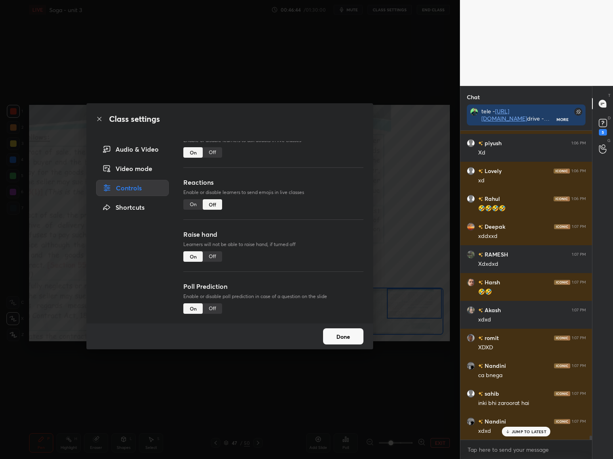
click at [190, 199] on div "On" at bounding box center [192, 204] width 19 height 10
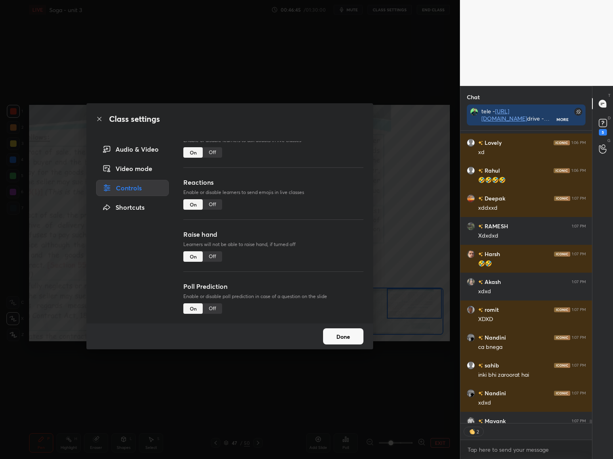
click at [342, 339] on button "Done" at bounding box center [343, 337] width 40 height 16
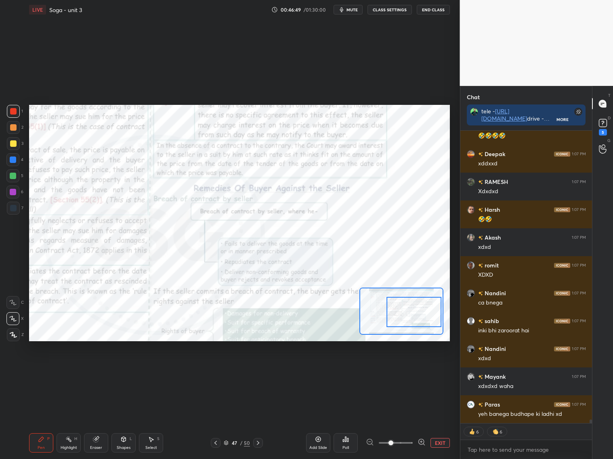
drag, startPoint x: 413, startPoint y: 310, endPoint x: 412, endPoint y: 317, distance: 7.4
click at [413, 319] on div at bounding box center [413, 312] width 55 height 30
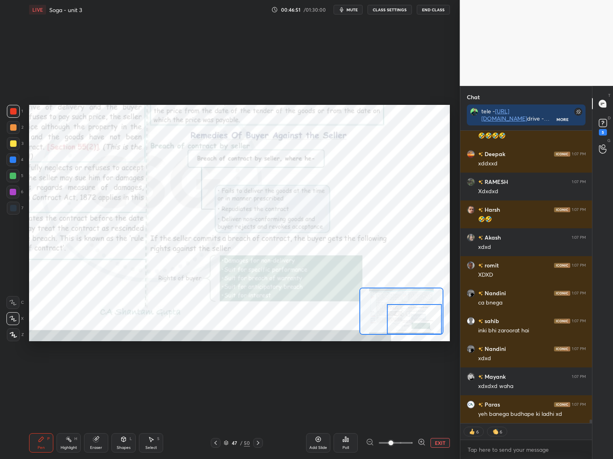
drag, startPoint x: 408, startPoint y: 318, endPoint x: 408, endPoint y: 324, distance: 6.1
click at [407, 325] on div at bounding box center [414, 319] width 55 height 30
click at [318, 443] on div "Add Slide" at bounding box center [318, 443] width 24 height 19
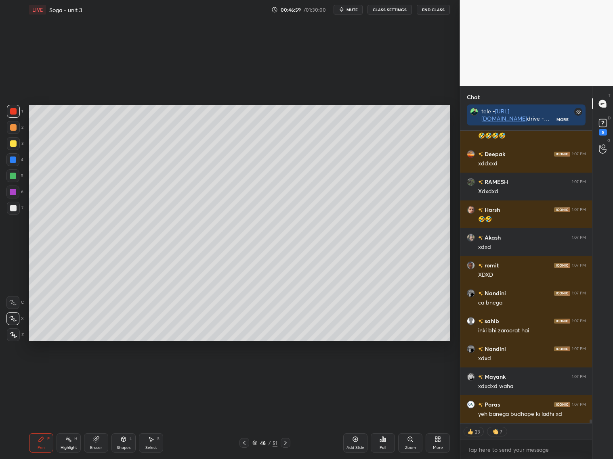
drag, startPoint x: 15, startPoint y: 208, endPoint x: 23, endPoint y: 208, distance: 8.1
click at [18, 208] on div at bounding box center [13, 208] width 13 height 13
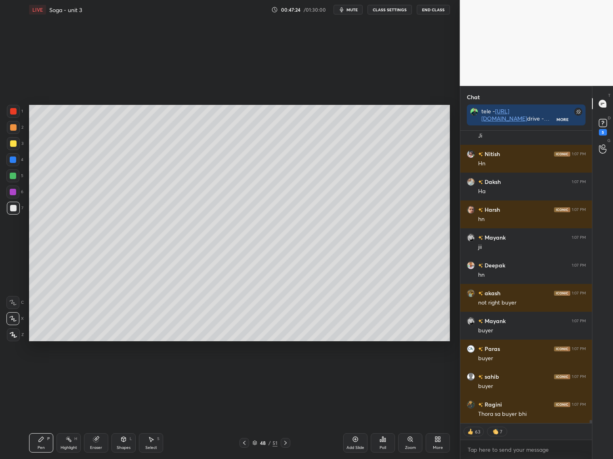
scroll to position [24775, 0]
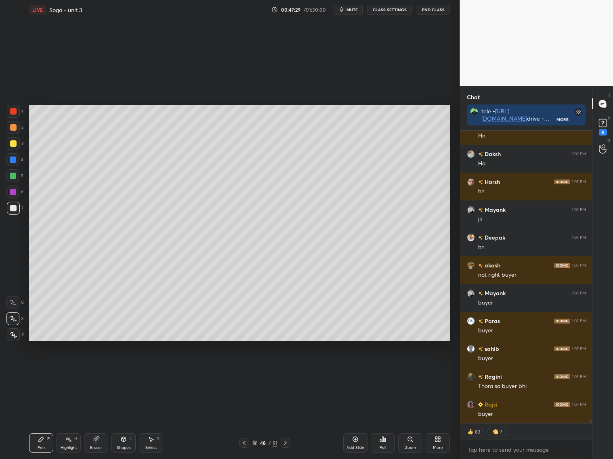
click at [389, 13] on button "CLASS SETTINGS" at bounding box center [389, 10] width 44 height 10
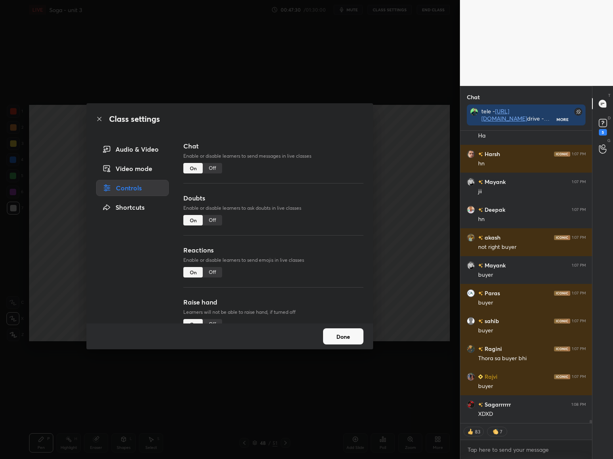
scroll to position [24831, 0]
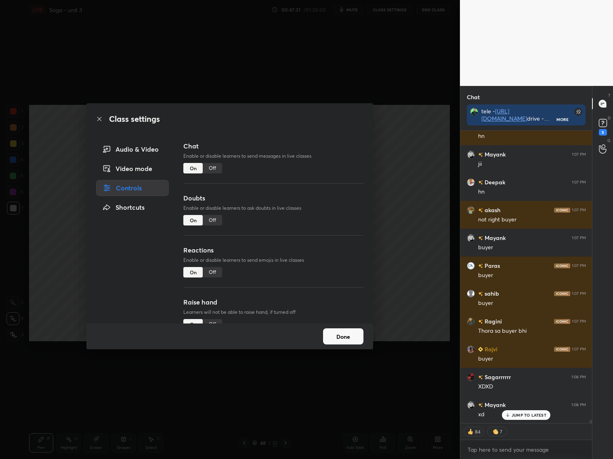
click at [215, 274] on div "Off" at bounding box center [212, 272] width 19 height 10
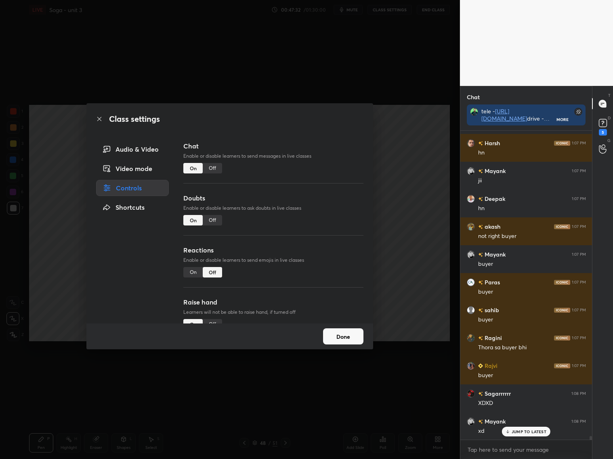
click at [332, 335] on button "Done" at bounding box center [343, 337] width 40 height 16
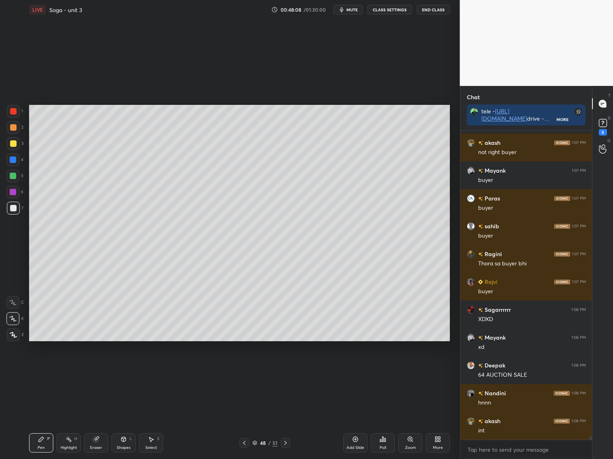
scroll to position [24926, 0]
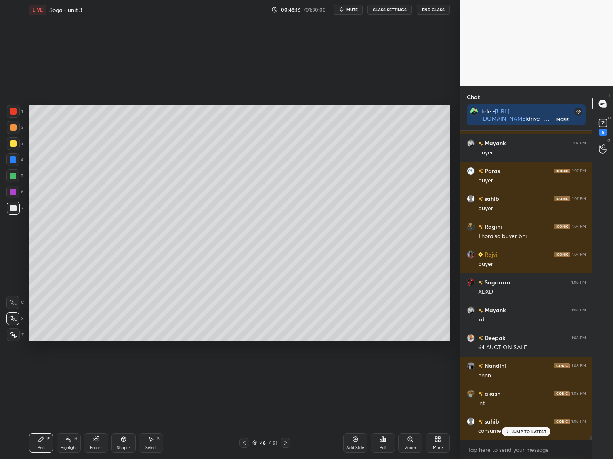
click at [539, 428] on div "JUMP TO LATEST" at bounding box center [526, 432] width 48 height 10
click at [286, 442] on icon at bounding box center [285, 443] width 6 height 6
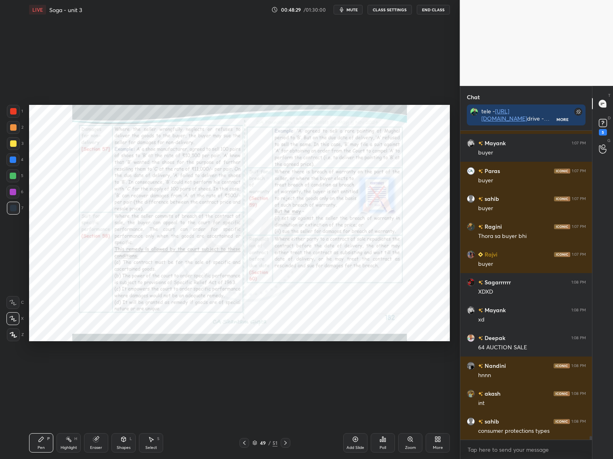
click at [241, 441] on icon at bounding box center [244, 443] width 6 height 6
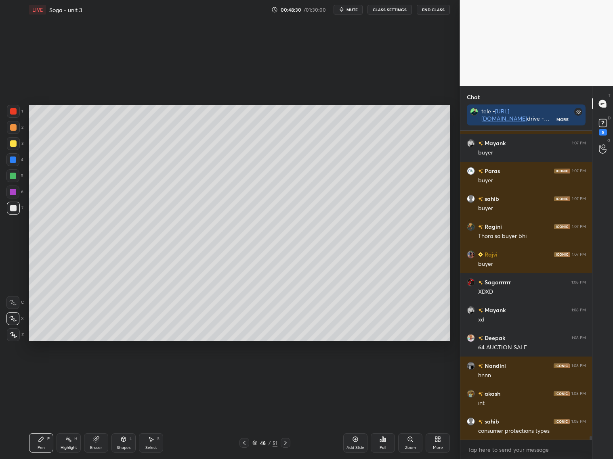
click at [245, 442] on icon at bounding box center [244, 443] width 6 height 6
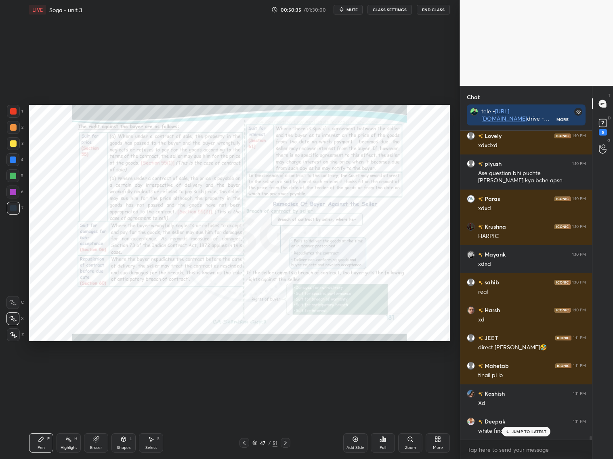
scroll to position [24637, 0]
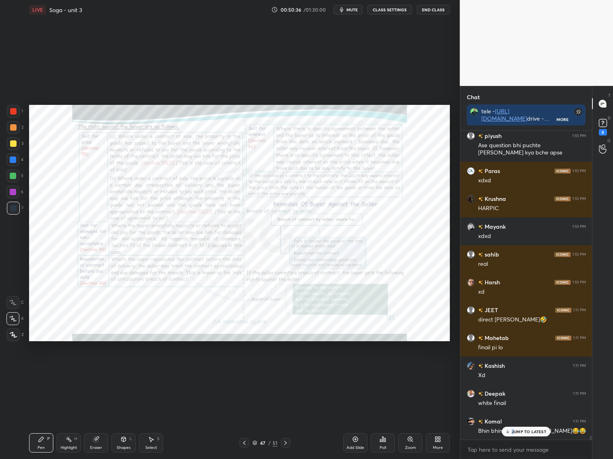
click at [514, 430] on p "JUMP TO LATEST" at bounding box center [528, 432] width 35 height 5
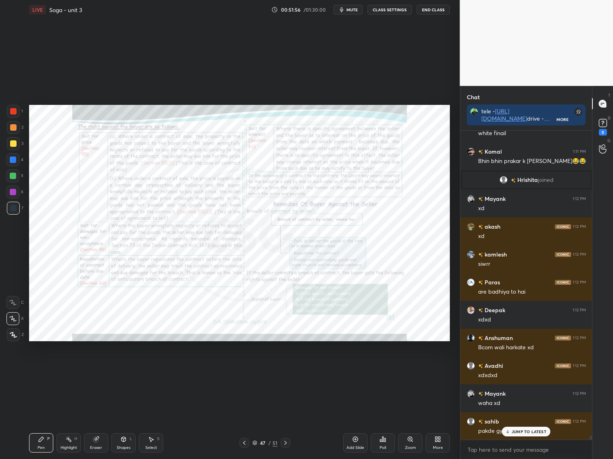
scroll to position [24664, 0]
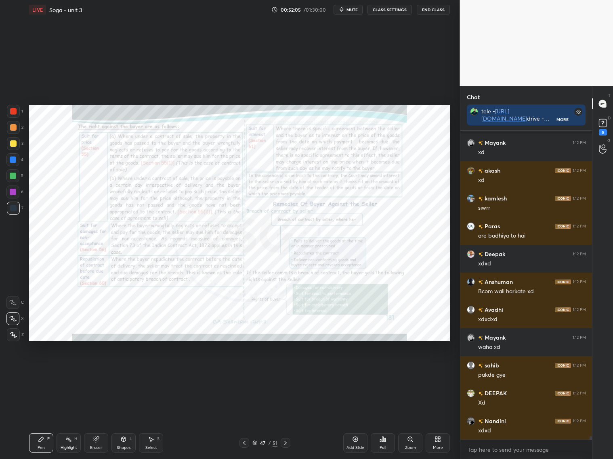
click at [286, 443] on icon at bounding box center [285, 443] width 6 height 6
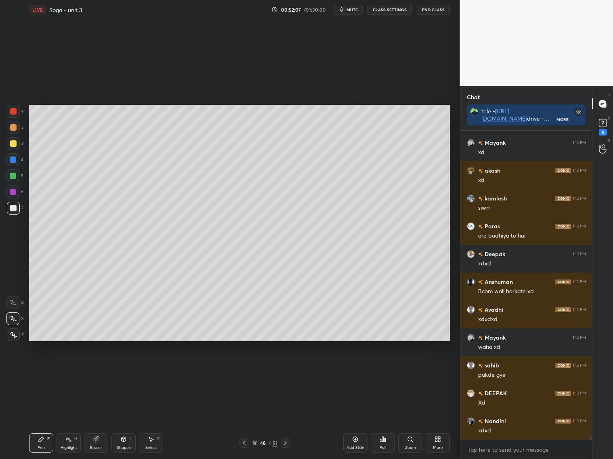
click at [287, 443] on icon at bounding box center [285, 443] width 6 height 6
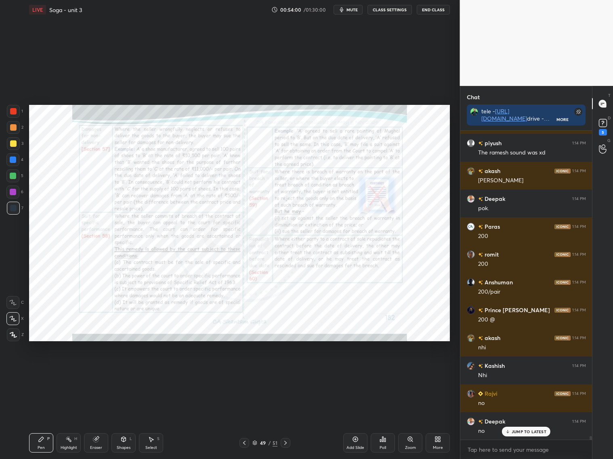
scroll to position [25710, 0]
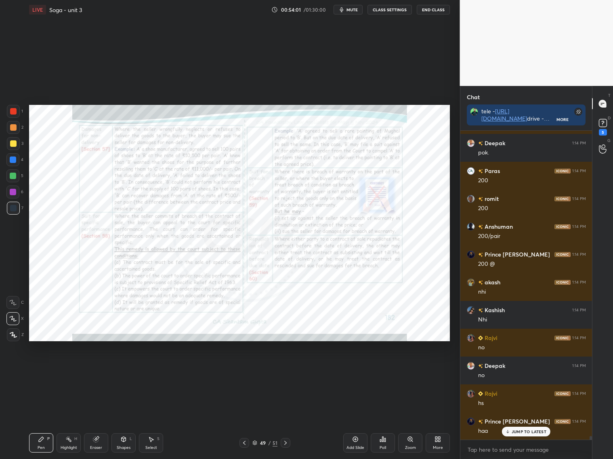
click at [405, 442] on div "Zoom" at bounding box center [410, 443] width 24 height 19
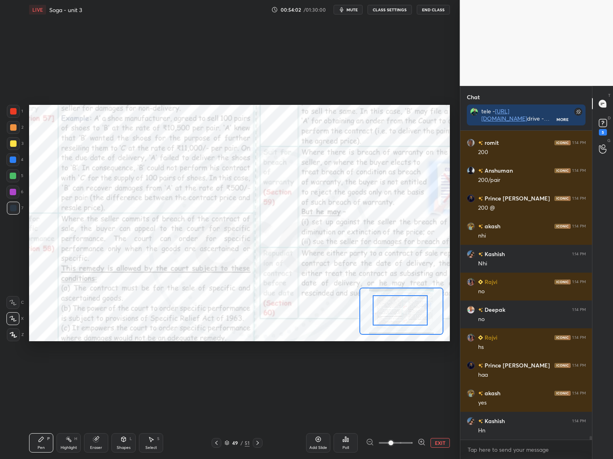
scroll to position [25849, 0]
drag, startPoint x: 396, startPoint y: 314, endPoint x: 381, endPoint y: 290, distance: 28.3
click at [382, 296] on div at bounding box center [400, 311] width 55 height 30
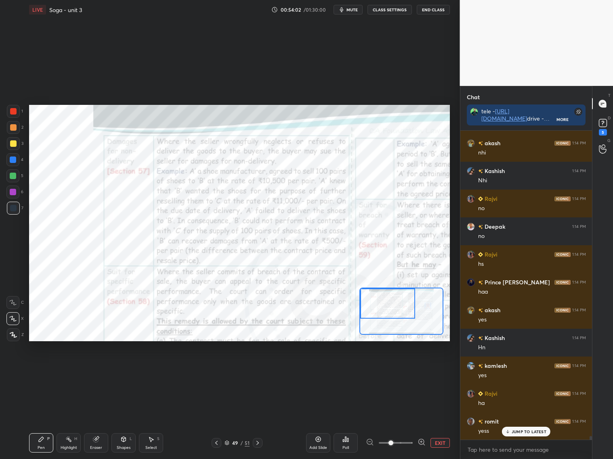
click at [391, 286] on div "Setting up your live class Poll for secs No correct answer Start poll" at bounding box center [239, 223] width 421 height 237
drag, startPoint x: 424, startPoint y: 441, endPoint x: 413, endPoint y: 431, distance: 14.6
click at [423, 439] on icon at bounding box center [421, 442] width 8 height 8
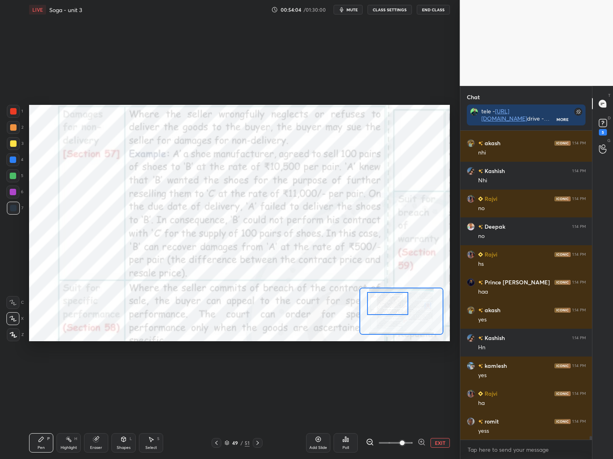
scroll to position [25878, 0]
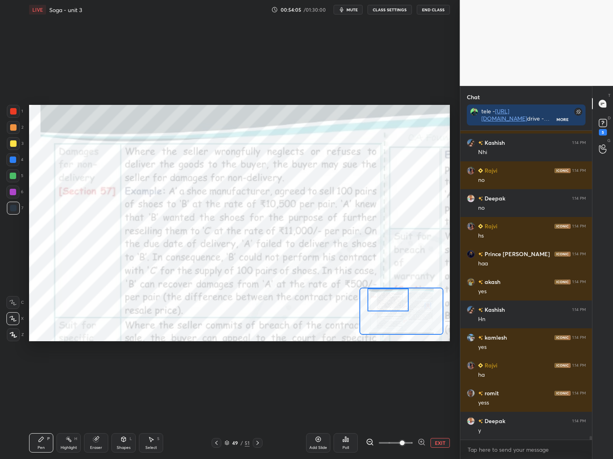
click at [386, 303] on div at bounding box center [387, 300] width 41 height 23
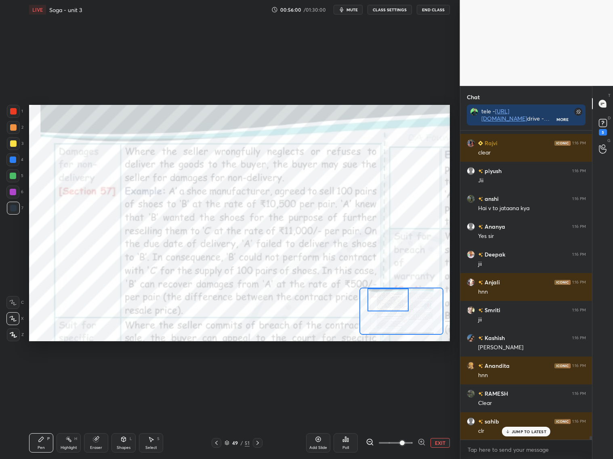
scroll to position [26978, 0]
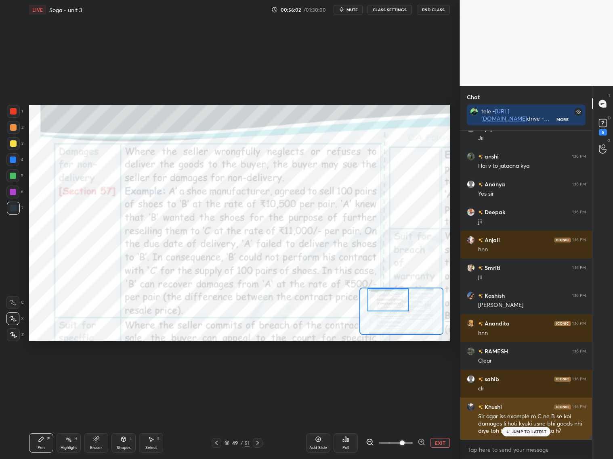
click at [525, 434] on div "JUMP TO LATEST" at bounding box center [526, 432] width 48 height 10
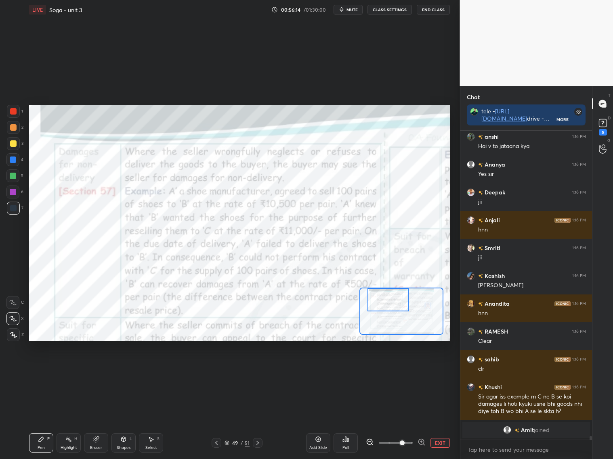
scroll to position [26283, 0]
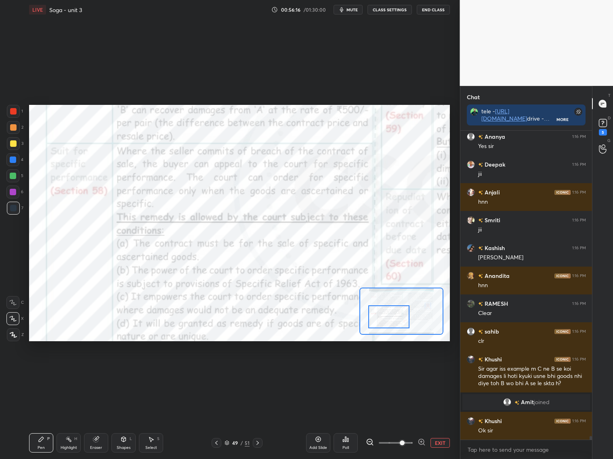
drag, startPoint x: 390, startPoint y: 306, endPoint x: 389, endPoint y: 320, distance: 13.7
click at [390, 323] on div at bounding box center [388, 317] width 41 height 23
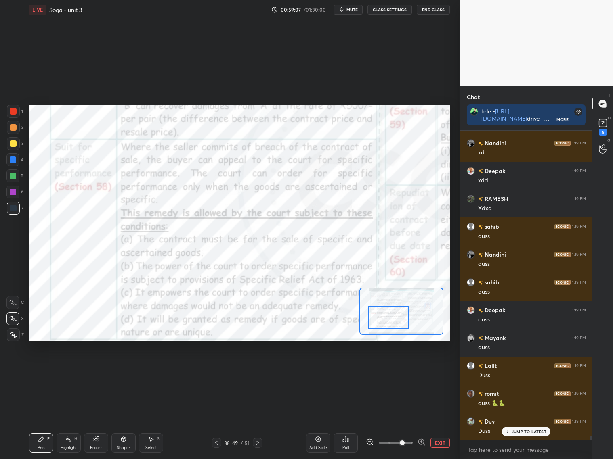
scroll to position [27194, 0]
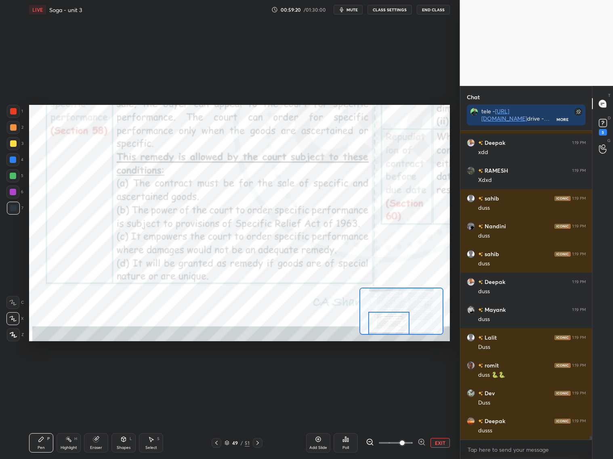
drag, startPoint x: 385, startPoint y: 320, endPoint x: 377, endPoint y: 323, distance: 8.9
click at [385, 326] on div at bounding box center [388, 323] width 41 height 23
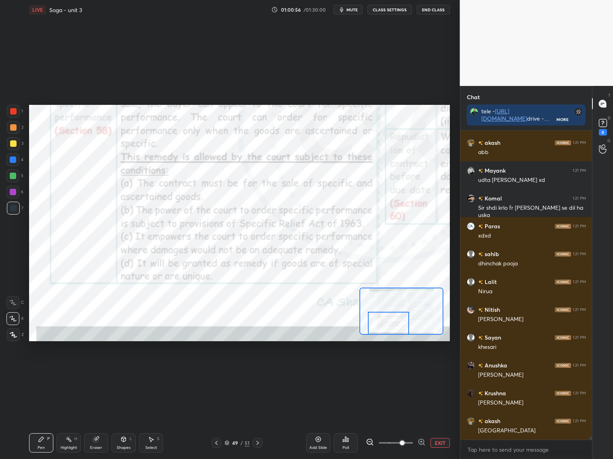
scroll to position [28670, 0]
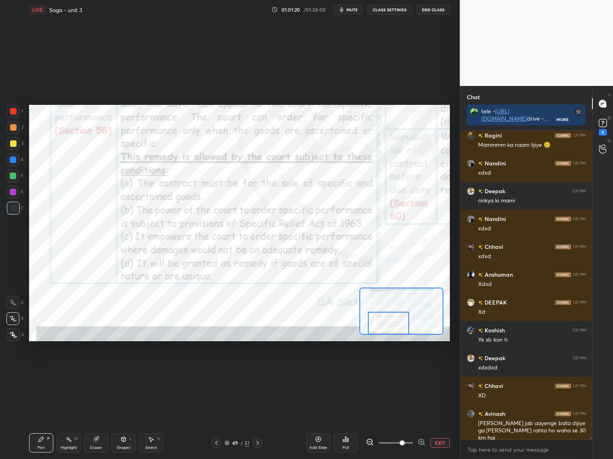
click at [320, 443] on div "Add Slide" at bounding box center [318, 443] width 24 height 19
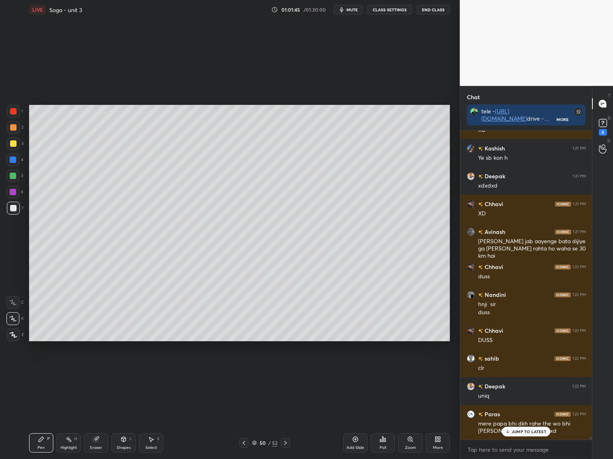
scroll to position [29166, 0]
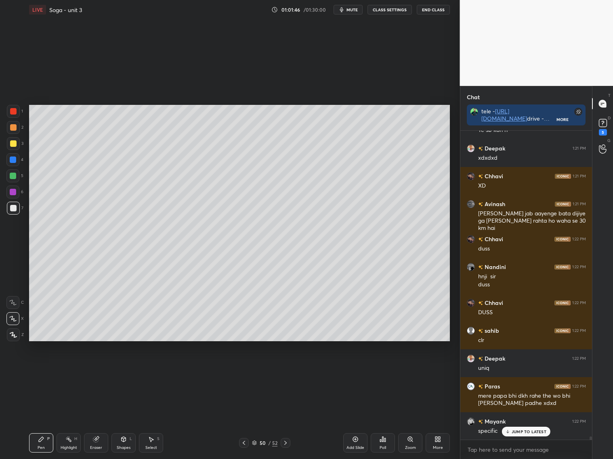
click at [254, 432] on div "Pen P Highlight H Eraser Shapes L Select S 50 / 52 Add Slide Poll Zoom More" at bounding box center [239, 443] width 421 height 32
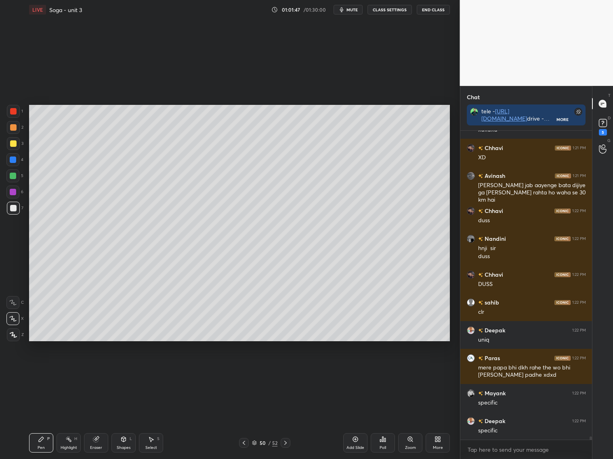
click at [246, 439] on div at bounding box center [244, 443] width 10 height 10
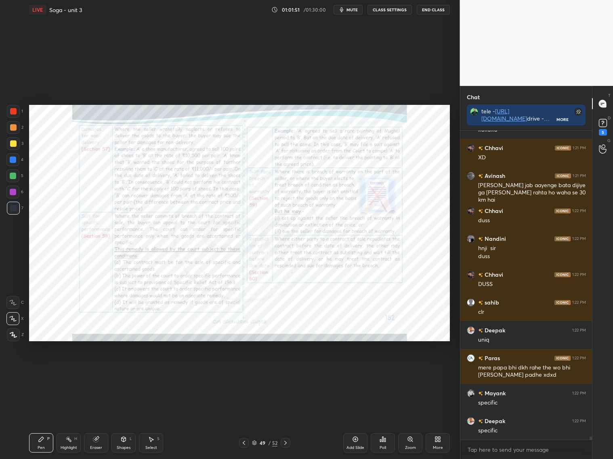
click at [413, 442] on div "Zoom" at bounding box center [410, 443] width 24 height 19
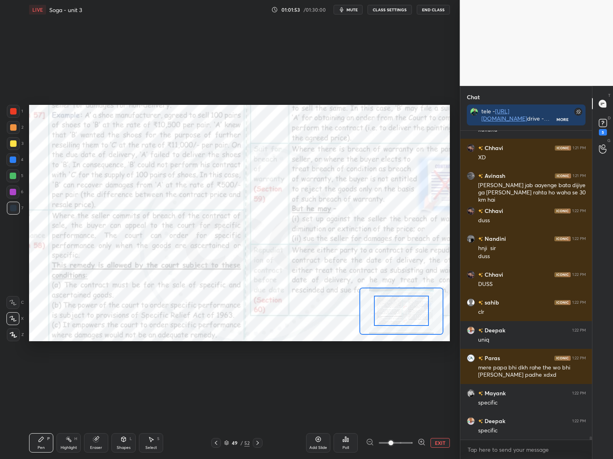
drag, startPoint x: 411, startPoint y: 313, endPoint x: 407, endPoint y: 314, distance: 4.5
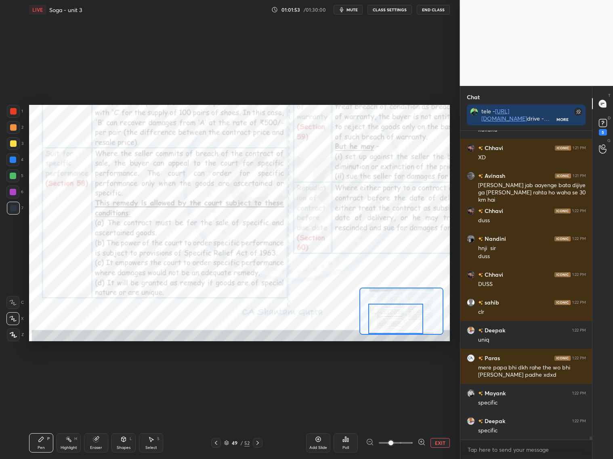
drag, startPoint x: 409, startPoint y: 311, endPoint x: 408, endPoint y: 316, distance: 5.3
click at [398, 326] on div at bounding box center [395, 319] width 55 height 30
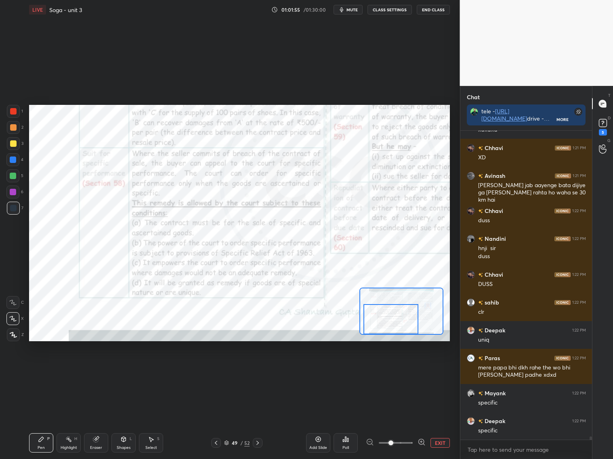
drag, startPoint x: 423, startPoint y: 441, endPoint x: 425, endPoint y: 438, distance: 4.2
click at [424, 442] on icon at bounding box center [421, 442] width 8 height 8
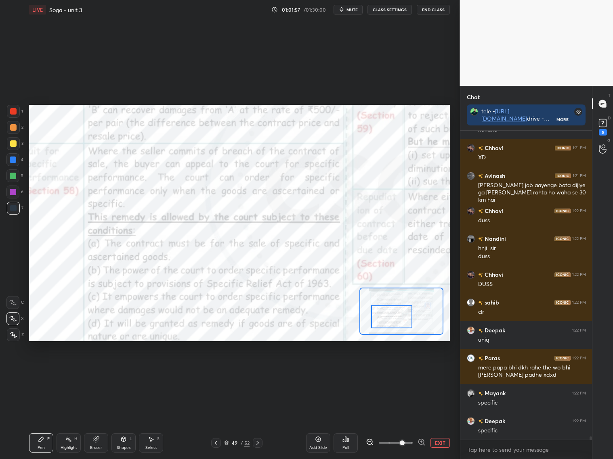
drag, startPoint x: 396, startPoint y: 321, endPoint x: 386, endPoint y: 321, distance: 9.7
click at [394, 321] on div at bounding box center [391, 317] width 41 height 23
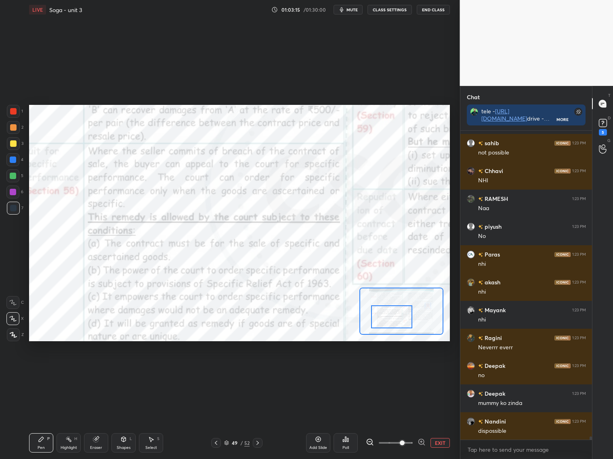
scroll to position [29751, 0]
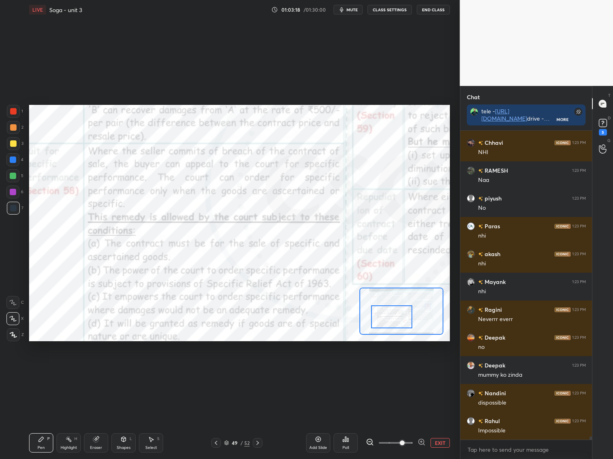
click at [319, 447] on div "Add Slide" at bounding box center [318, 448] width 18 height 4
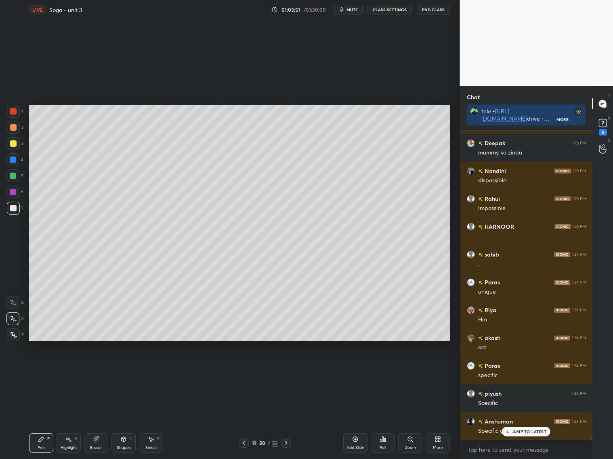
scroll to position [30001, 0]
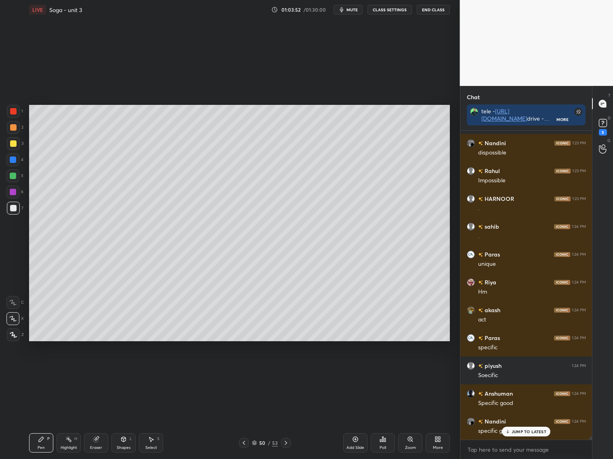
click at [458, 191] on div "1 2 3 4 5 6 7 C X Z C X Z E E Erase all H H LIVE Soga - unit 3 01:03:52 / 01:30…" at bounding box center [230, 229] width 460 height 459
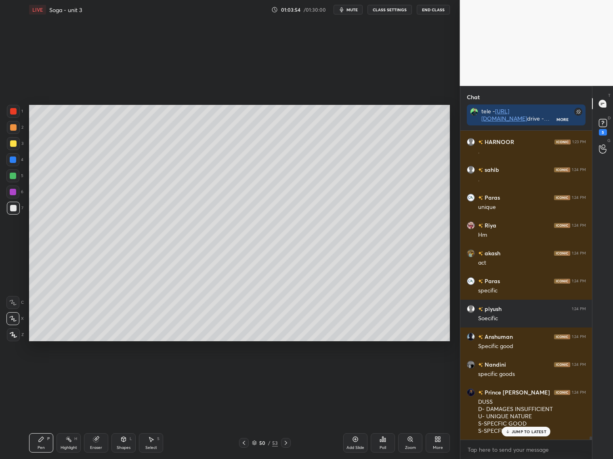
click at [245, 441] on icon at bounding box center [244, 443] width 6 height 6
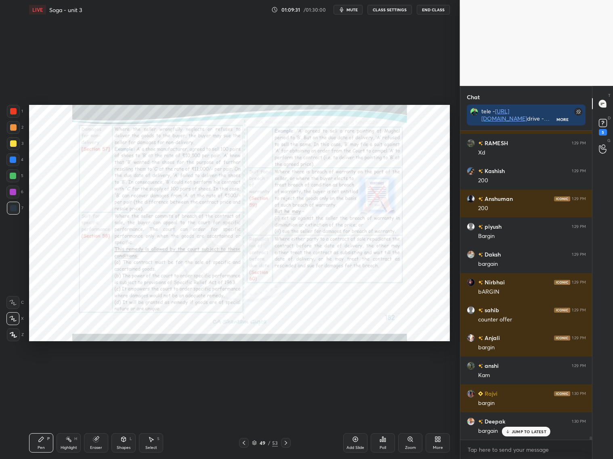
scroll to position [30239, 0]
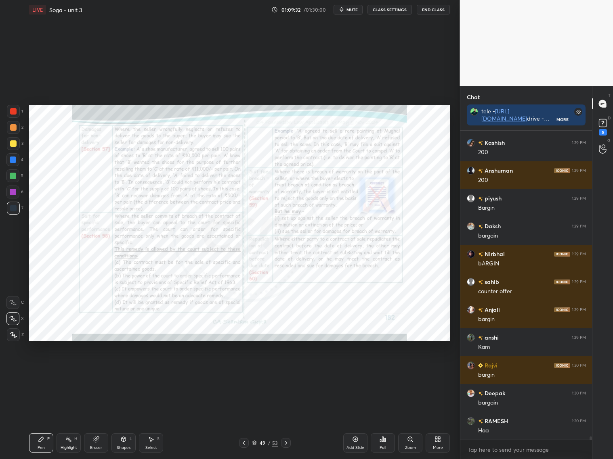
click at [406, 442] on div "Zoom" at bounding box center [410, 443] width 24 height 19
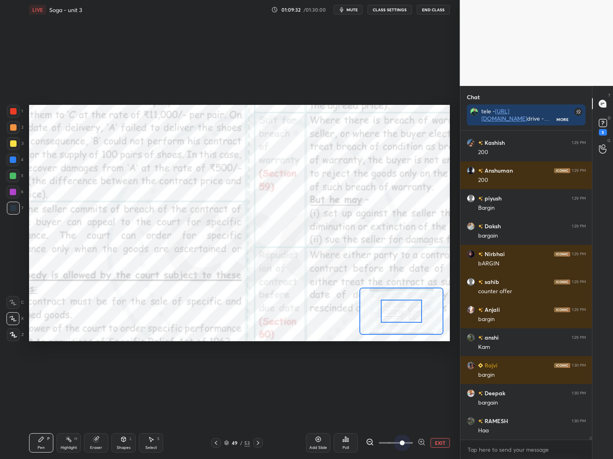
click at [408, 443] on span at bounding box center [396, 443] width 34 height 12
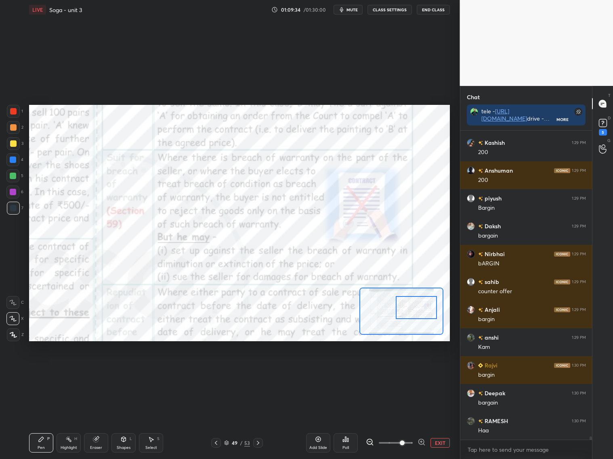
drag, startPoint x: 407, startPoint y: 309, endPoint x: 423, endPoint y: 305, distance: 17.0
click at [421, 305] on div at bounding box center [416, 307] width 41 height 23
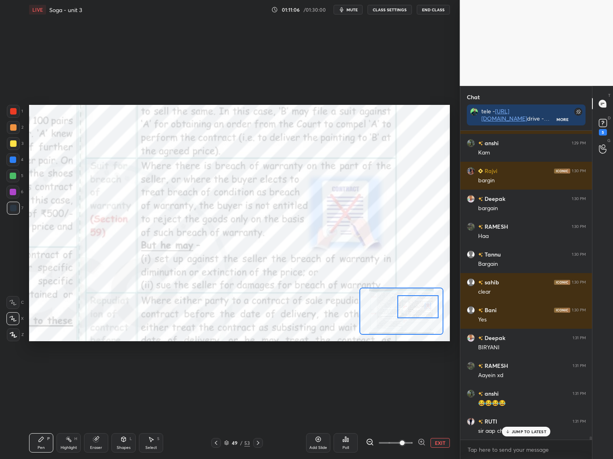
scroll to position [30462, 0]
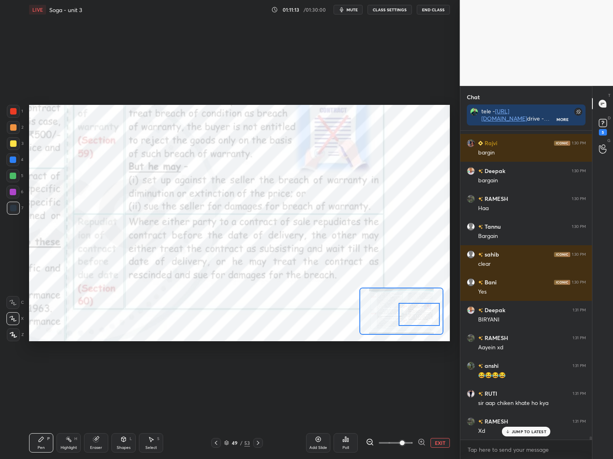
drag, startPoint x: 411, startPoint y: 304, endPoint x: 413, endPoint y: 312, distance: 8.7
click at [413, 313] on div at bounding box center [418, 314] width 41 height 23
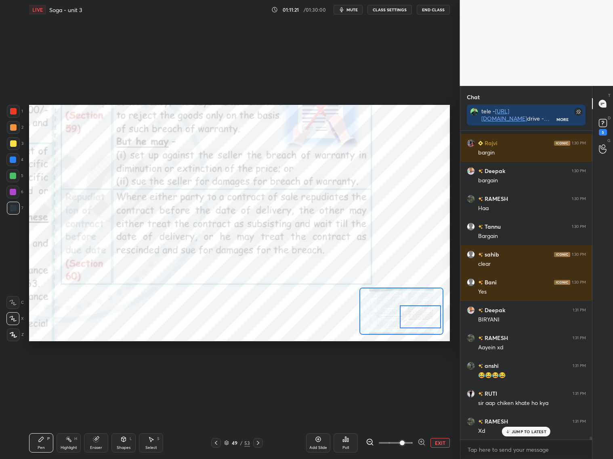
scroll to position [30490, 0]
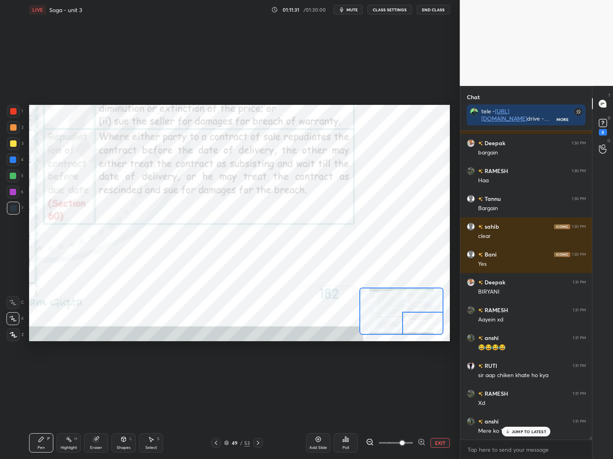
click at [434, 335] on div "Setting up your live class Poll for secs No correct answer Start poll" at bounding box center [239, 223] width 421 height 237
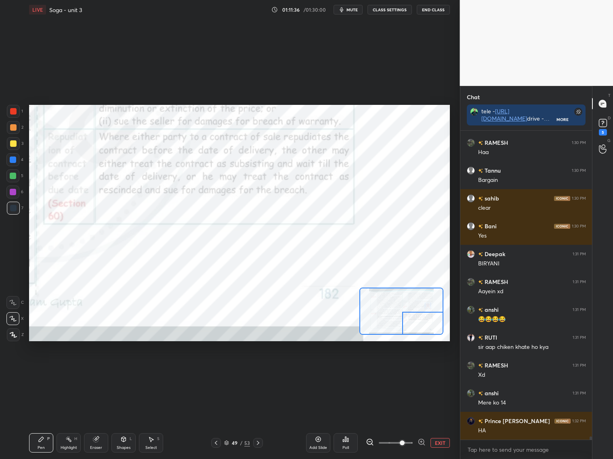
scroll to position [30546, 0]
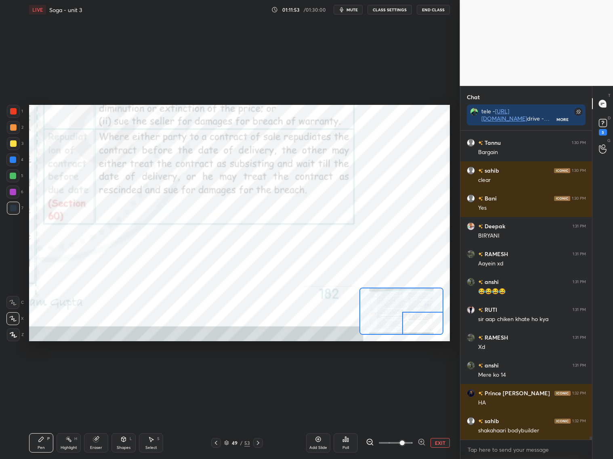
click at [320, 443] on div "Add Slide" at bounding box center [318, 443] width 24 height 19
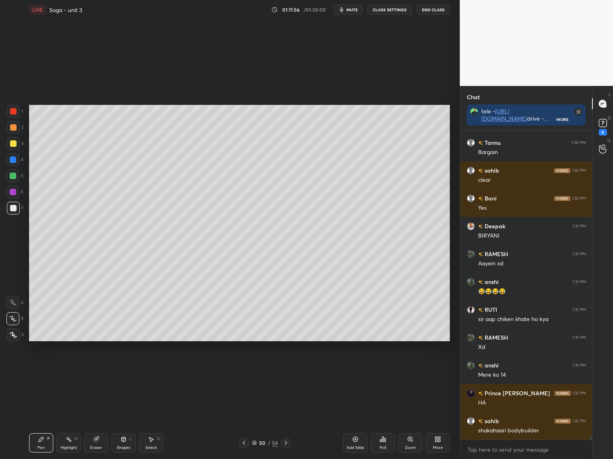
click at [16, 146] on div at bounding box center [13, 143] width 13 height 13
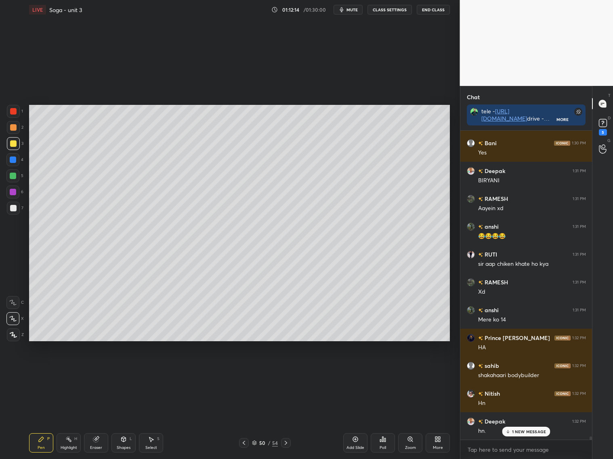
scroll to position [30629, 0]
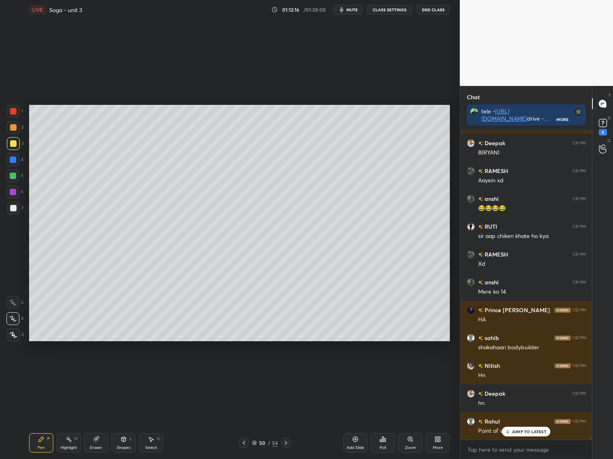
drag, startPoint x: 14, startPoint y: 205, endPoint x: 22, endPoint y: 202, distance: 8.7
click at [17, 205] on div at bounding box center [13, 208] width 13 height 13
click at [245, 443] on icon at bounding box center [244, 443] width 6 height 6
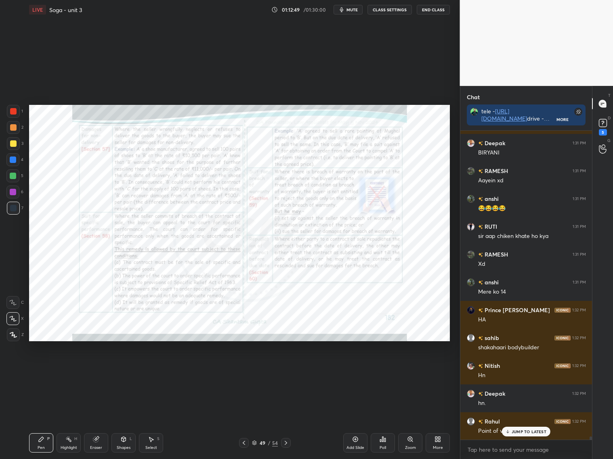
scroll to position [30657, 0]
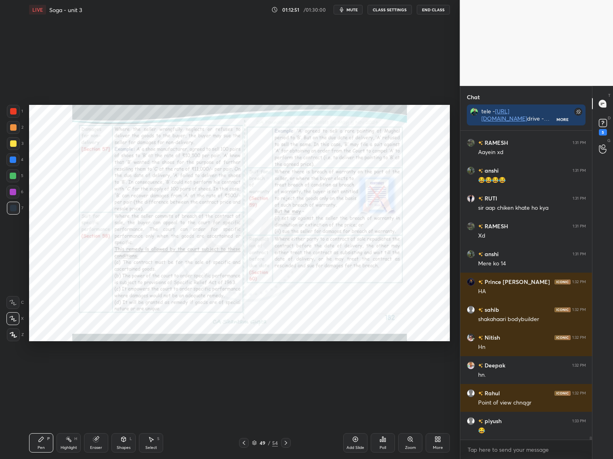
click at [412, 442] on div "Zoom" at bounding box center [410, 443] width 24 height 19
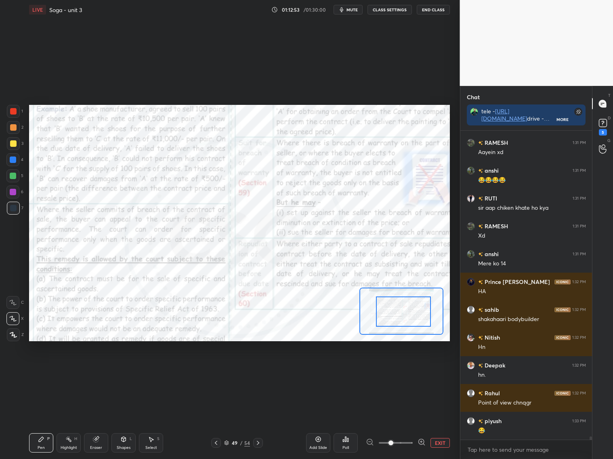
drag, startPoint x: 400, startPoint y: 318, endPoint x: 411, endPoint y: 317, distance: 10.5
click at [416, 319] on div at bounding box center [403, 312] width 55 height 30
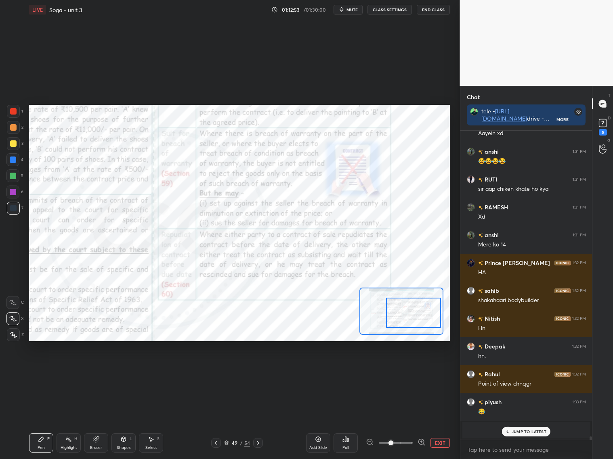
drag, startPoint x: 406, startPoint y: 317, endPoint x: 414, endPoint y: 318, distance: 8.6
click at [415, 319] on div at bounding box center [413, 313] width 55 height 30
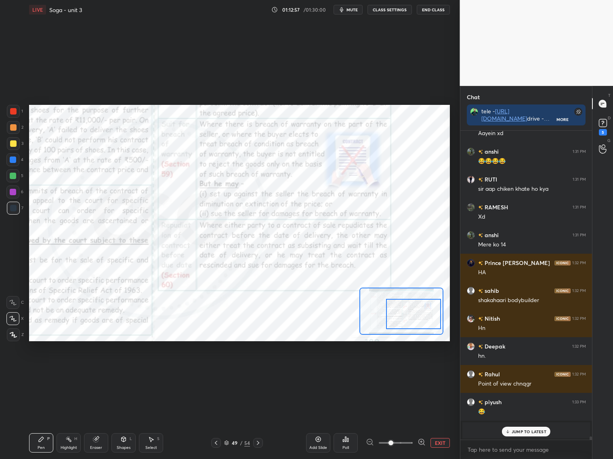
click at [7, 97] on div "1 2 3 4 5 6 7 C X Z C X Z E E Erase all H H LIVE Soga - unit 3 01:12:57 / 01:30…" at bounding box center [226, 229] width 453 height 459
drag, startPoint x: 4, startPoint y: 107, endPoint x: 13, endPoint y: 109, distance: 9.6
click at [10, 109] on div "1 2 3 4 5 6 7 C X Z C X Z E E Erase all H H LIVE Soga - unit 3 01:12:57 / 01:30…" at bounding box center [226, 229] width 453 height 459
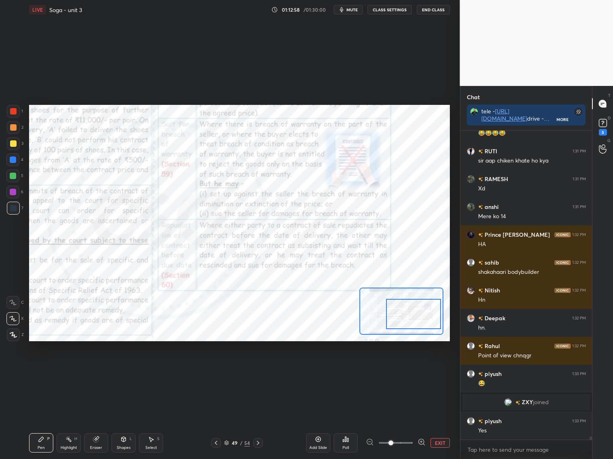
scroll to position [30399, 0]
drag, startPoint x: 15, startPoint y: 112, endPoint x: 19, endPoint y: 108, distance: 5.1
click at [17, 110] on div at bounding box center [13, 111] width 13 height 13
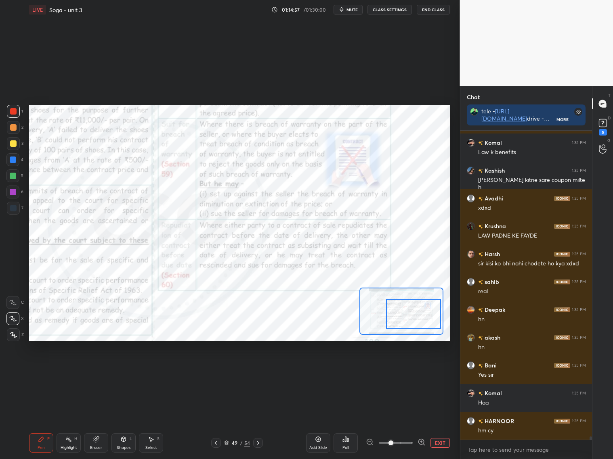
scroll to position [31130, 0]
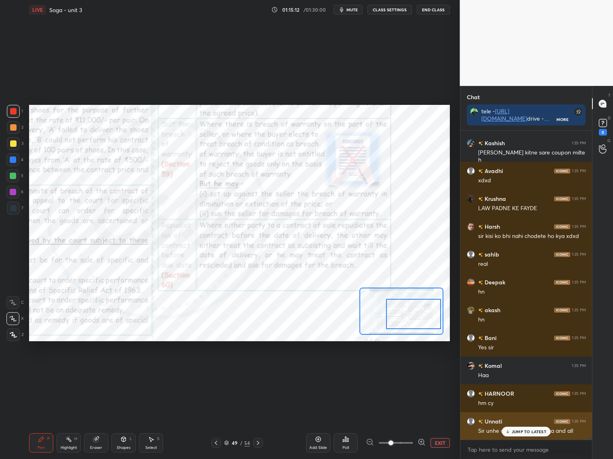
click at [523, 433] on p "JUMP TO LATEST" at bounding box center [528, 432] width 35 height 5
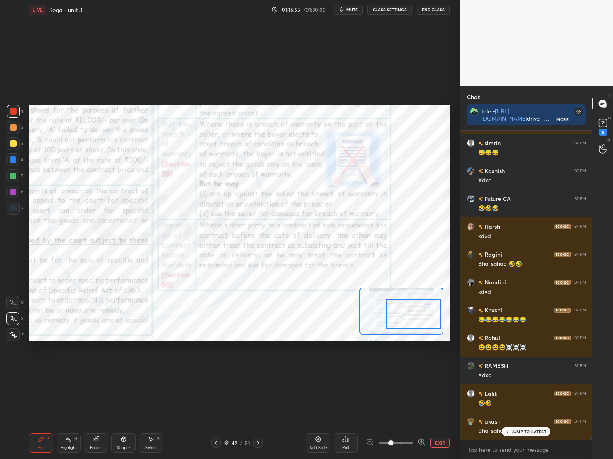
scroll to position [32391, 0]
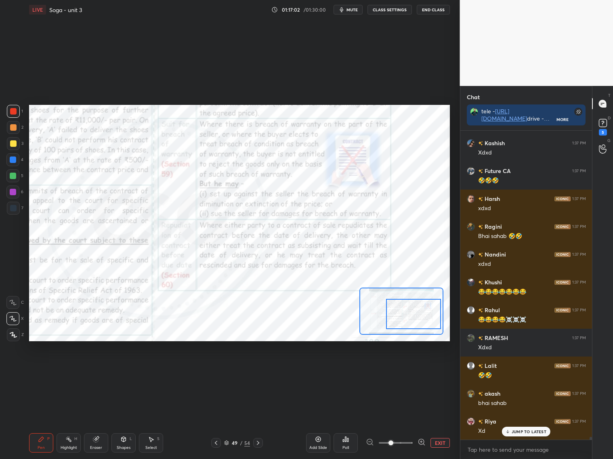
click at [259, 444] on icon at bounding box center [258, 443] width 6 height 6
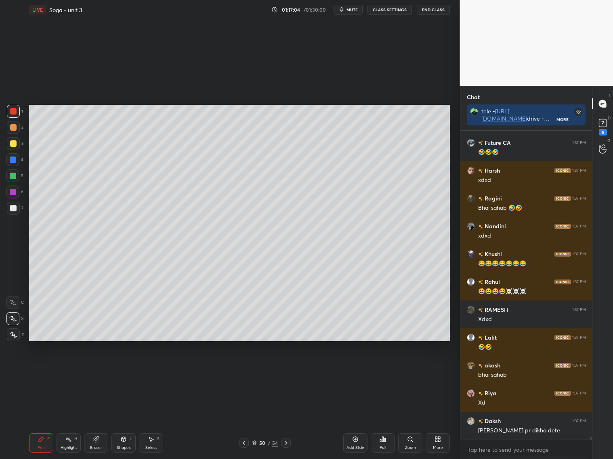
scroll to position [32447, 0]
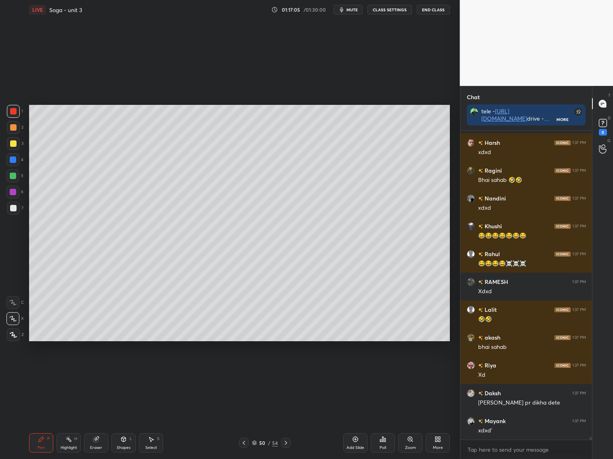
click at [287, 441] on icon at bounding box center [286, 443] width 6 height 6
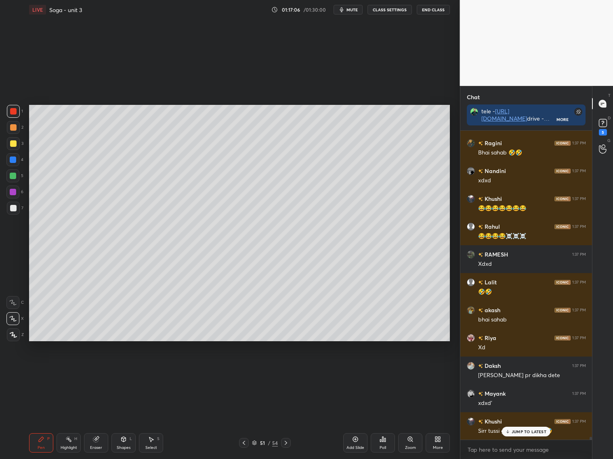
click at [298, 439] on div "51 / 54" at bounding box center [264, 443] width 157 height 10
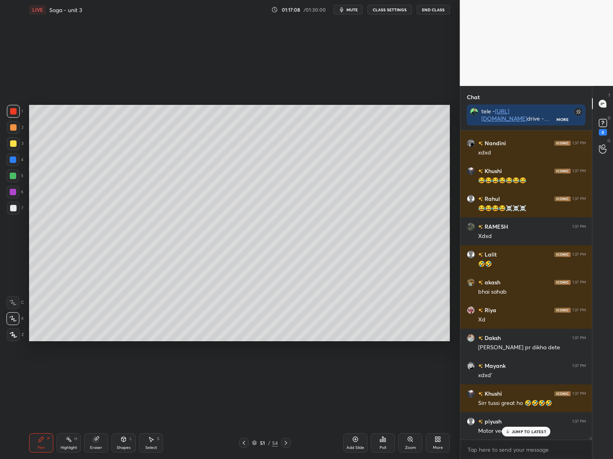
drag, startPoint x: 287, startPoint y: 443, endPoint x: 289, endPoint y: 439, distance: 4.3
click at [289, 442] on div at bounding box center [286, 443] width 10 height 10
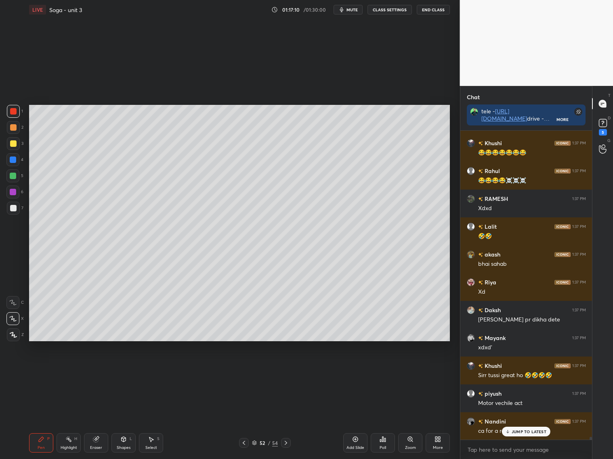
scroll to position [32559, 0]
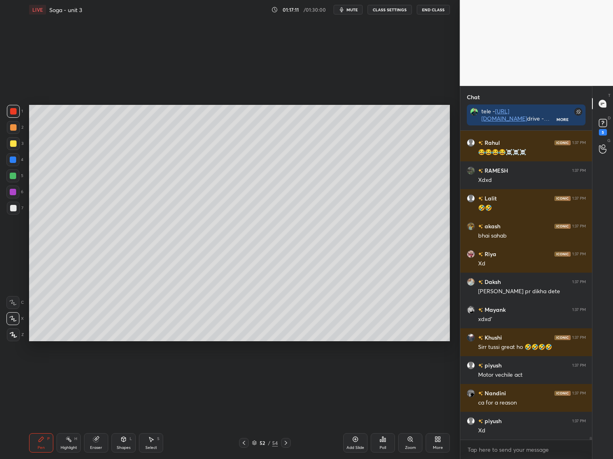
click at [287, 443] on icon at bounding box center [286, 443] width 6 height 6
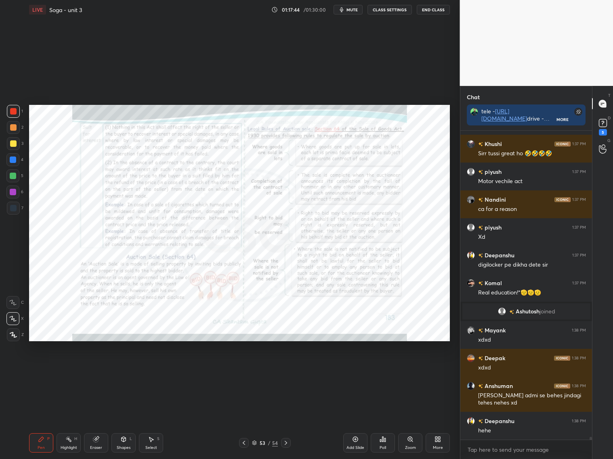
scroll to position [32787, 0]
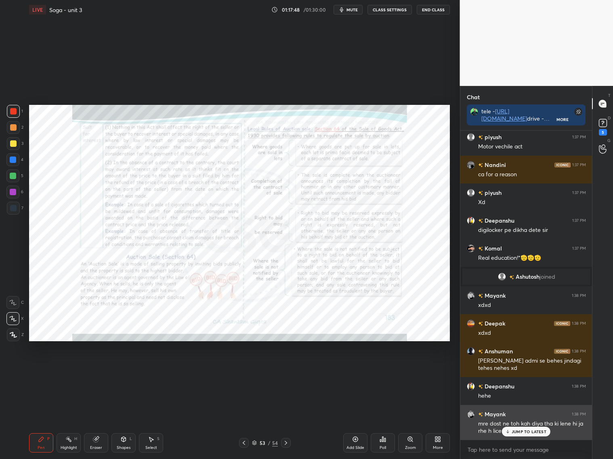
click at [526, 433] on p "JUMP TO LATEST" at bounding box center [528, 432] width 35 height 5
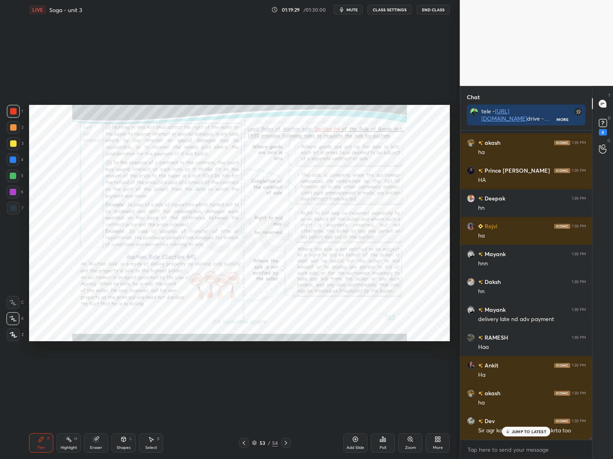
scroll to position [33686, 0]
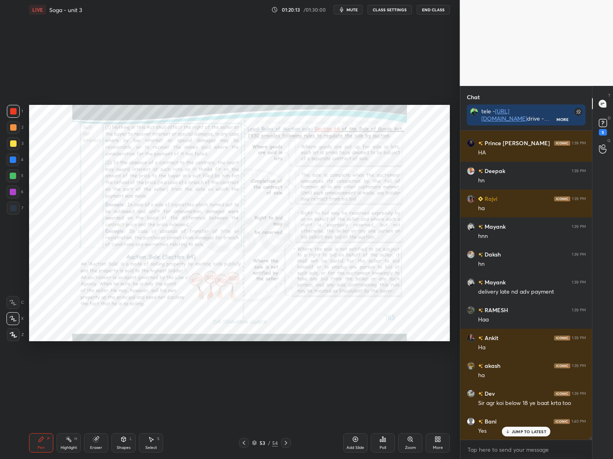
click at [524, 431] on p "JUMP TO LATEST" at bounding box center [528, 432] width 35 height 5
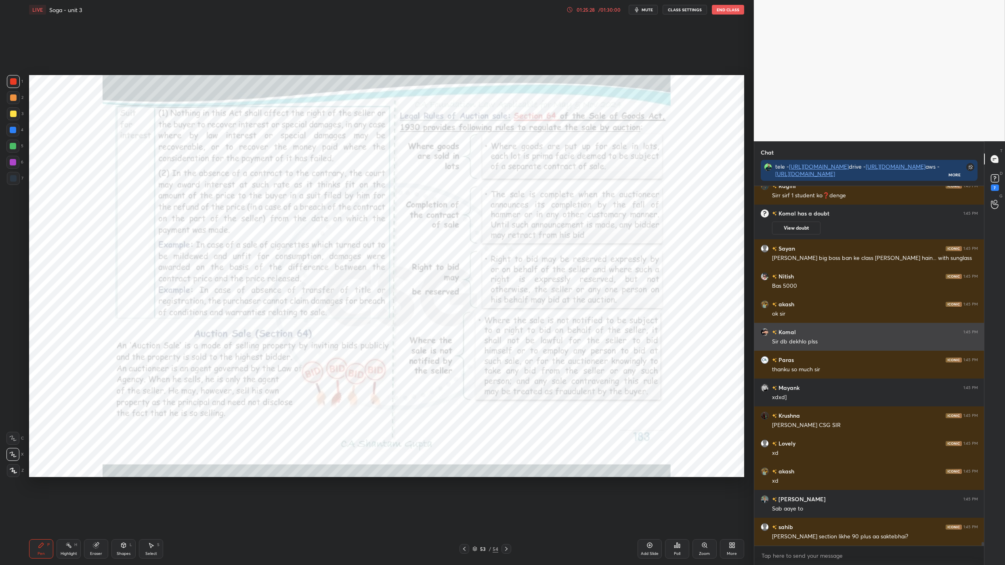
scroll to position [35355, 0]
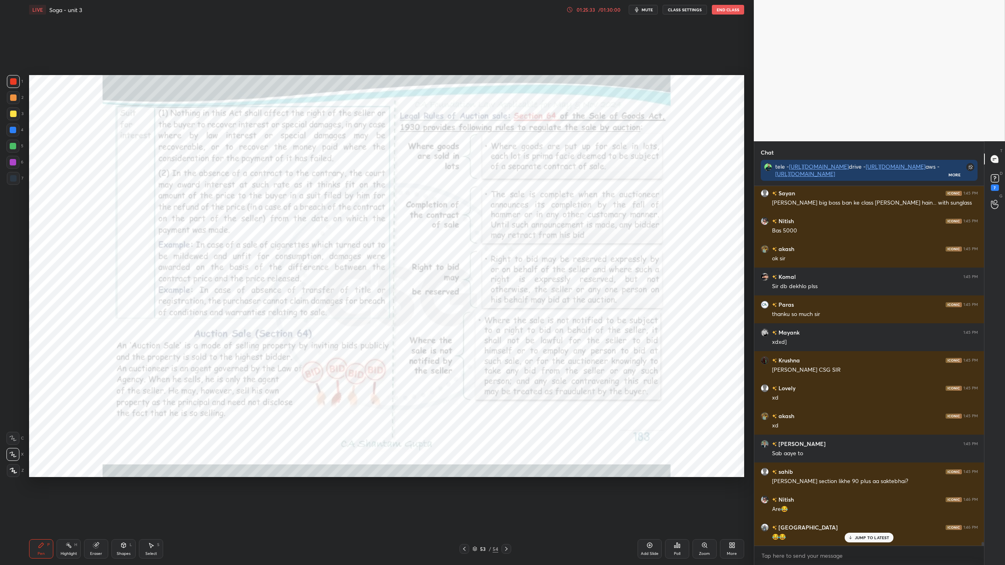
click at [853, 525] on div "Pinki 1:44 PM bye [PERSON_NAME] 1:45 PM law mei 90 lao i phone [PERSON_NAME] 1:…" at bounding box center [869, 366] width 230 height 360
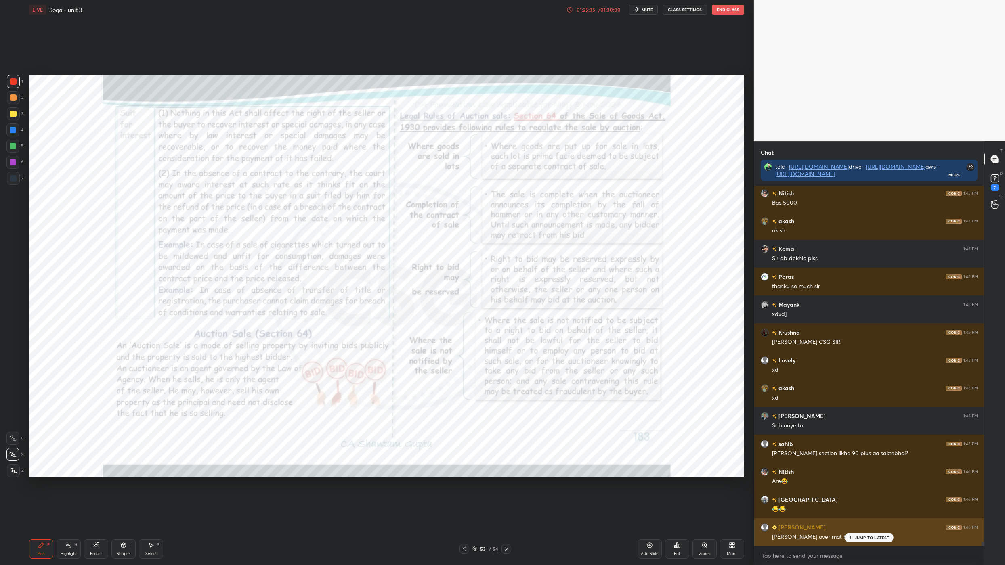
click at [858, 525] on div "[PERSON_NAME] over mat bola kariye" at bounding box center [875, 537] width 206 height 10
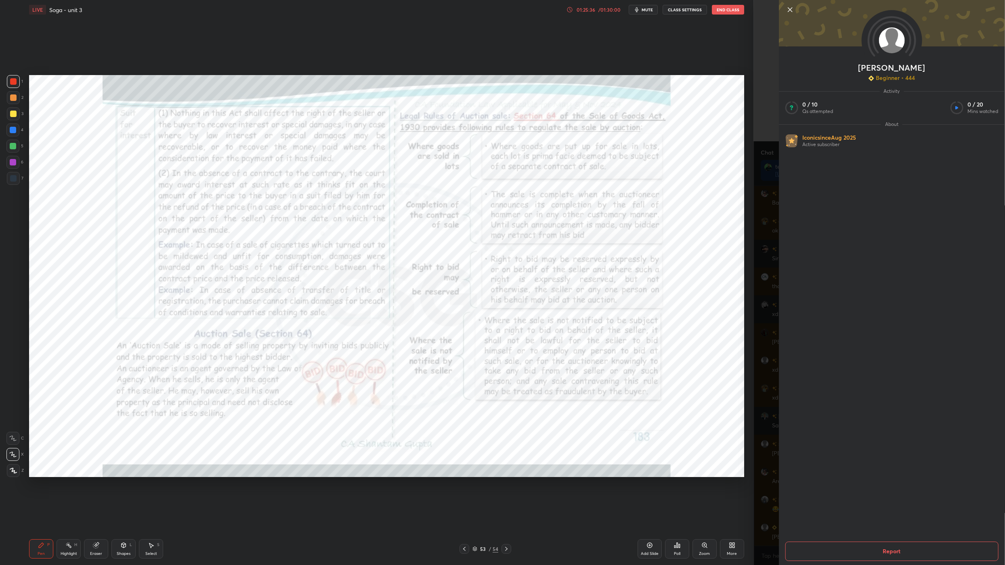
click at [766, 525] on div "[PERSON_NAME] Beginner • 444 Activity 0 / 10 Qs attempted 0 / 20 Mins watched A…" at bounding box center [879, 282] width 251 height 565
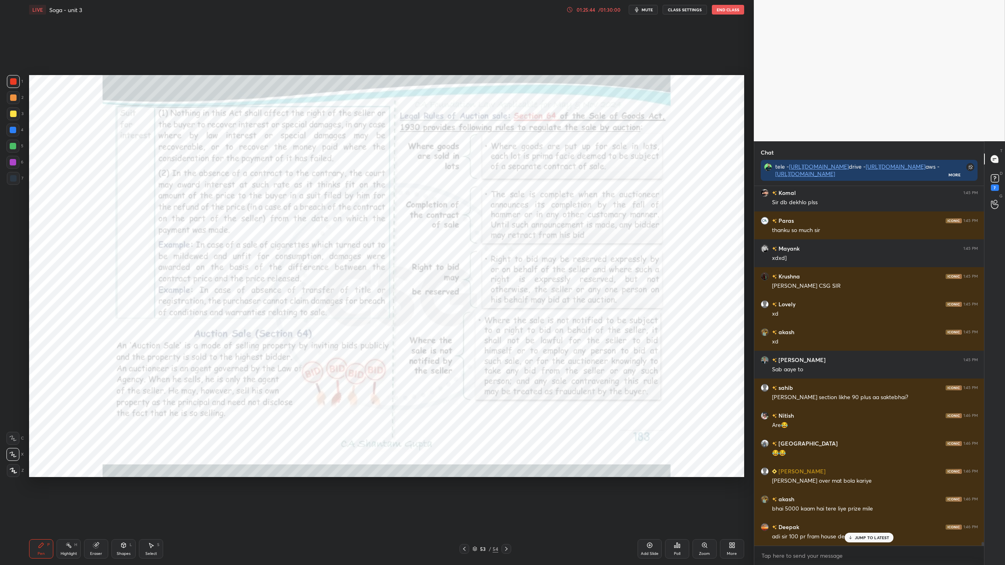
scroll to position [35494, 0]
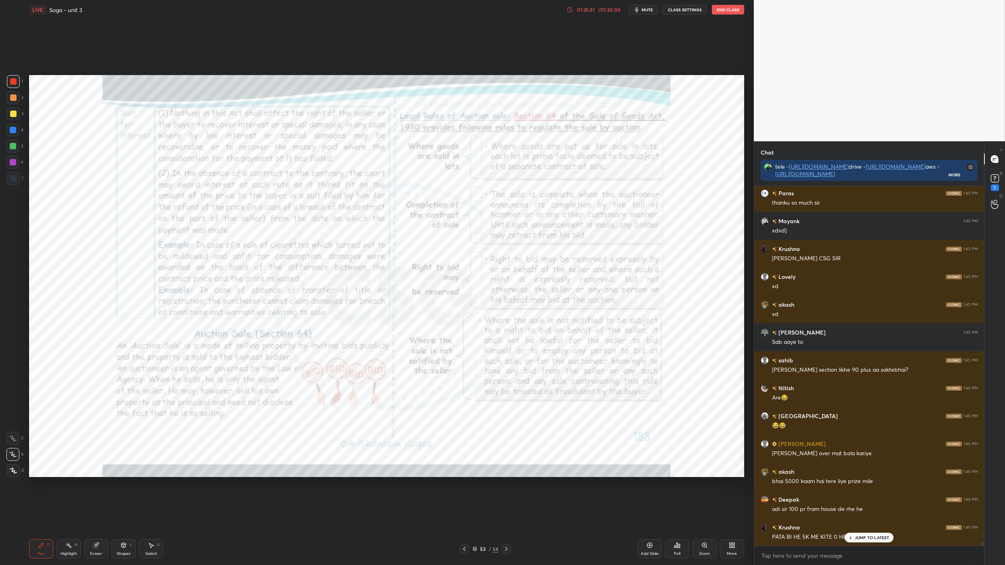
click at [878, 525] on p "JUMP TO LATEST" at bounding box center [872, 537] width 35 height 5
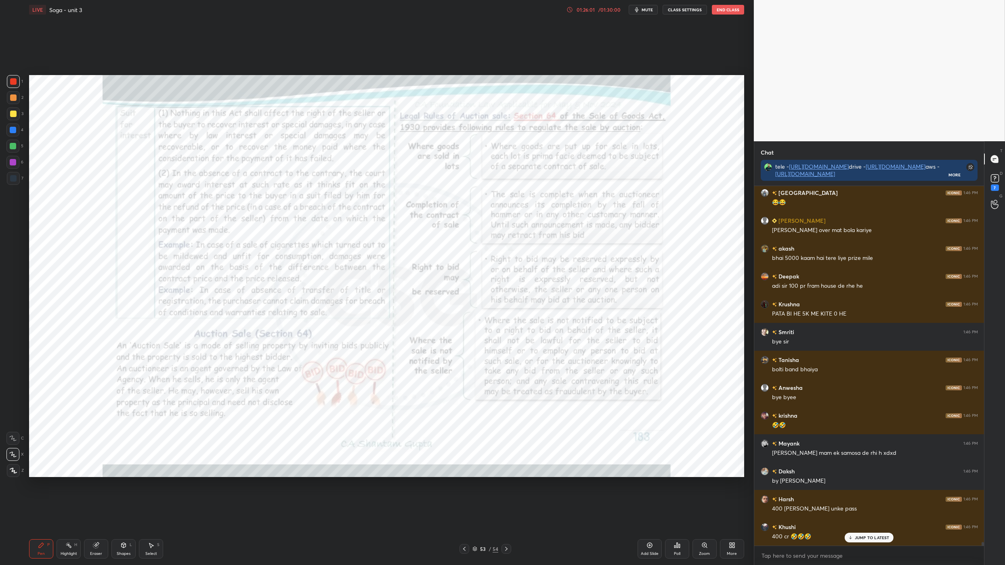
scroll to position [35773, 0]
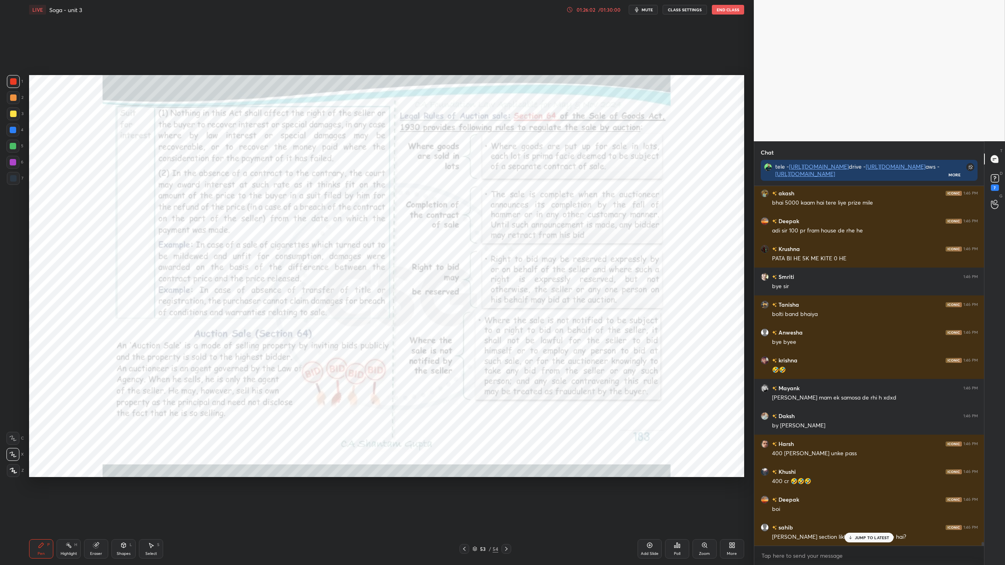
click at [731, 11] on button "End Class" at bounding box center [728, 10] width 32 height 10
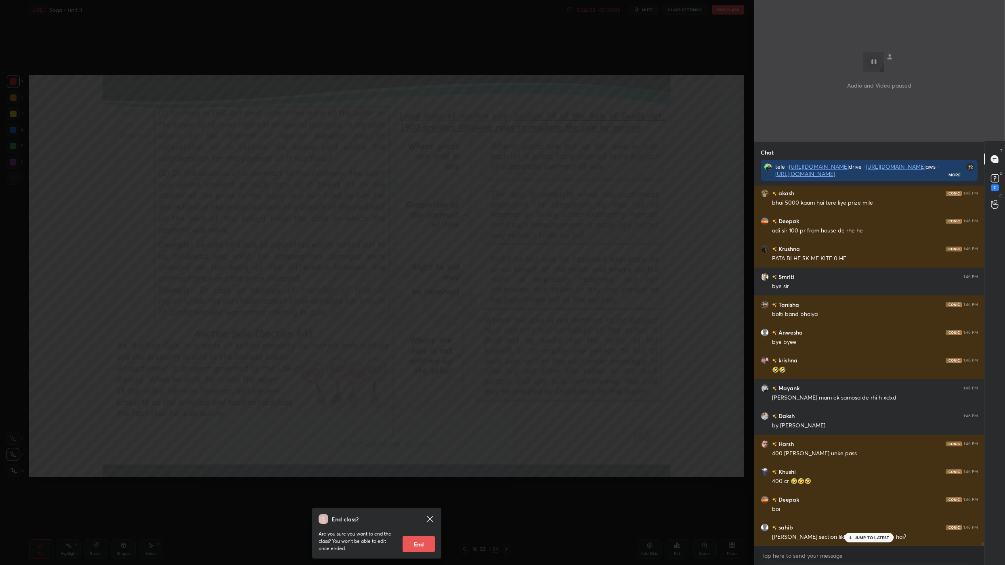
scroll to position [35801, 0]
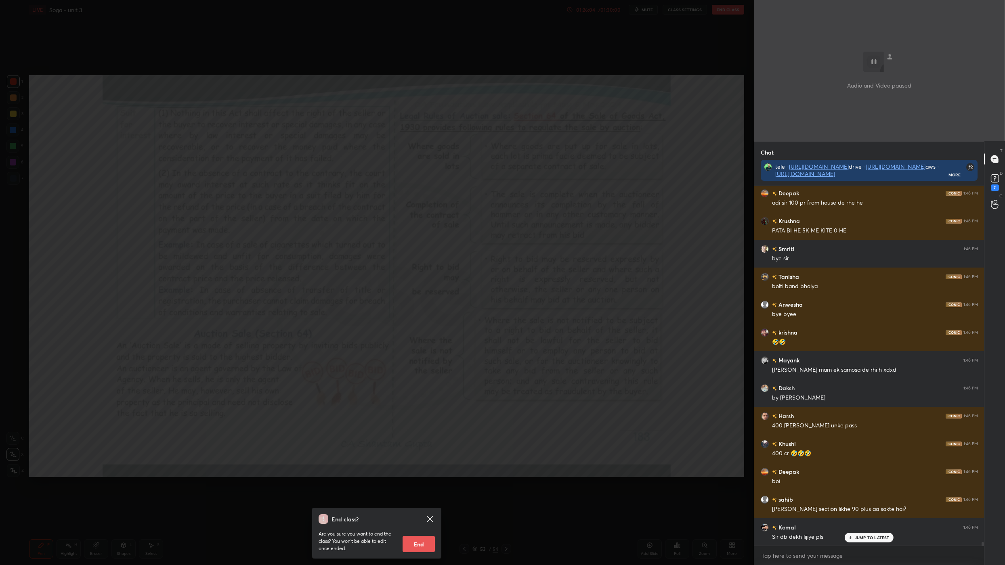
click at [404, 525] on button "End" at bounding box center [418, 544] width 32 height 16
type textarea "x"
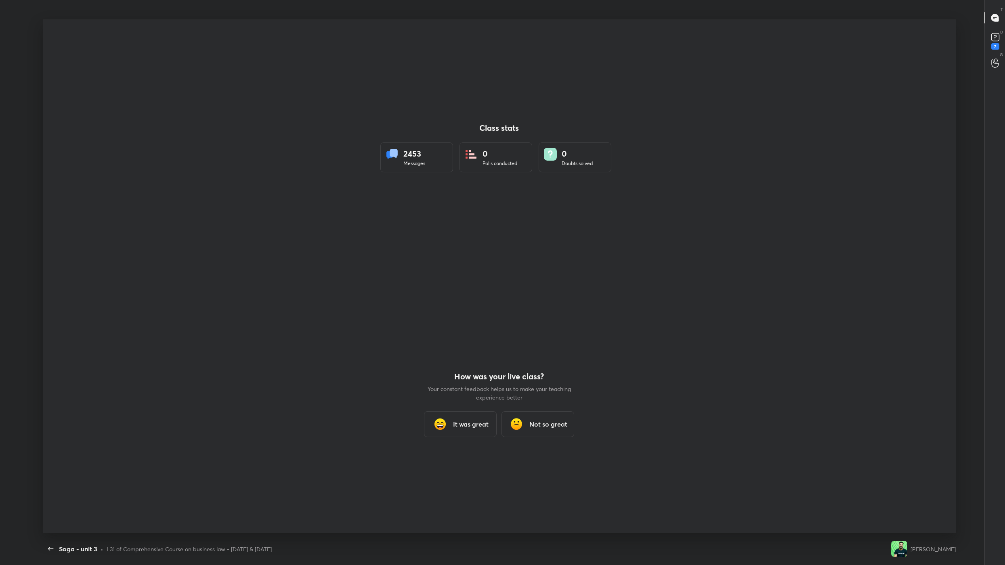
scroll to position [513, 998]
